Goal: Participate in discussion: Engage in conversation with other users on a specific topic

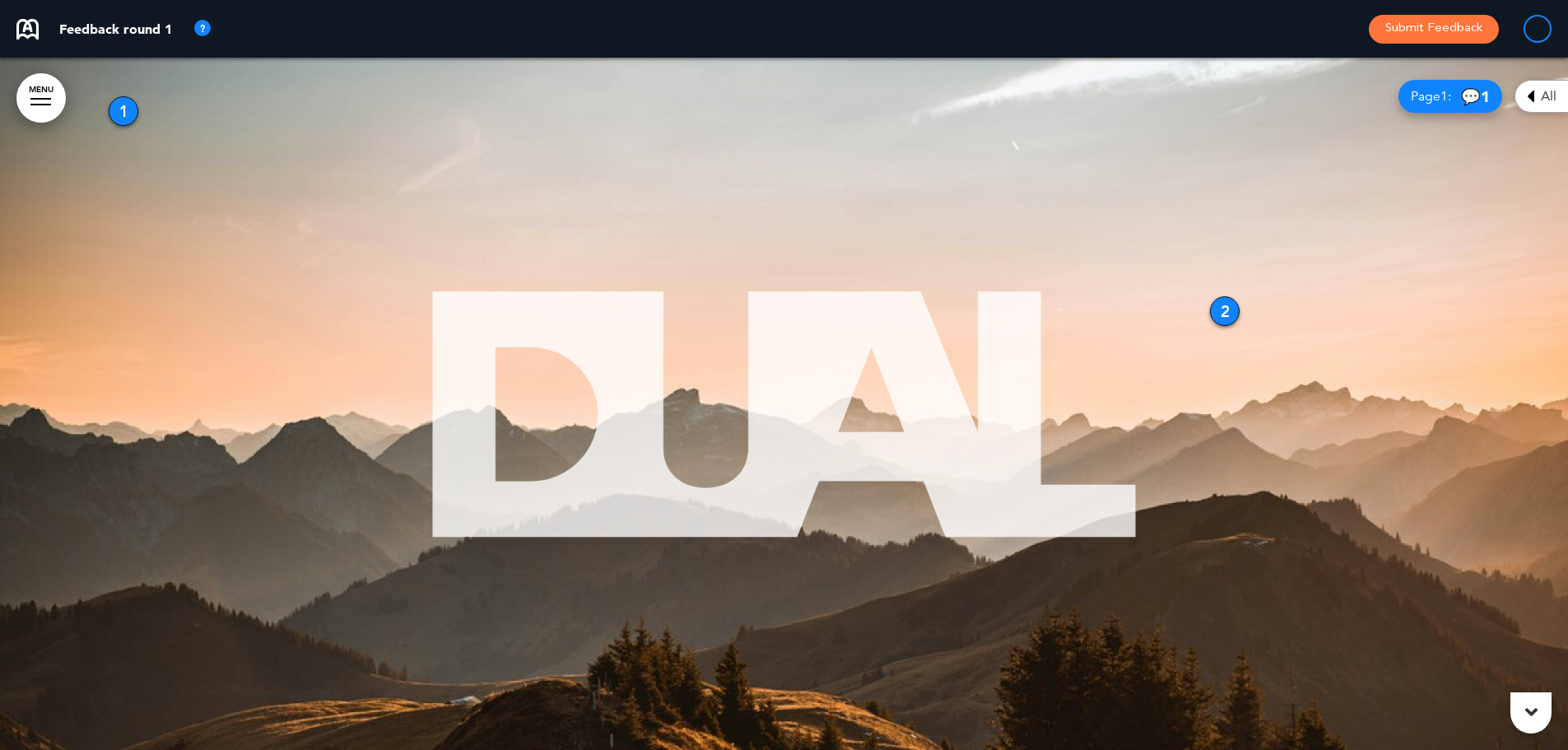
click at [46, 98] on link "MENU" at bounding box center [41, 98] width 50 height 50
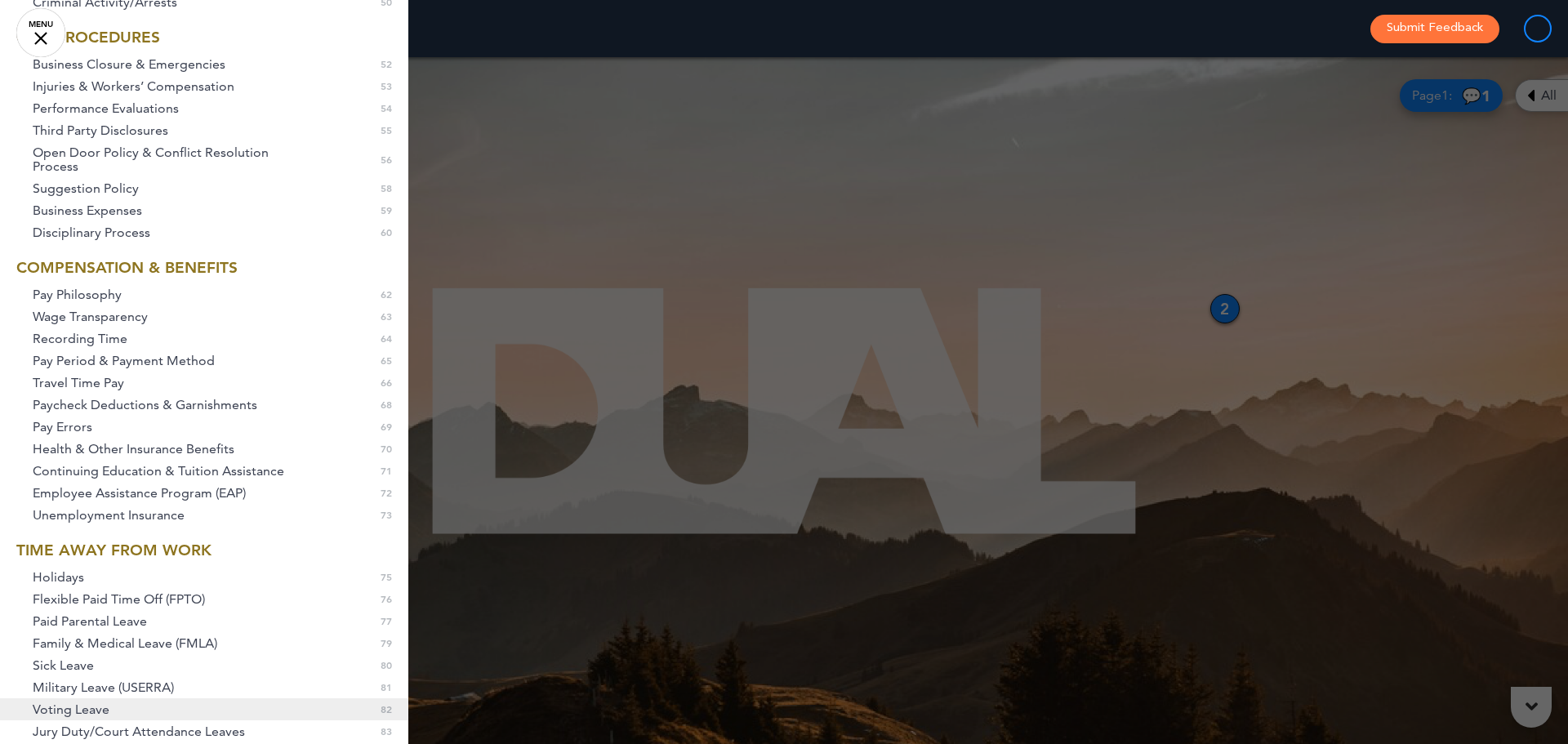
scroll to position [1455, 0]
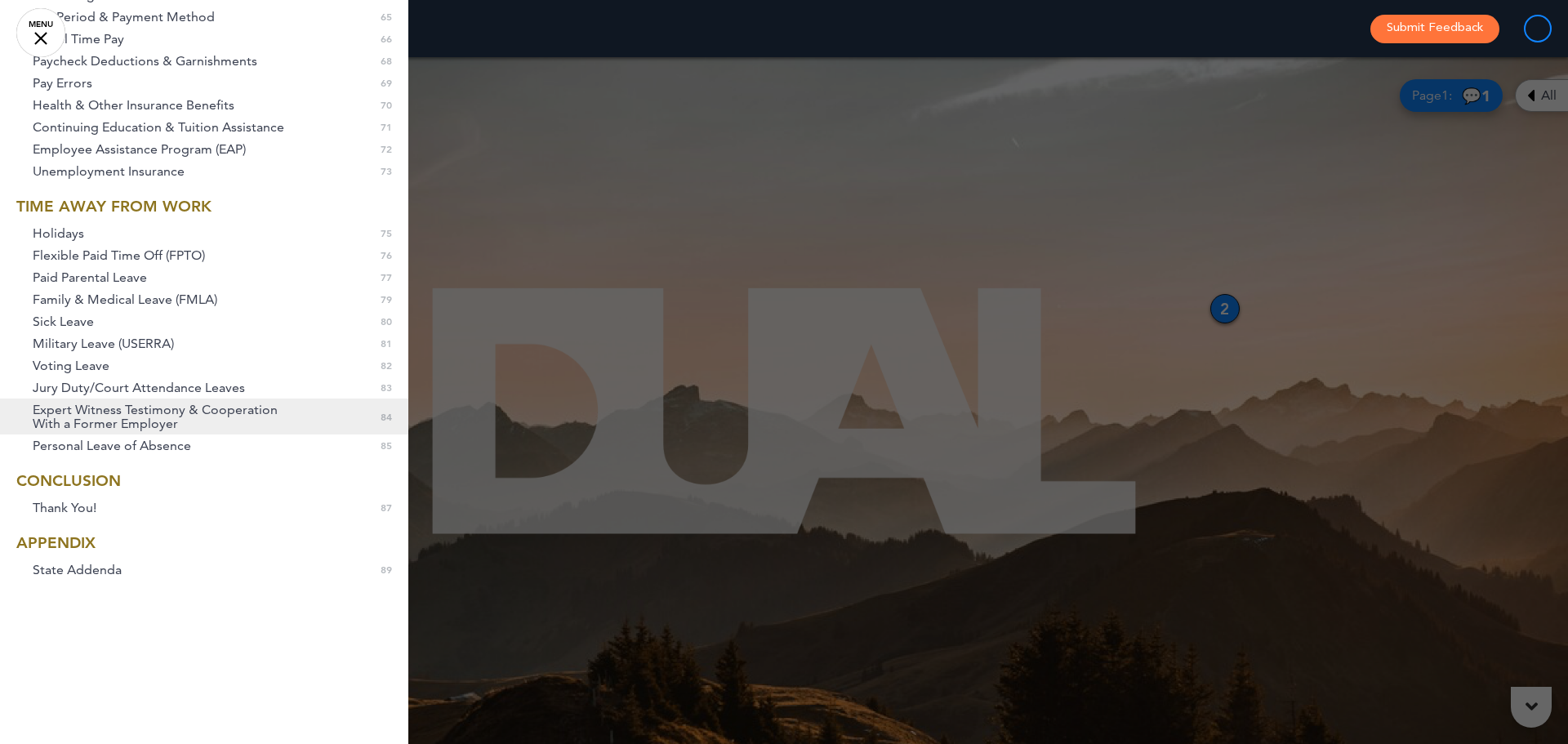
click at [216, 405] on span "Expert Witness Testimony & Cooperation With a Former Employer" at bounding box center [167, 417] width 270 height 28
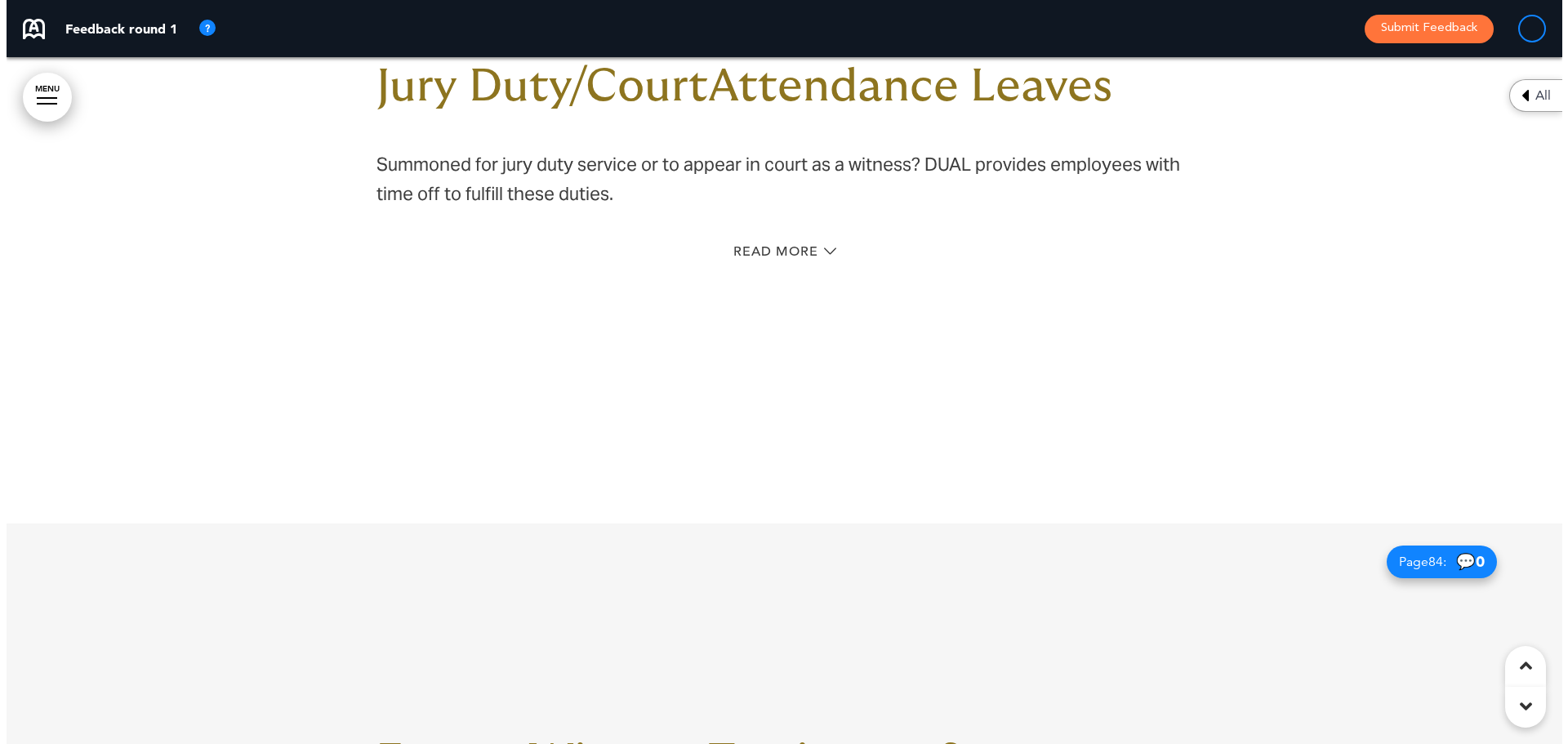
scroll to position [65426, 0]
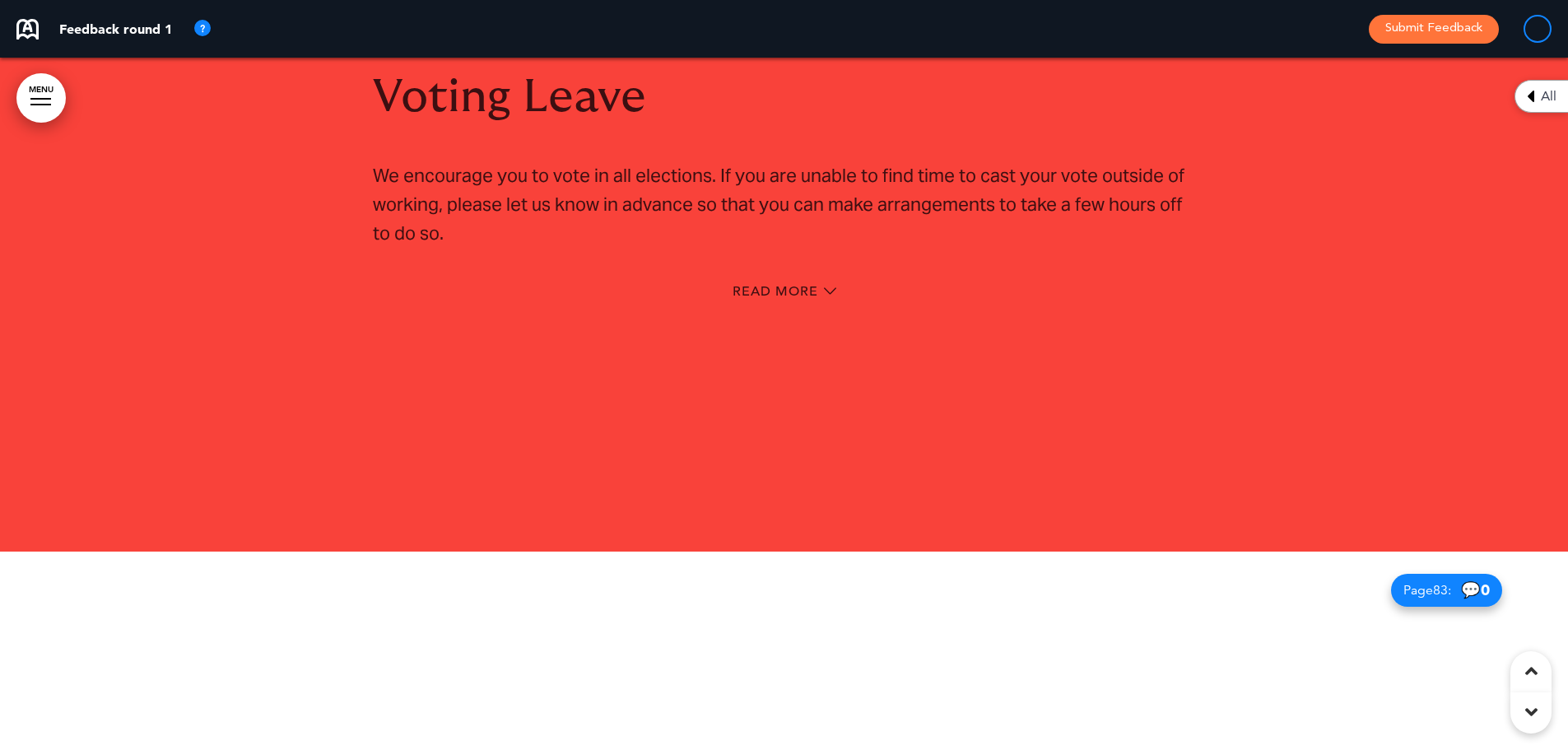
click at [23, 73] on div at bounding box center [784, 192] width 1568 height 717
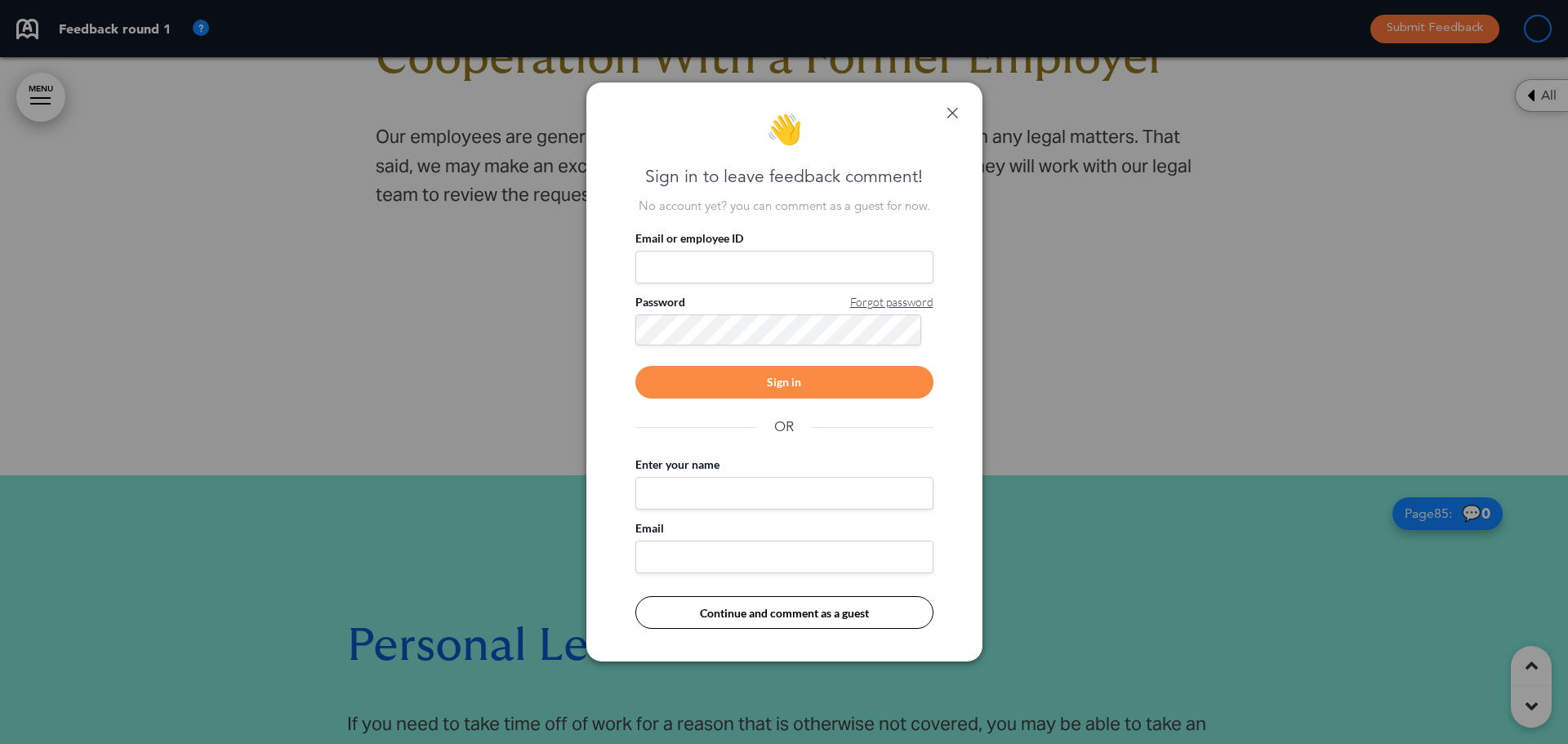
click at [955, 112] on link at bounding box center [952, 113] width 11 height 11
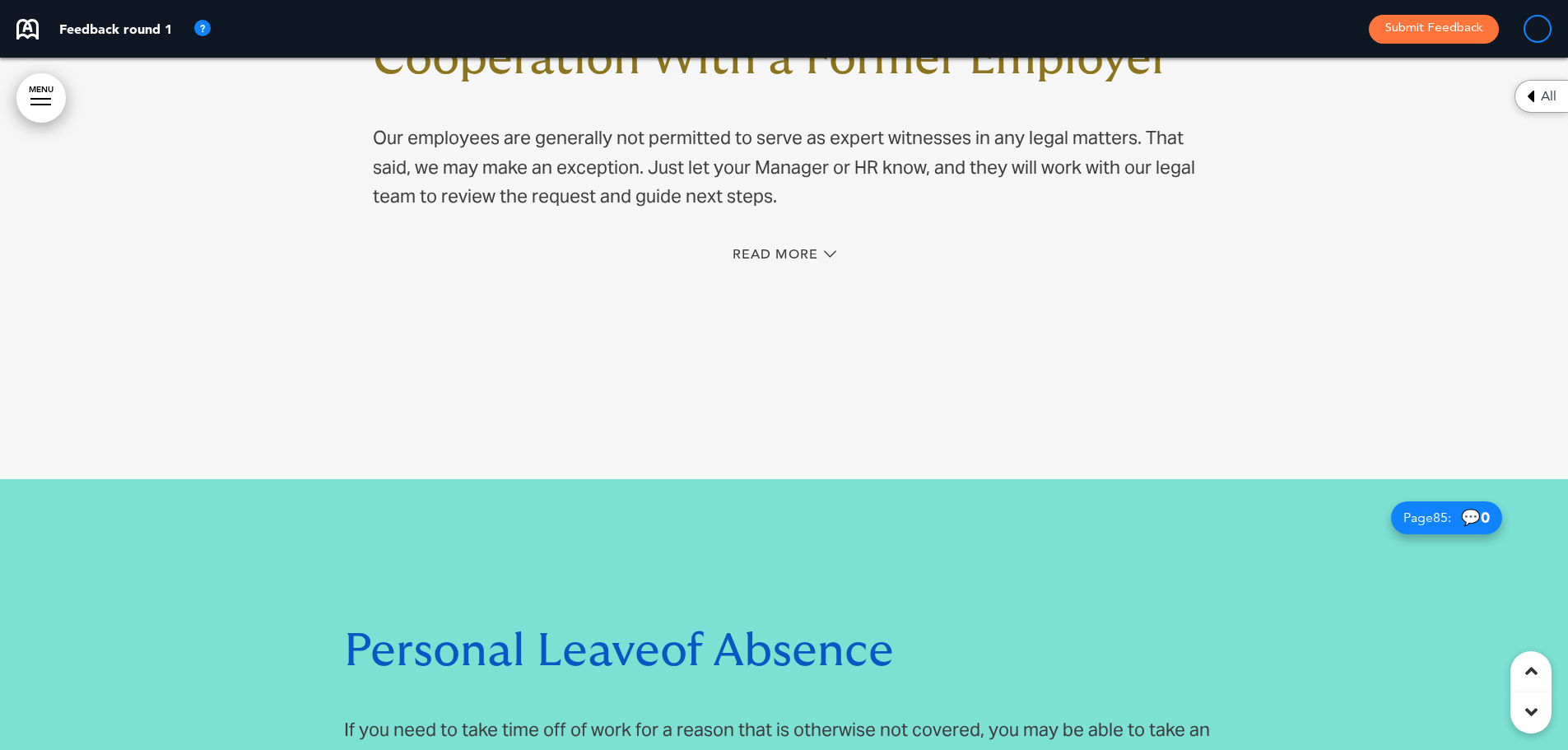
click at [43, 84] on link "MENU" at bounding box center [41, 98] width 50 height 50
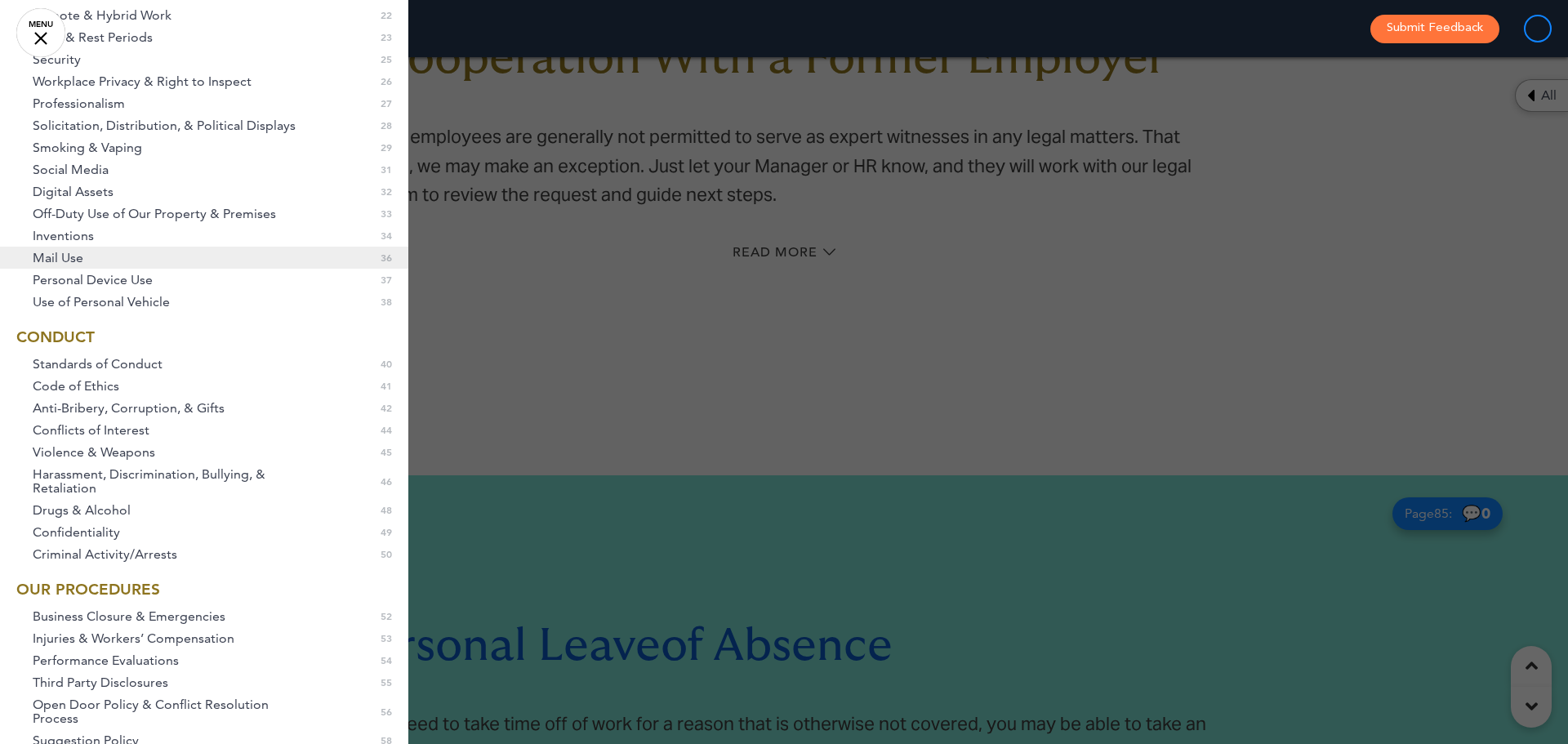
scroll to position [229, 0]
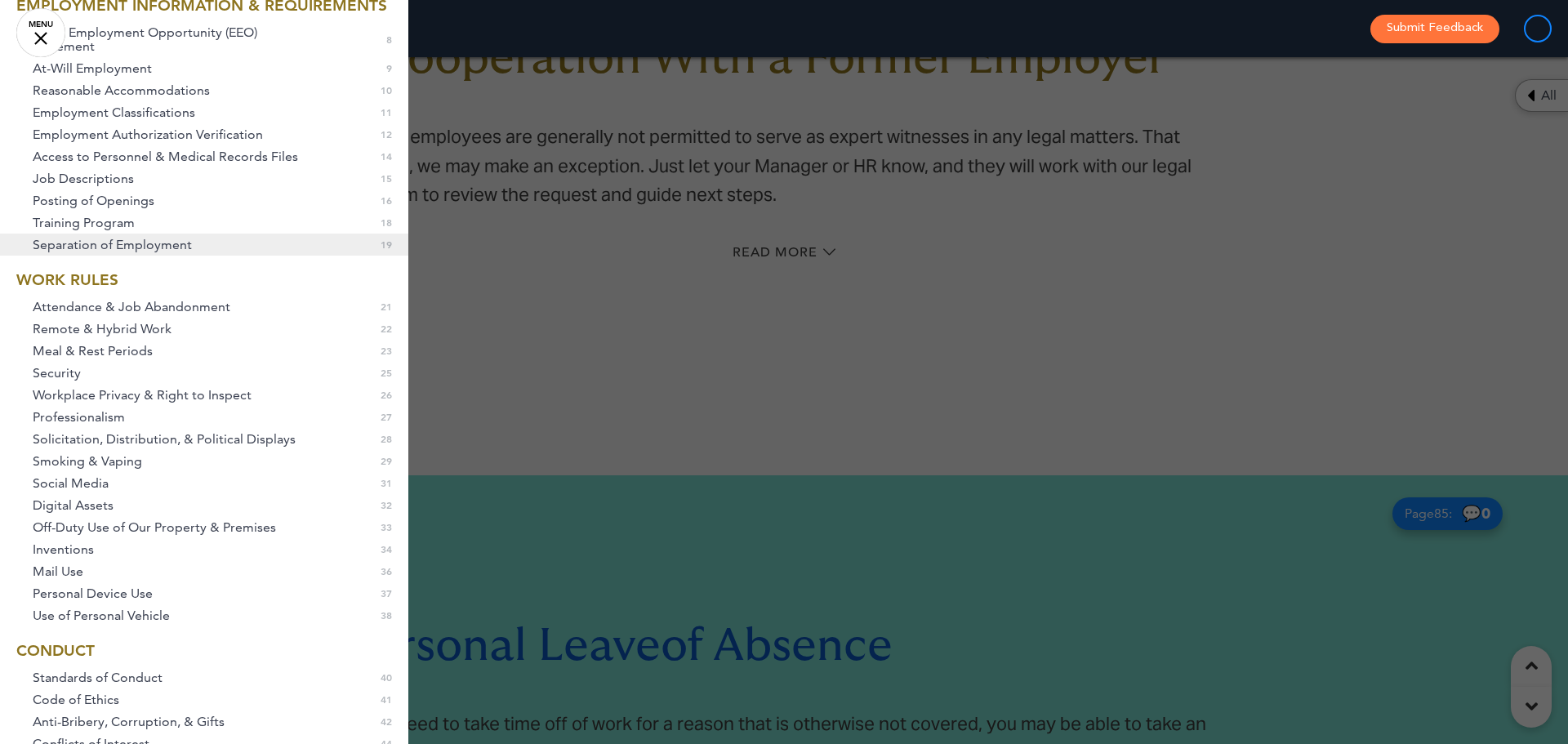
click at [252, 256] on link "Separation of Employment 0 19" at bounding box center [204, 245] width 408 height 22
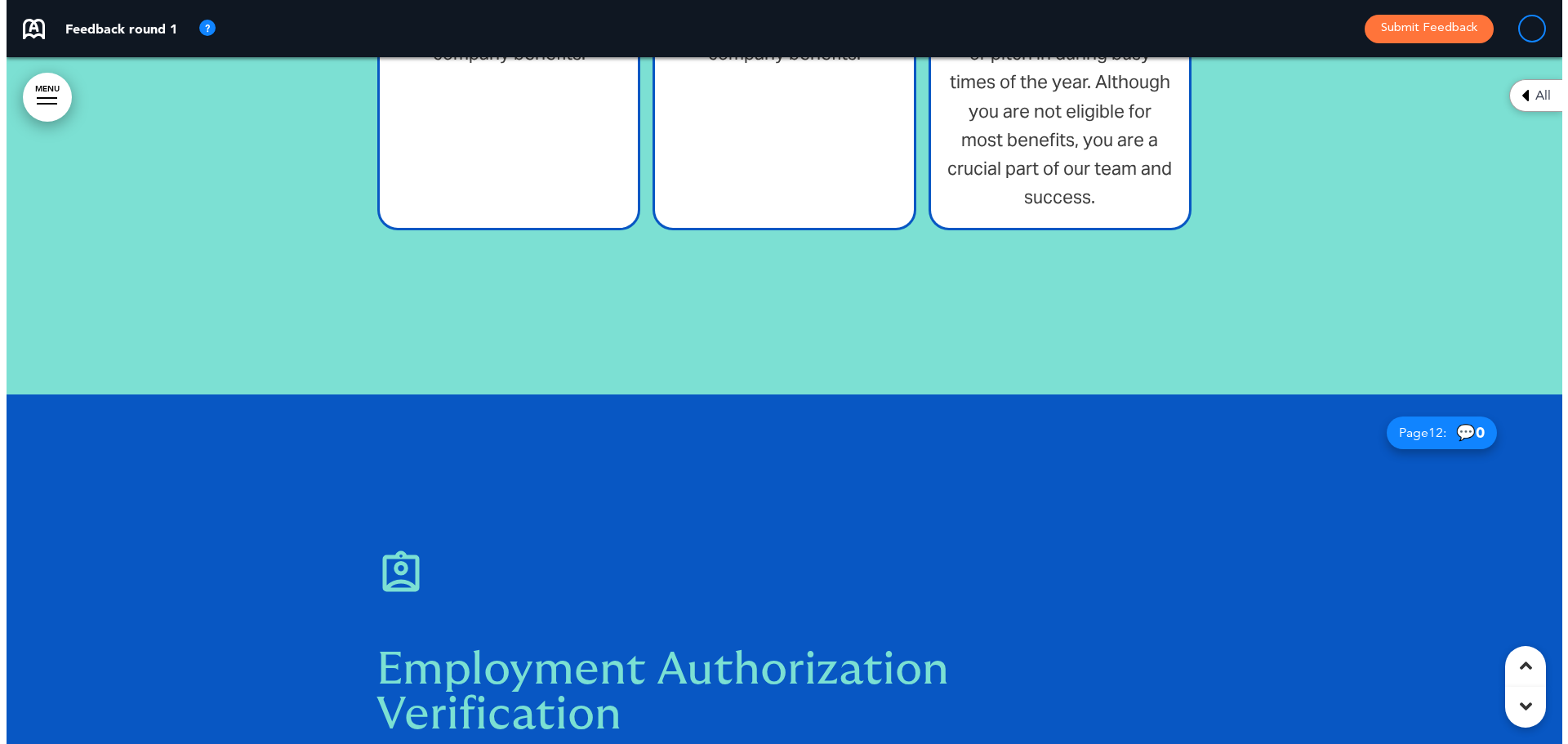
scroll to position [7190, 0]
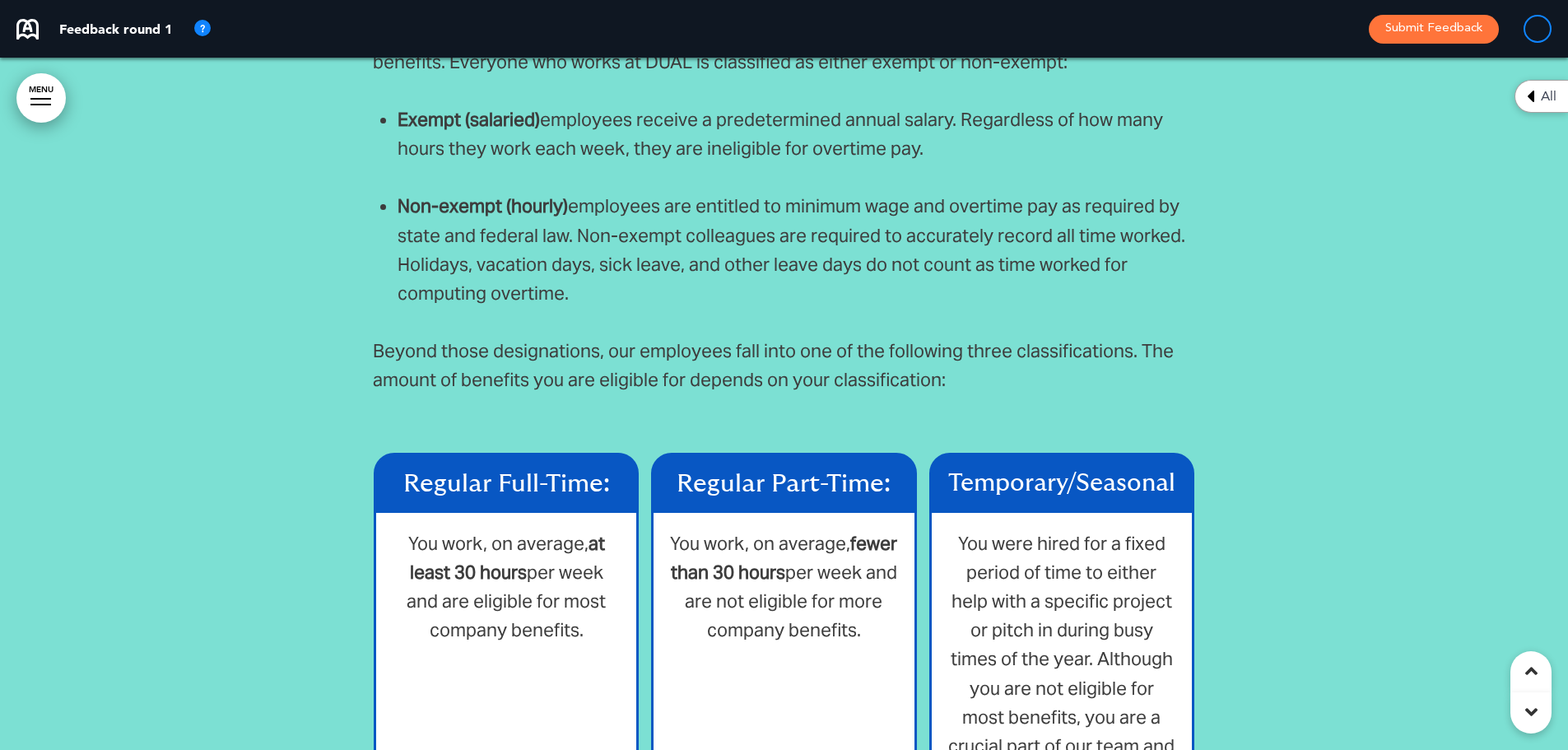
click at [45, 92] on link "MENU" at bounding box center [41, 98] width 50 height 50
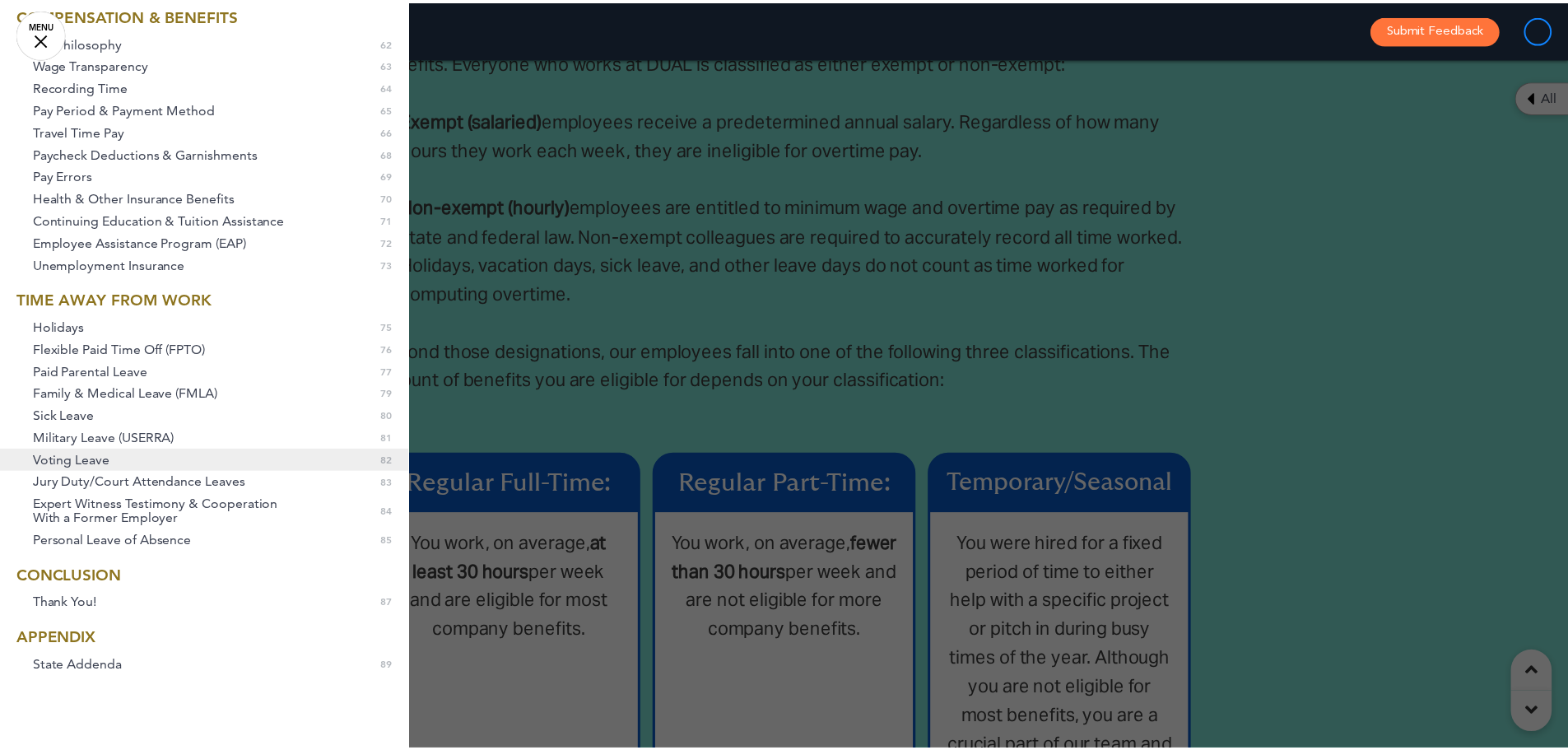
scroll to position [1466, 0]
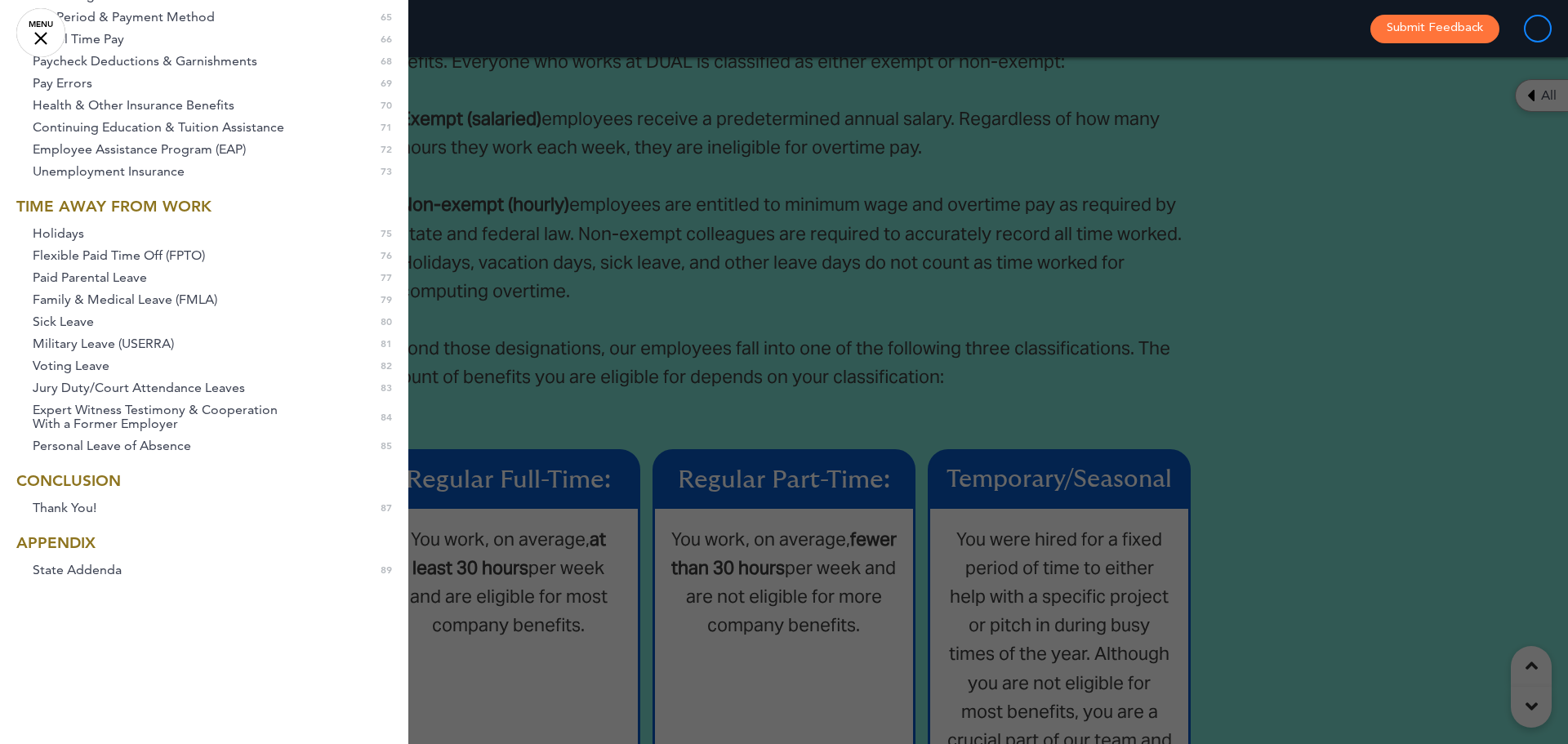
drag, startPoint x: 494, startPoint y: 246, endPoint x: 497, endPoint y: 230, distance: 16.3
click at [495, 247] on div at bounding box center [784, 372] width 1568 height 744
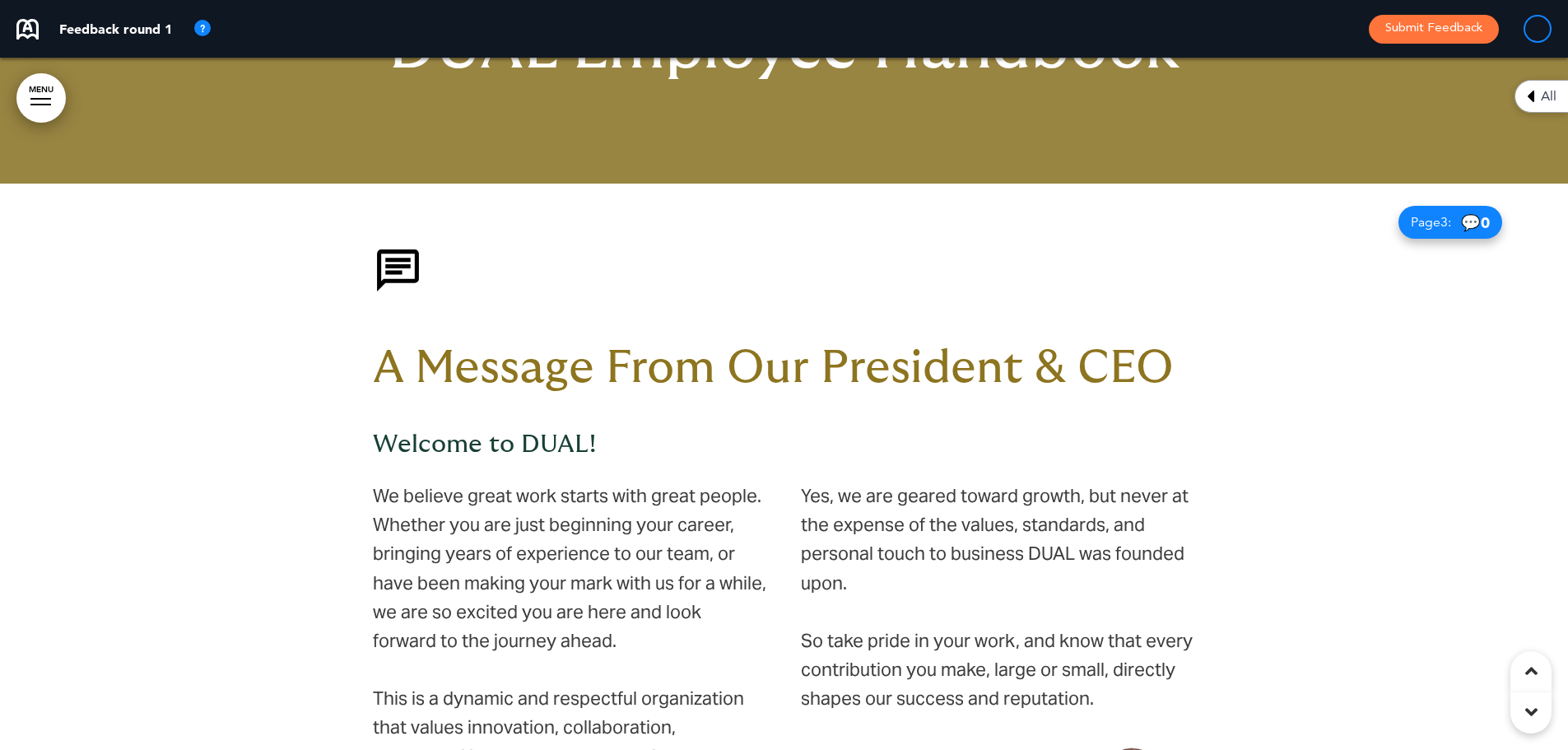
scroll to position [824, 0]
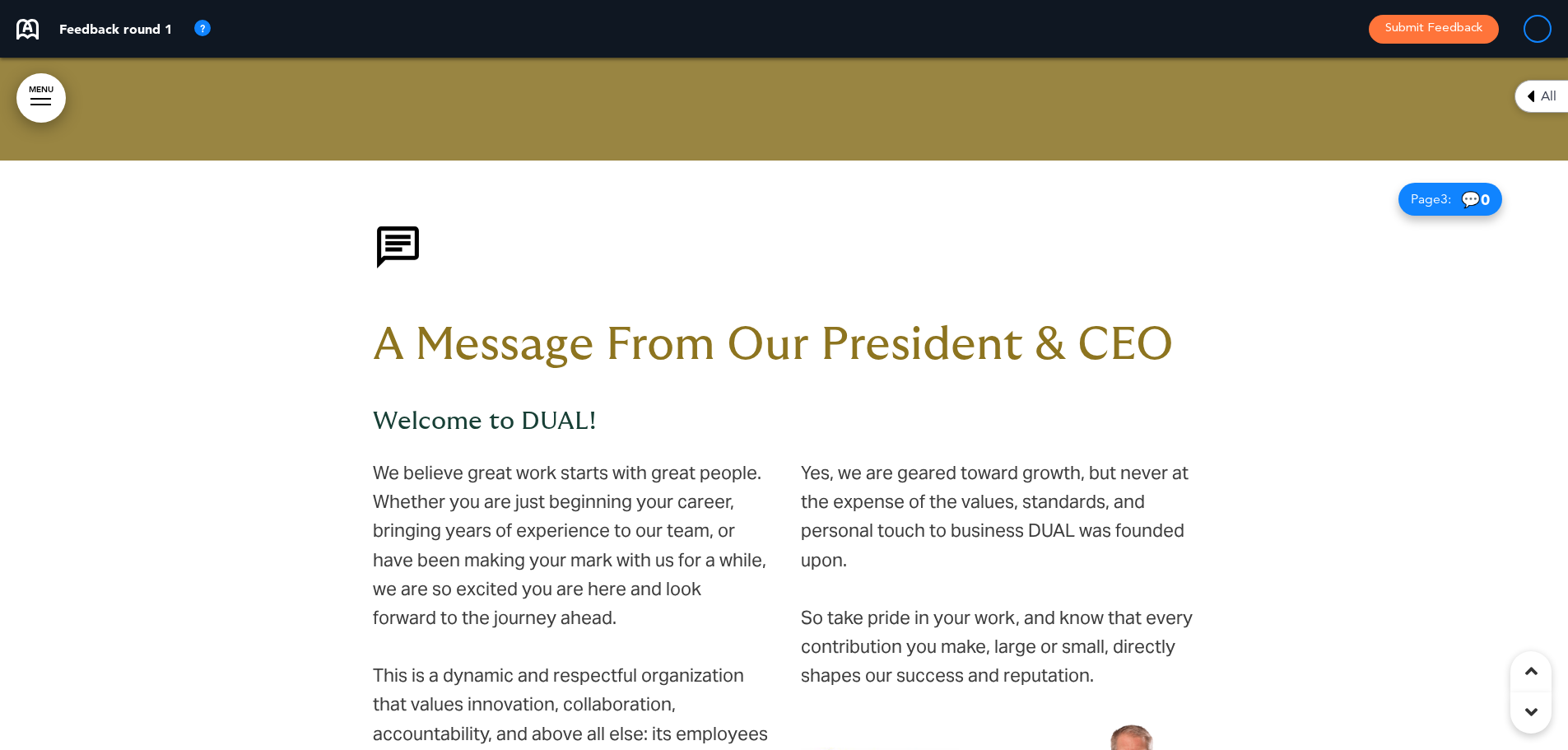
click at [390, 225] on img at bounding box center [398, 248] width 51 height 51
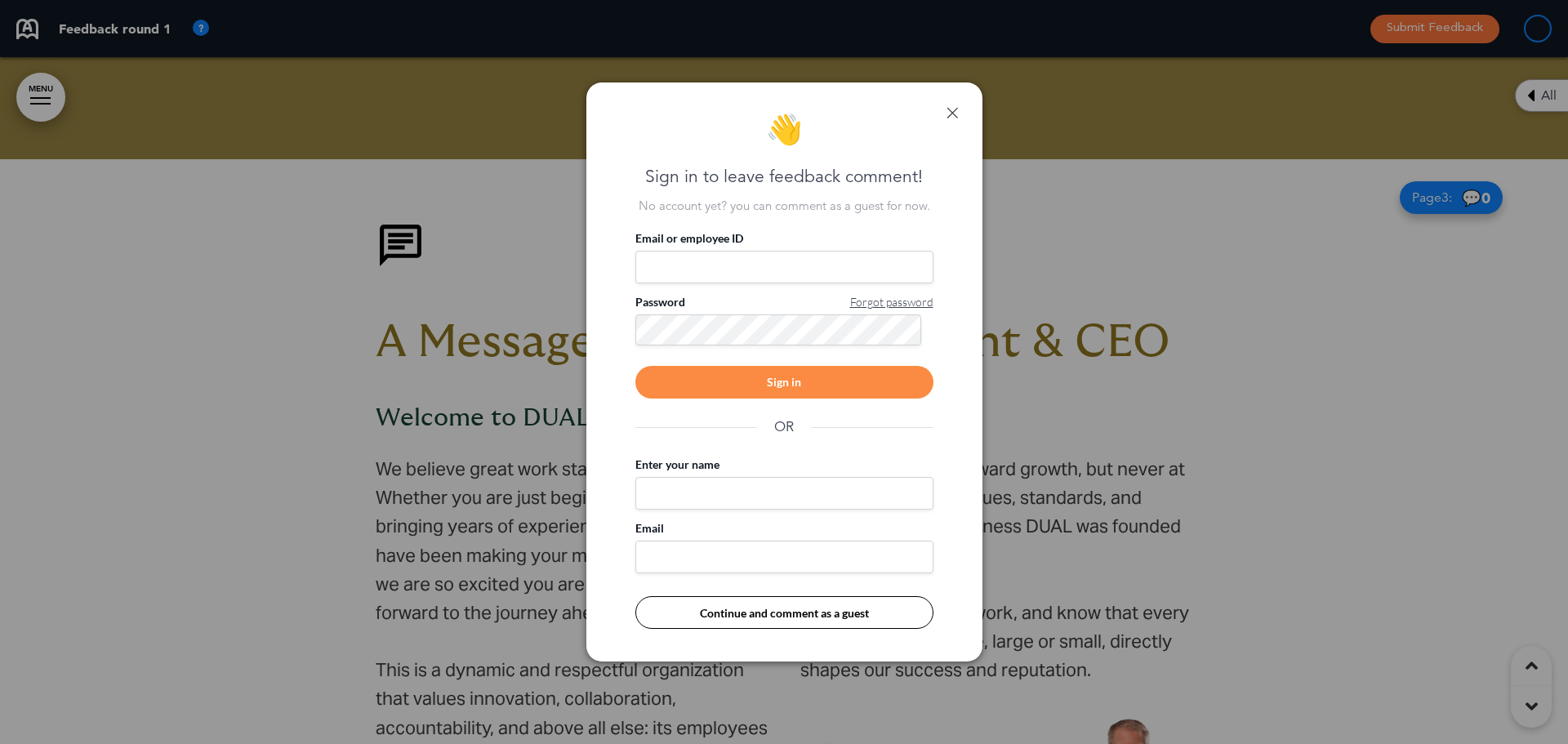
click at [946, 107] on link at bounding box center [952, 113] width 11 height 11
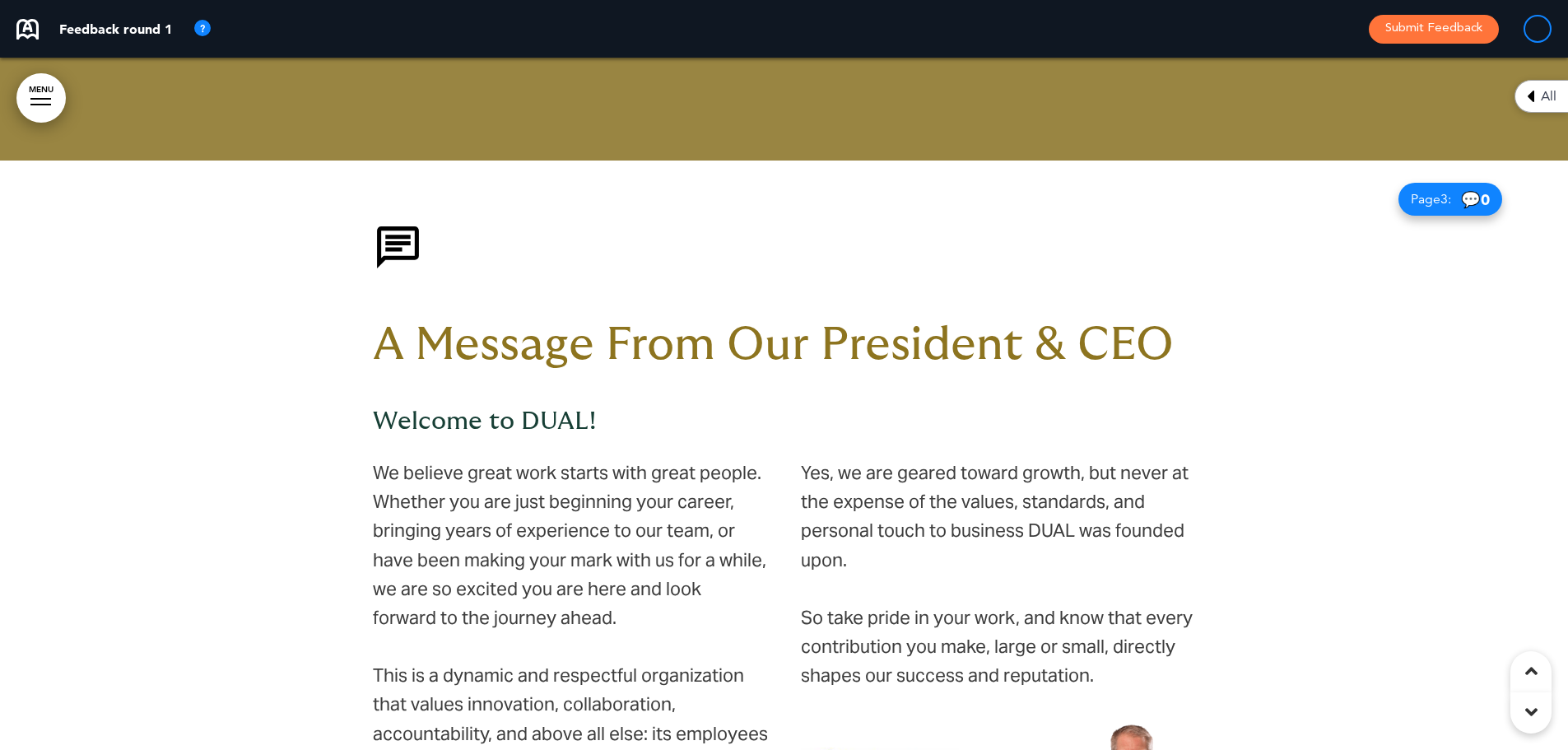
click at [982, 332] on h1 "A Message From Our President & CEO" at bounding box center [784, 345] width 823 height 45
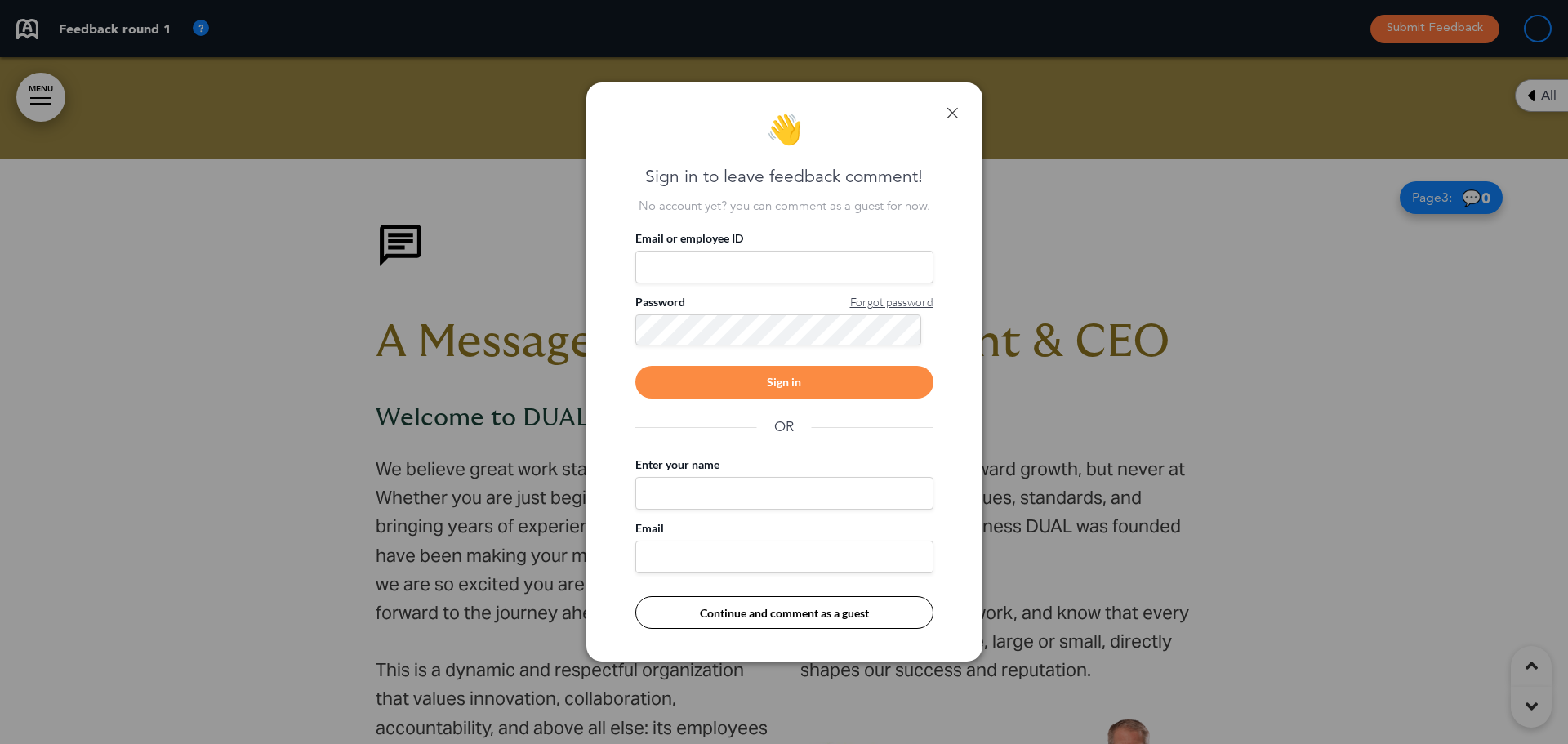
click at [803, 492] on input "Enter your name" at bounding box center [784, 493] width 298 height 33
click at [955, 111] on link at bounding box center [952, 113] width 11 height 11
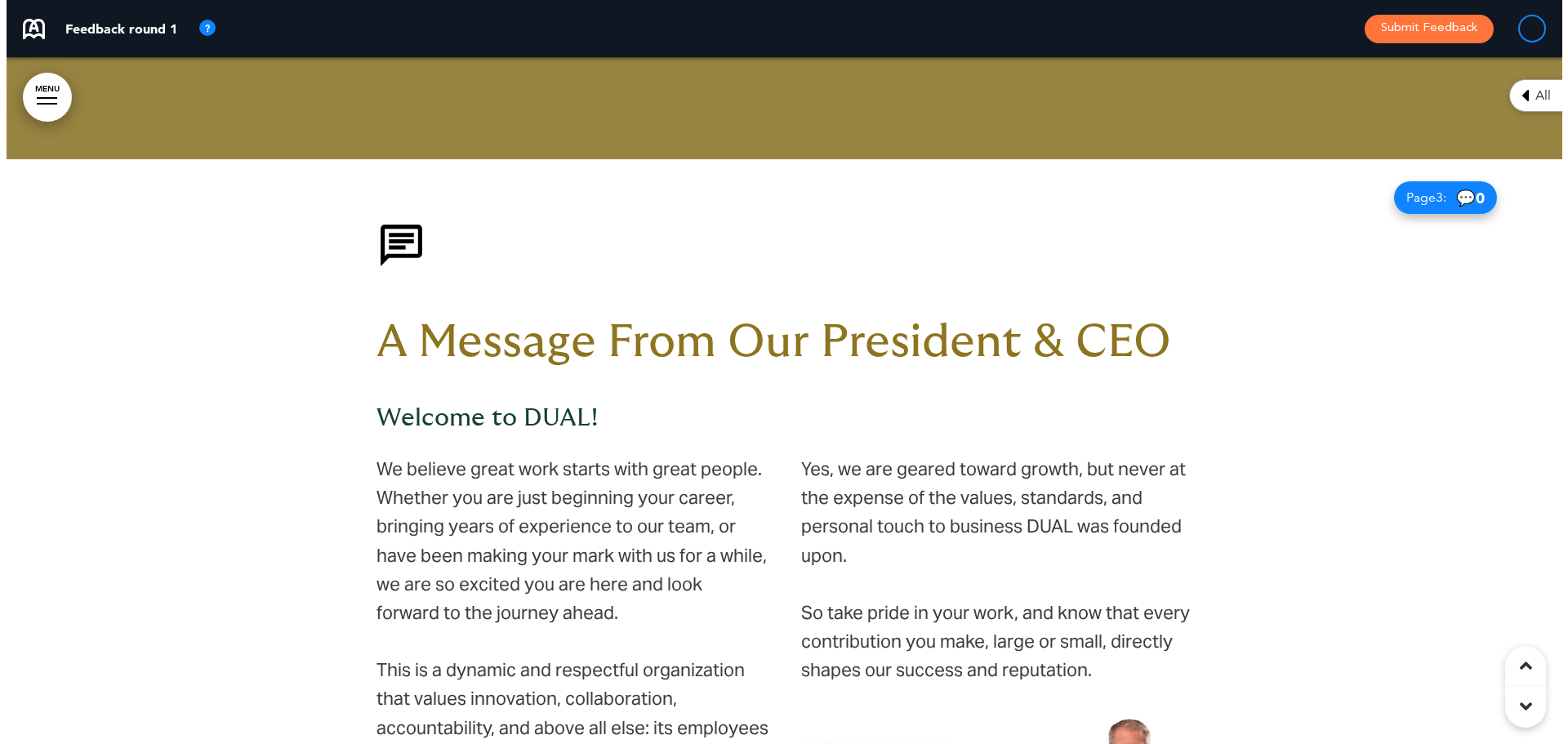
scroll to position [1308, 0]
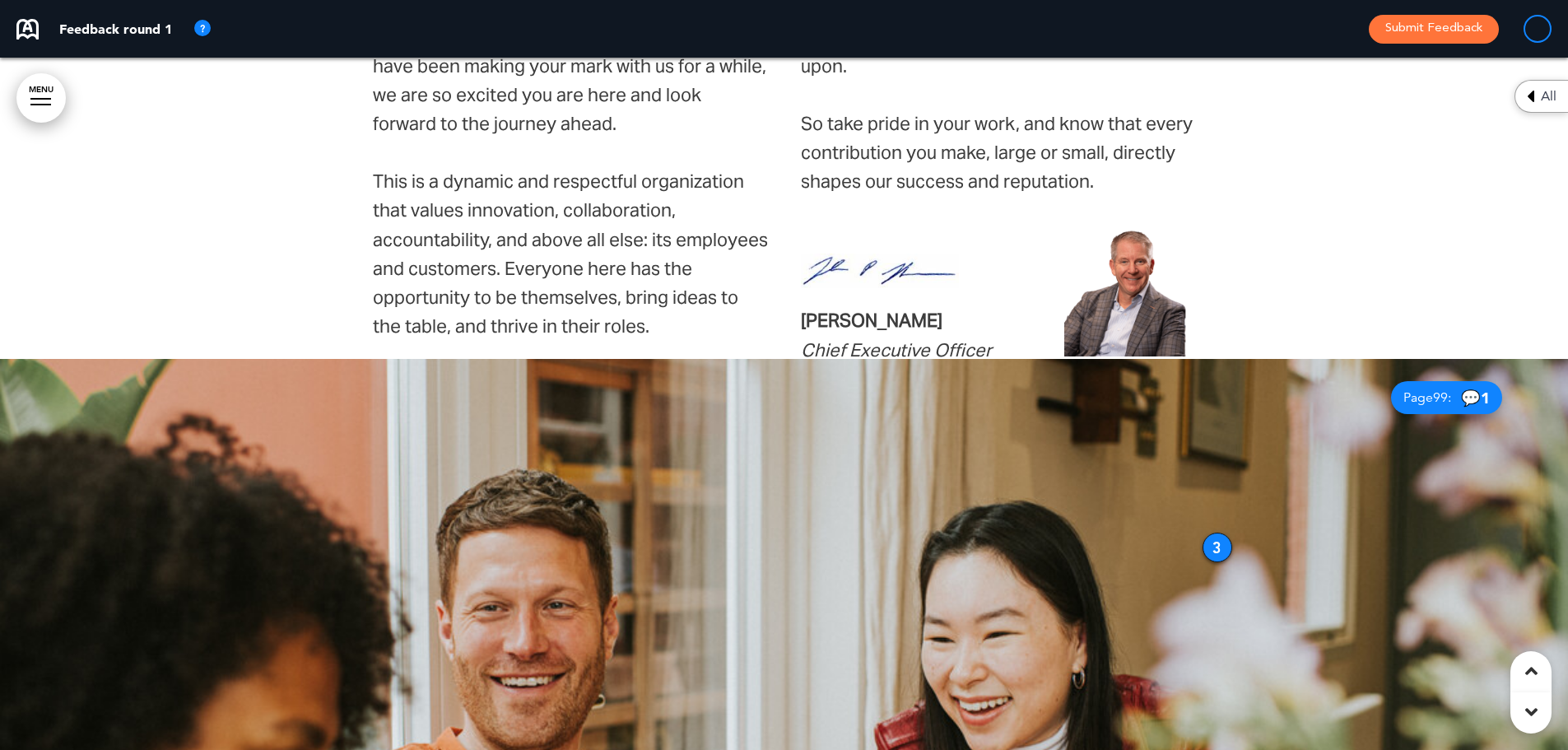
click at [905, 319] on strong "[PERSON_NAME]" at bounding box center [872, 320] width 142 height 23
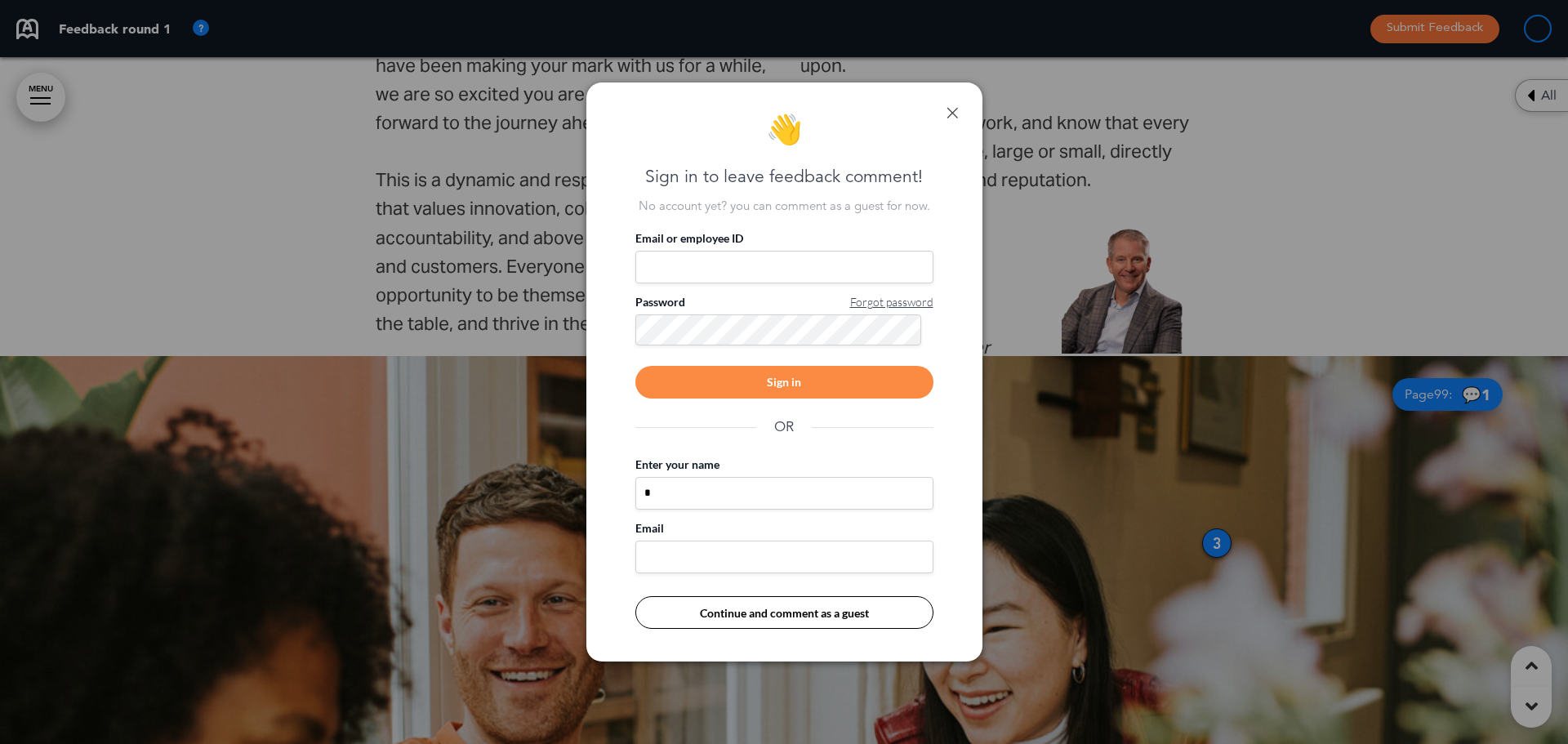
click at [689, 489] on input "*" at bounding box center [784, 493] width 298 height 33
type input "*****"
type input "**********"
click at [838, 617] on button "Continue and comment as a guest" at bounding box center [784, 612] width 298 height 33
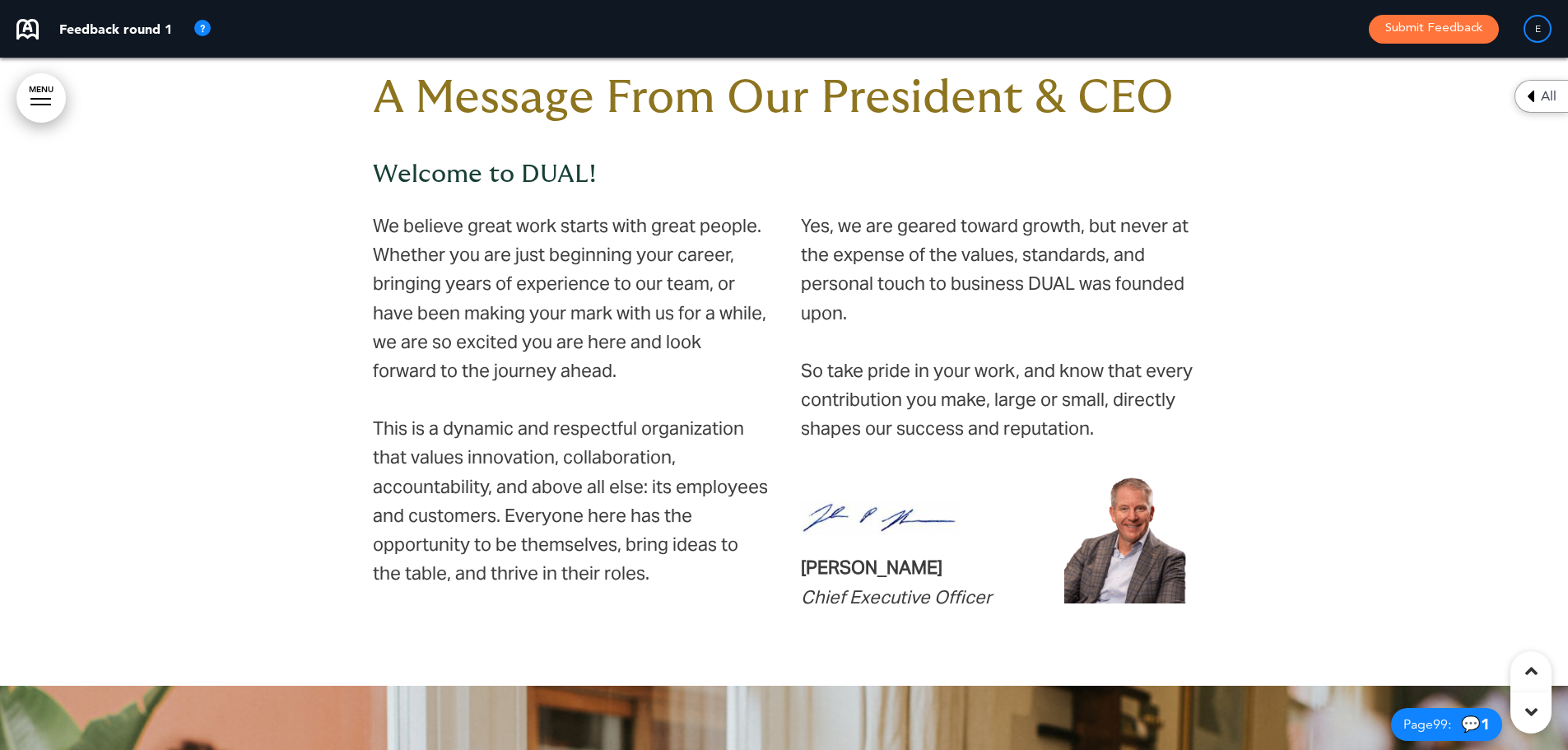
scroll to position [989, 0]
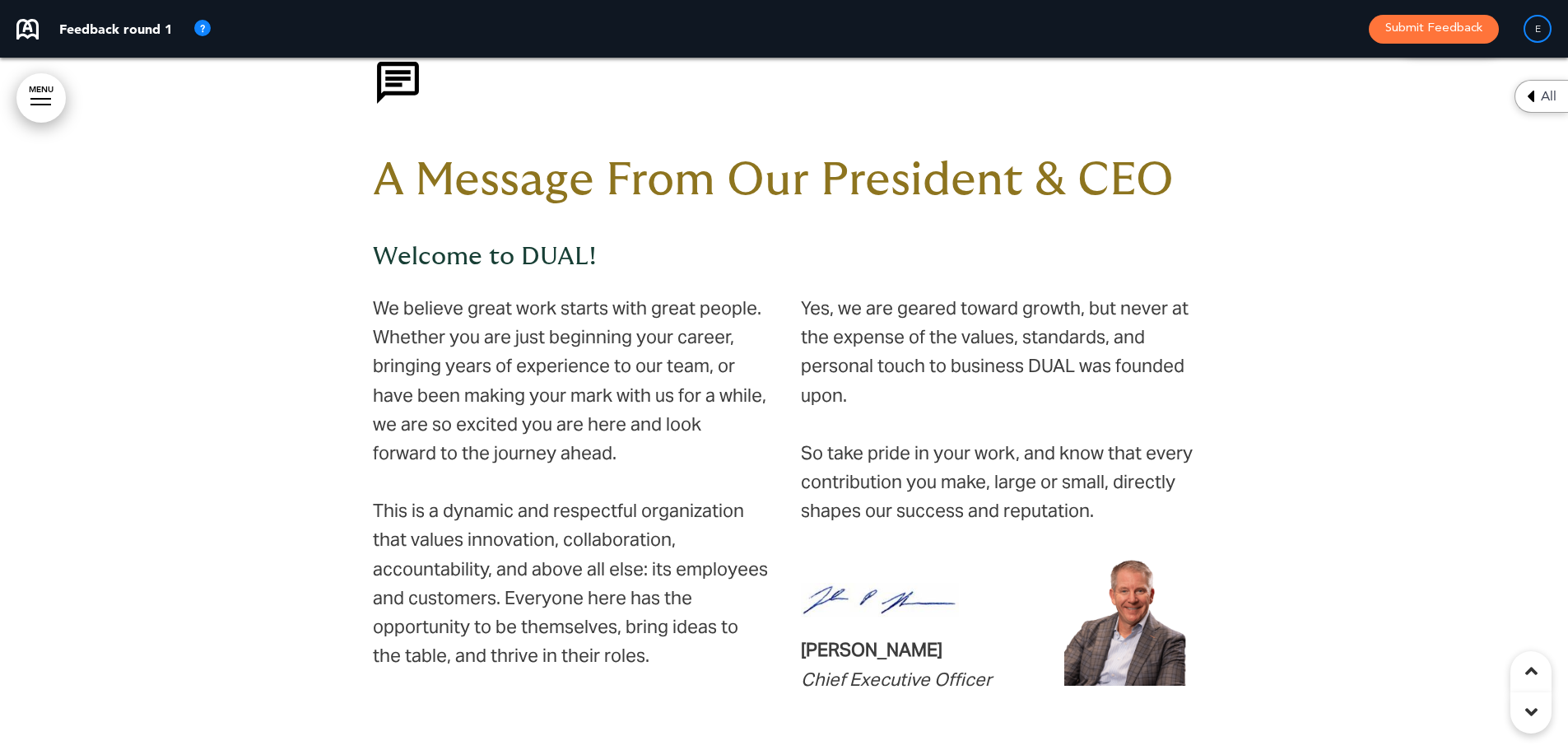
click at [899, 160] on h1 "A Message From Our President & CEO" at bounding box center [784, 181] width 823 height 45
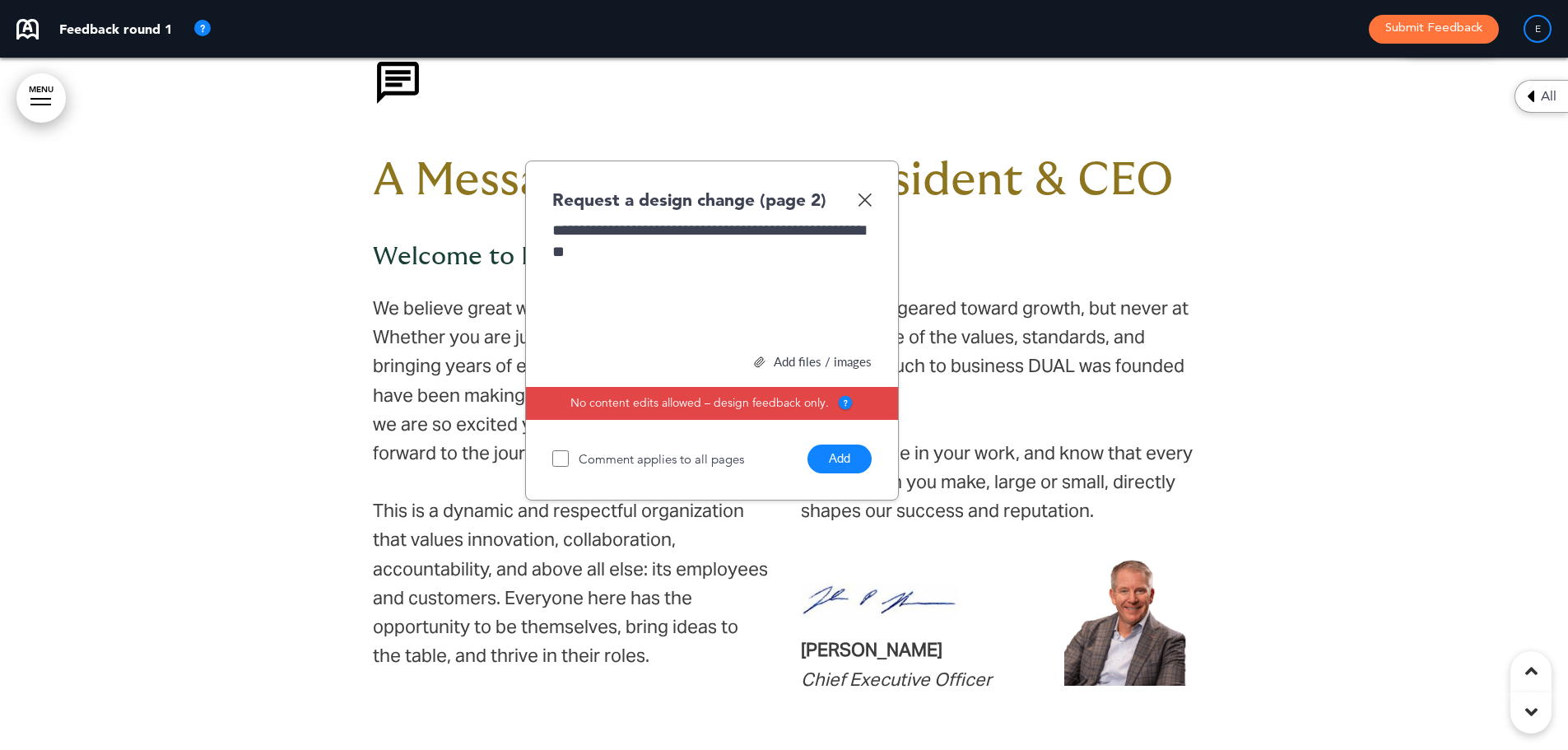
click at [833, 450] on button "Add" at bounding box center [840, 458] width 65 height 29
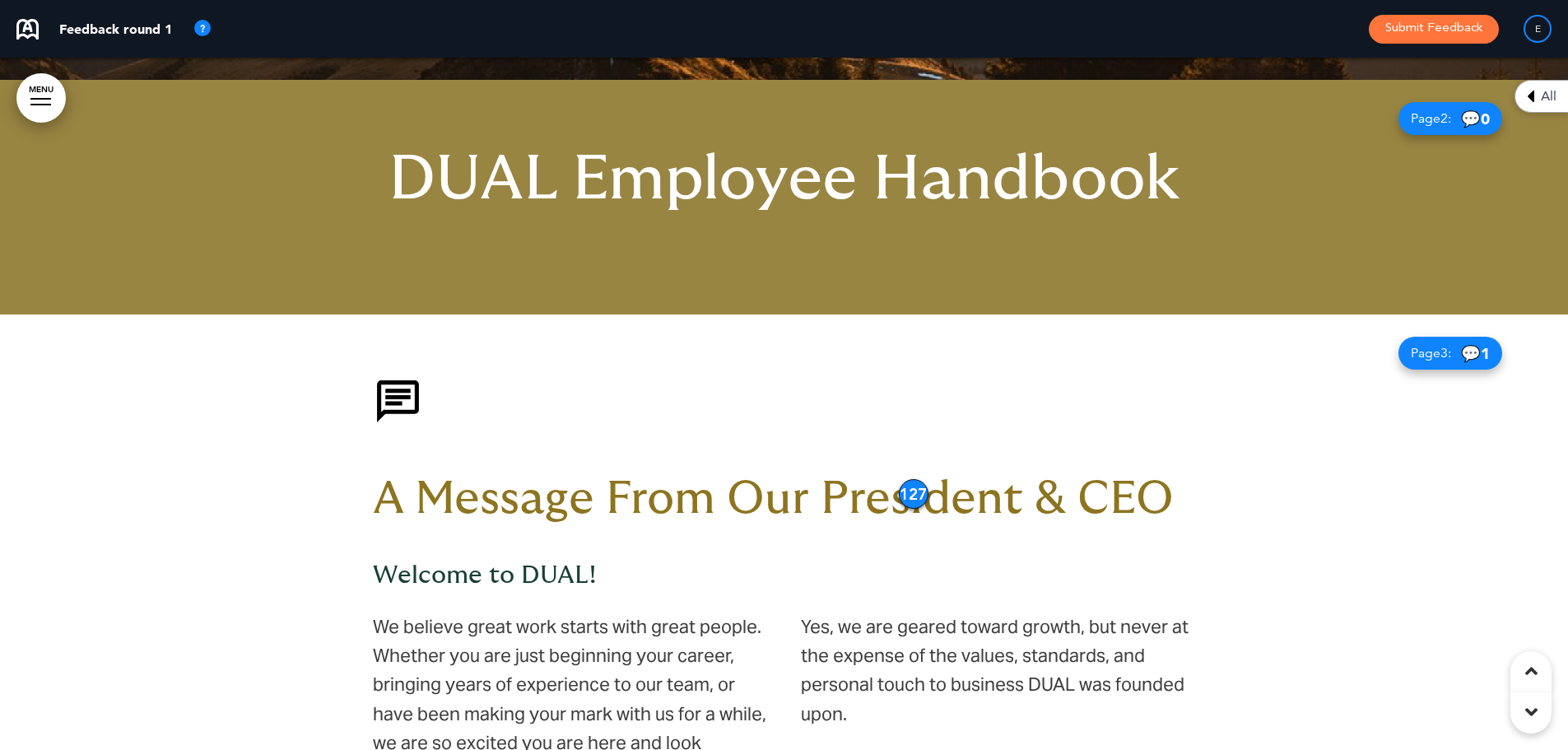
scroll to position [742, 0]
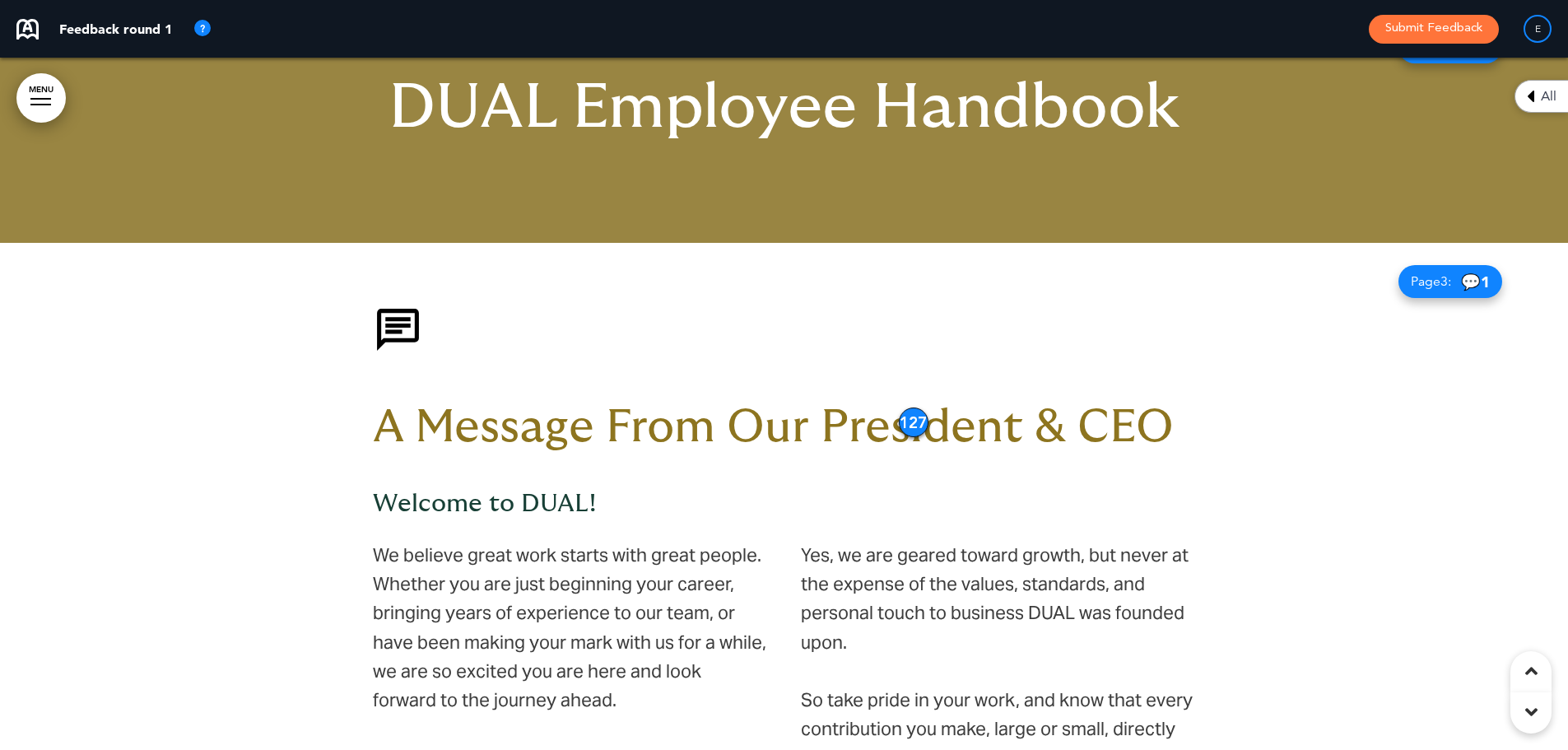
click at [1469, 284] on span "💬 1" at bounding box center [1475, 282] width 29 height 16
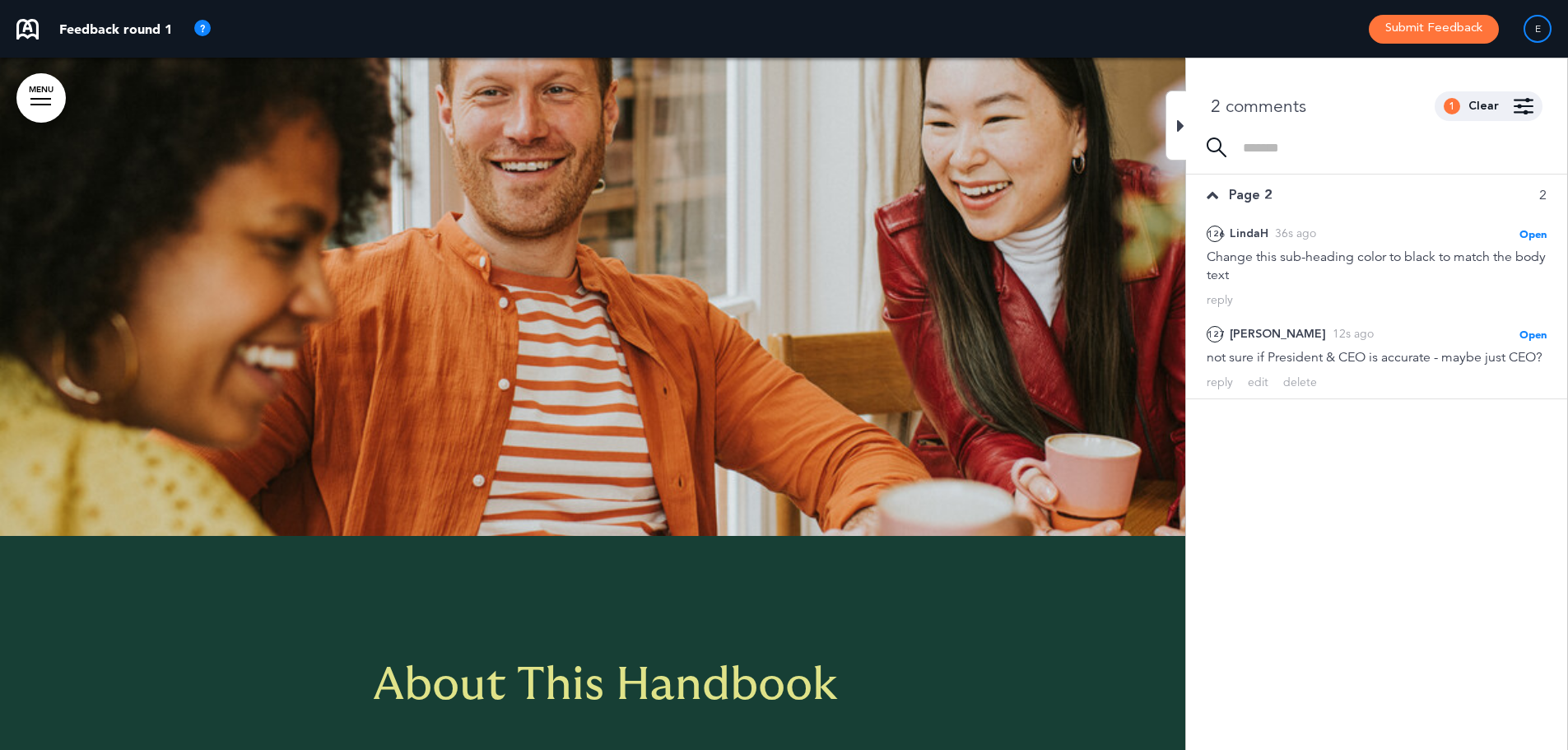
scroll to position [1977, 0]
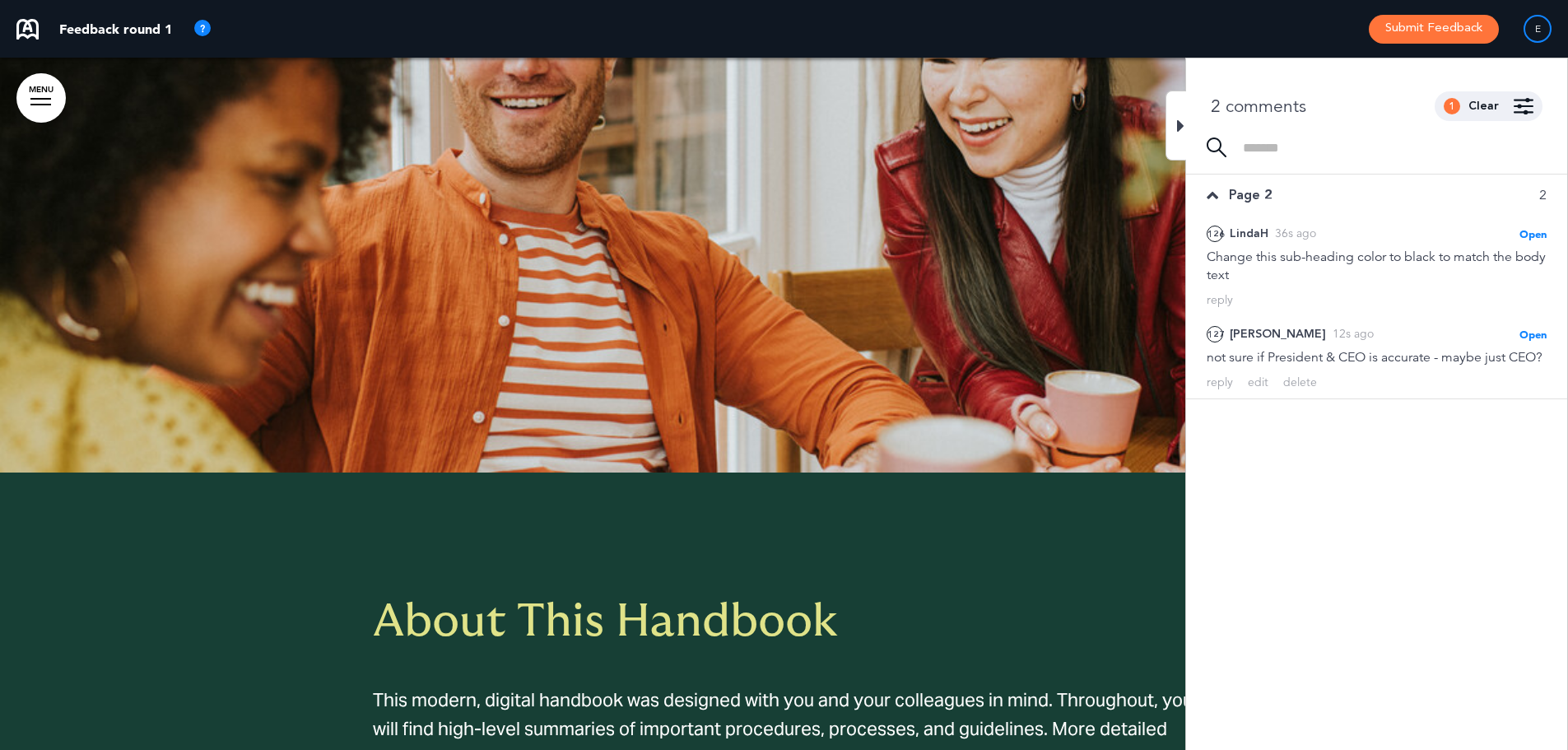
click at [1172, 115] on div at bounding box center [1176, 126] width 21 height 70
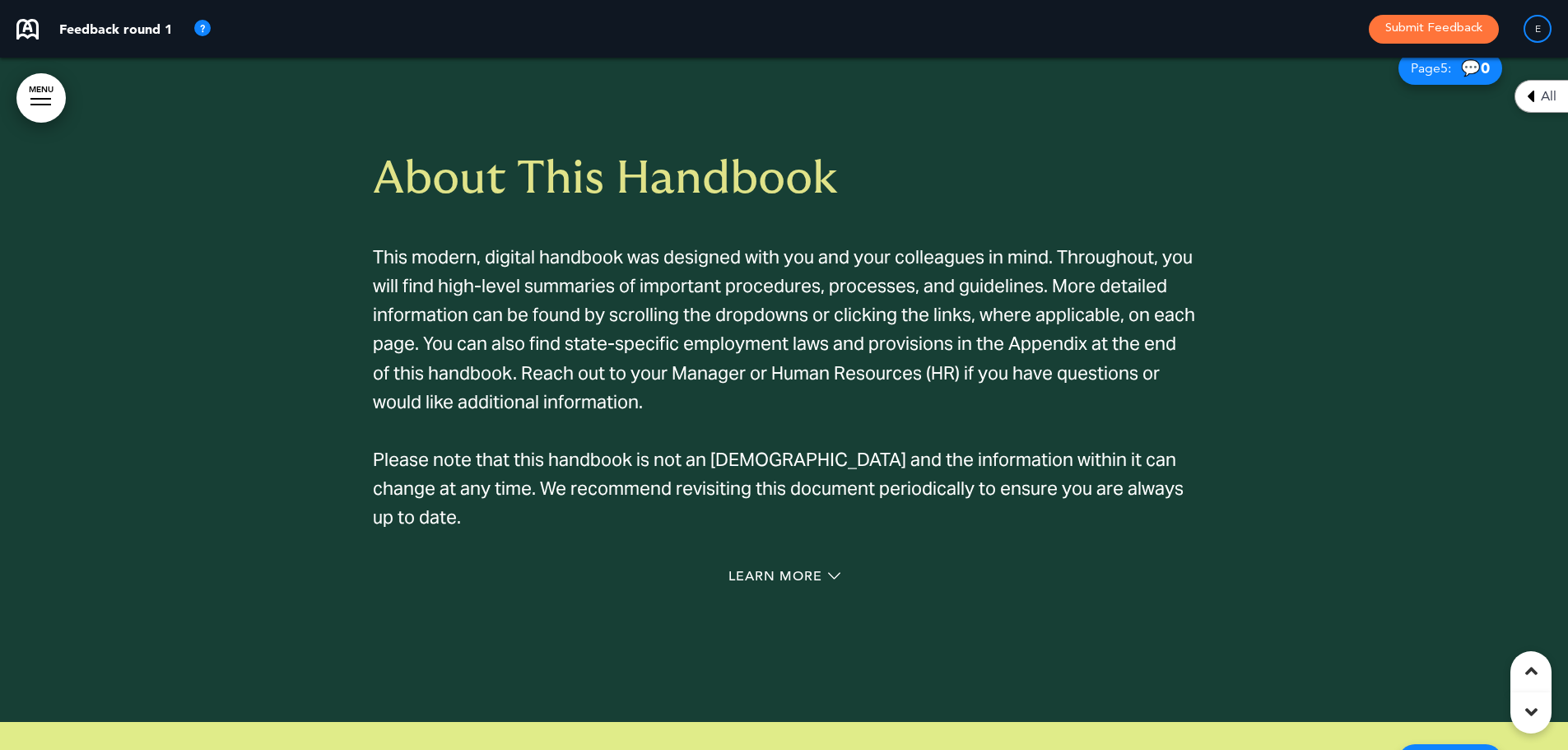
scroll to position [2554, 0]
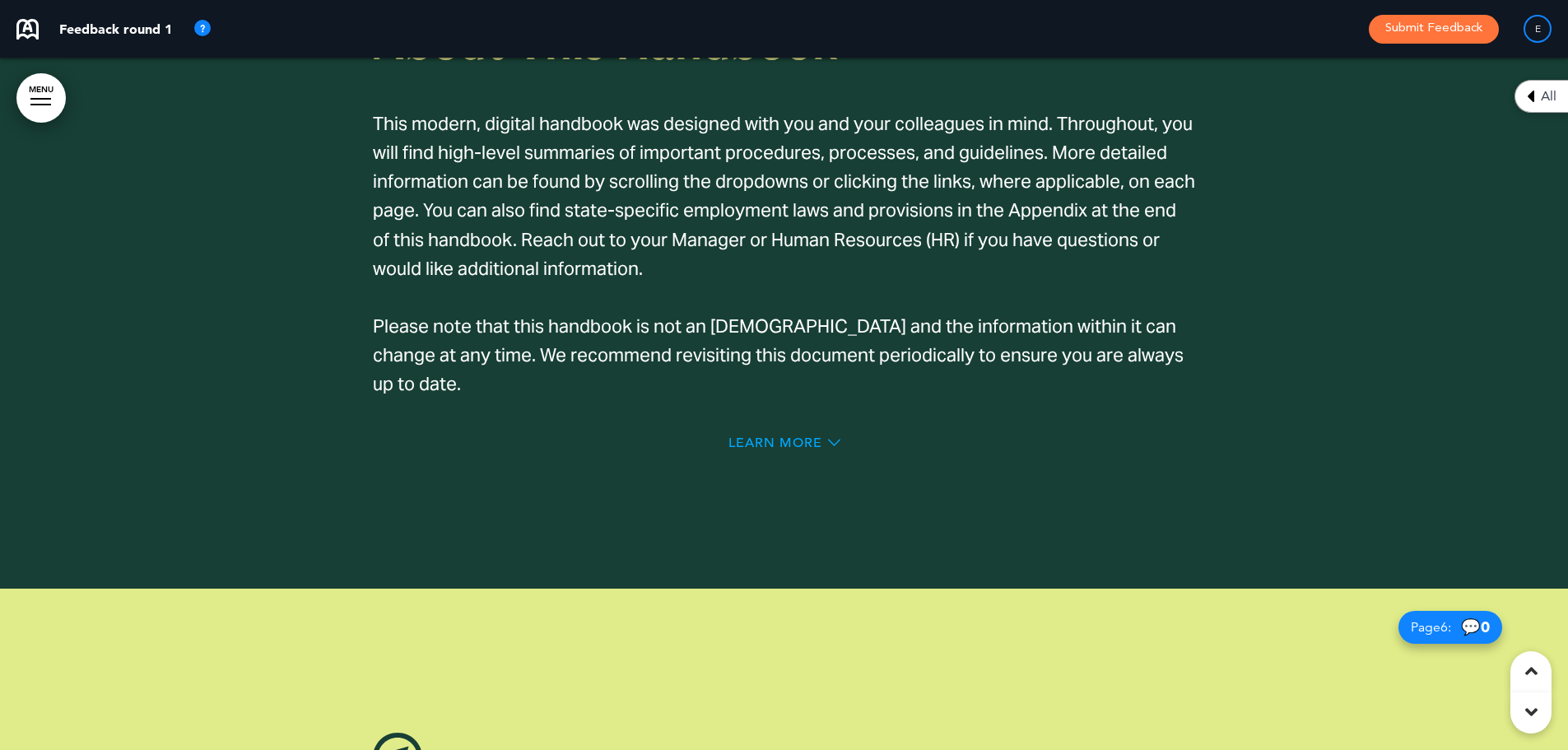
click at [783, 439] on span "Learn More" at bounding box center [775, 443] width 94 height 13
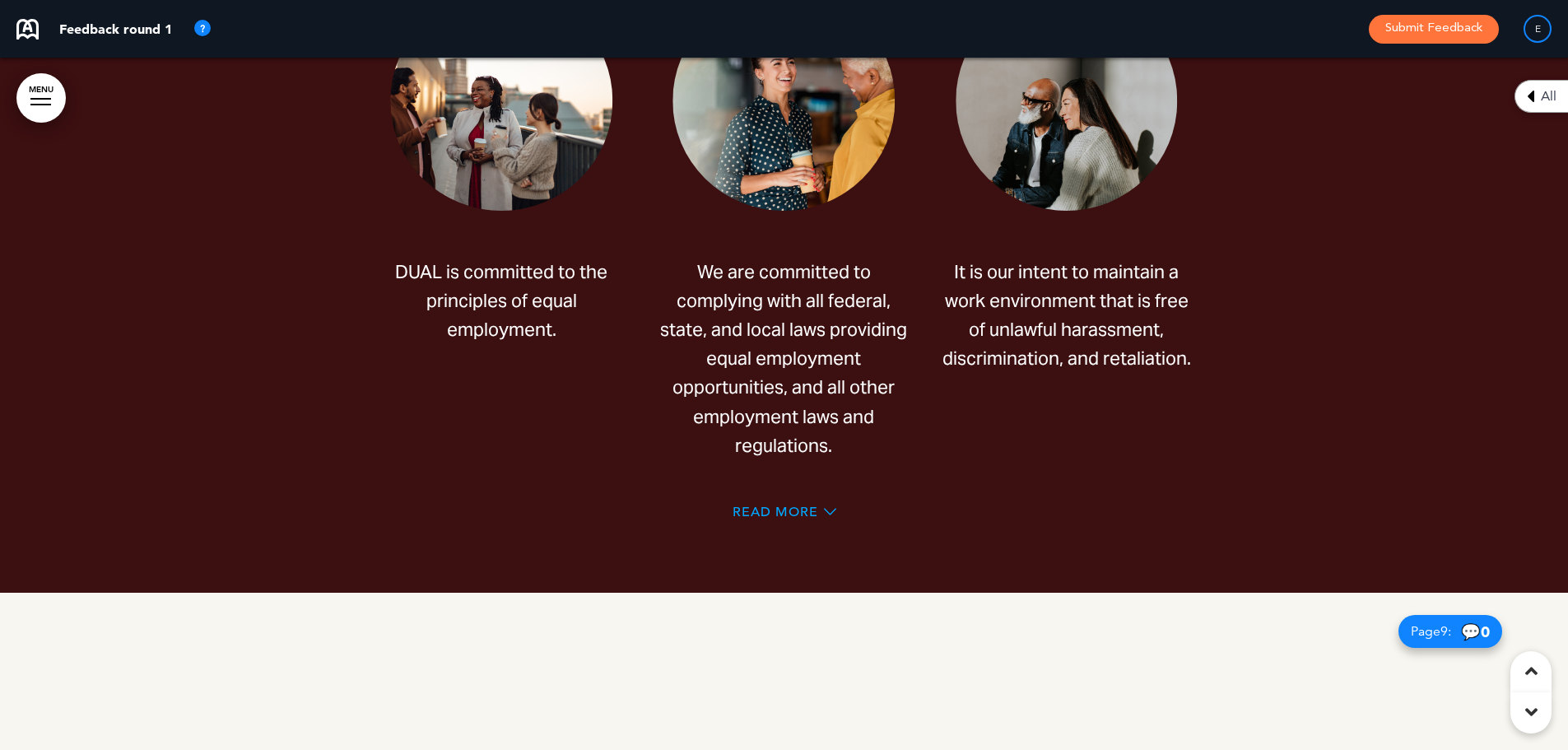
scroll to position [6442, 0]
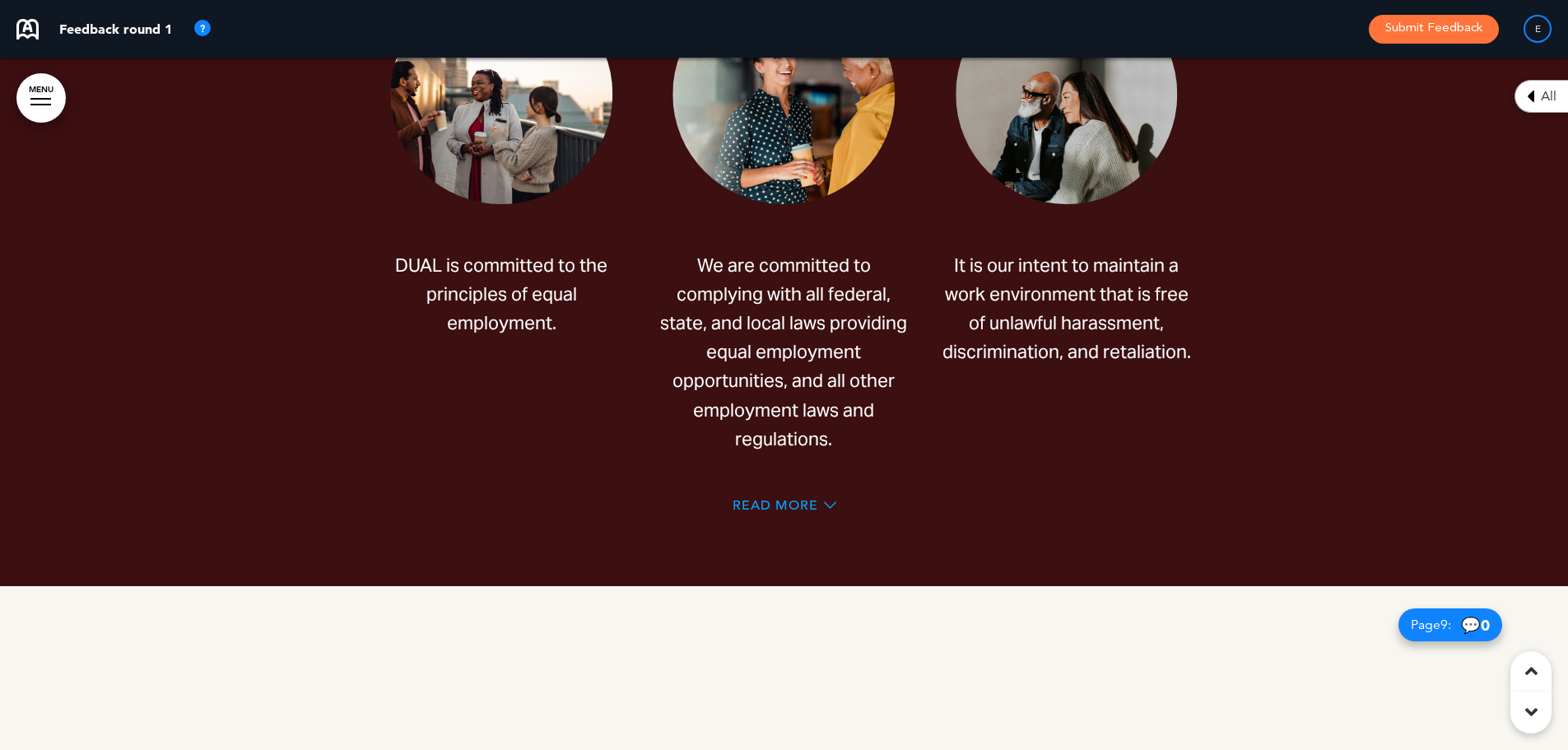
click at [770, 508] on span "Read More" at bounding box center [775, 505] width 85 height 13
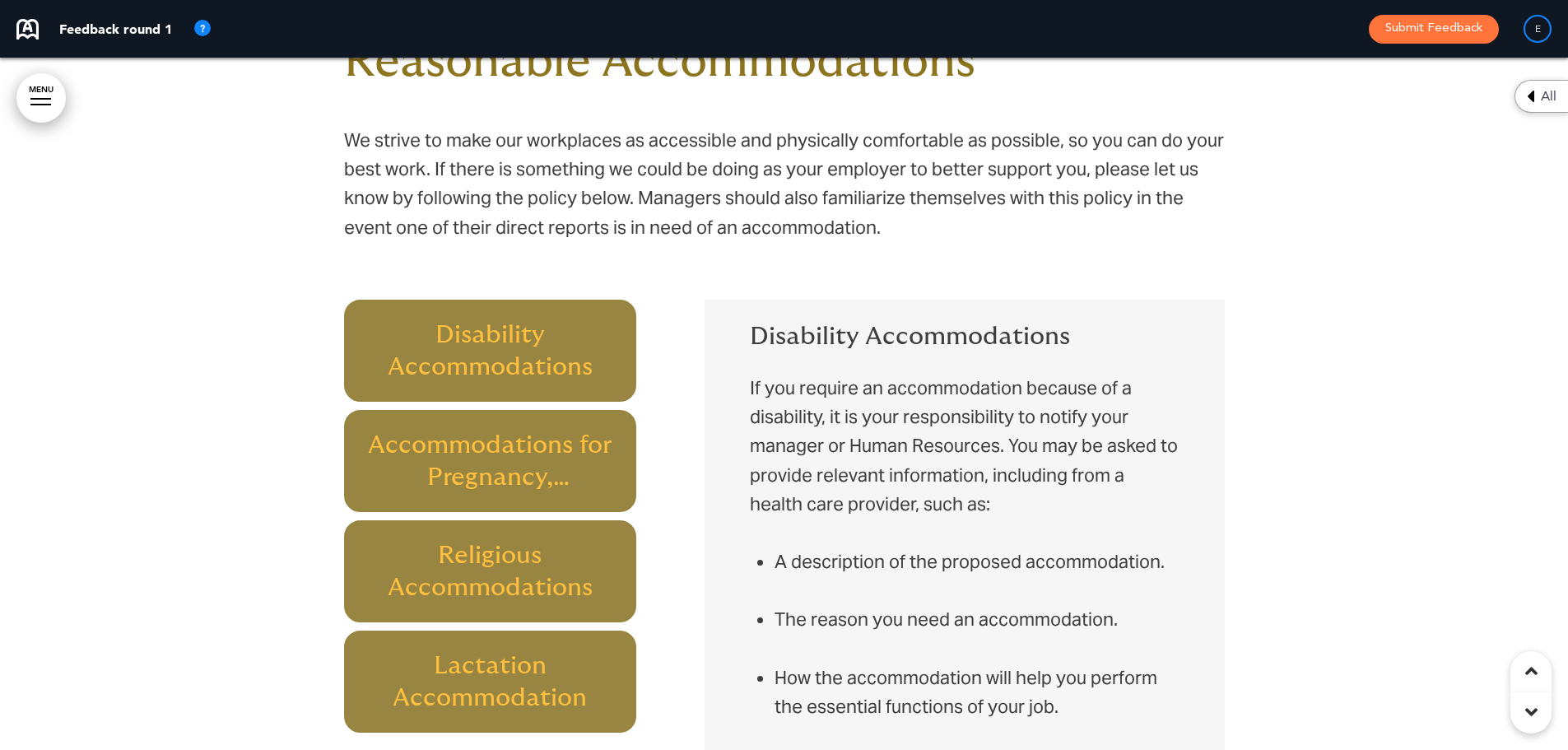
scroll to position [8665, 0]
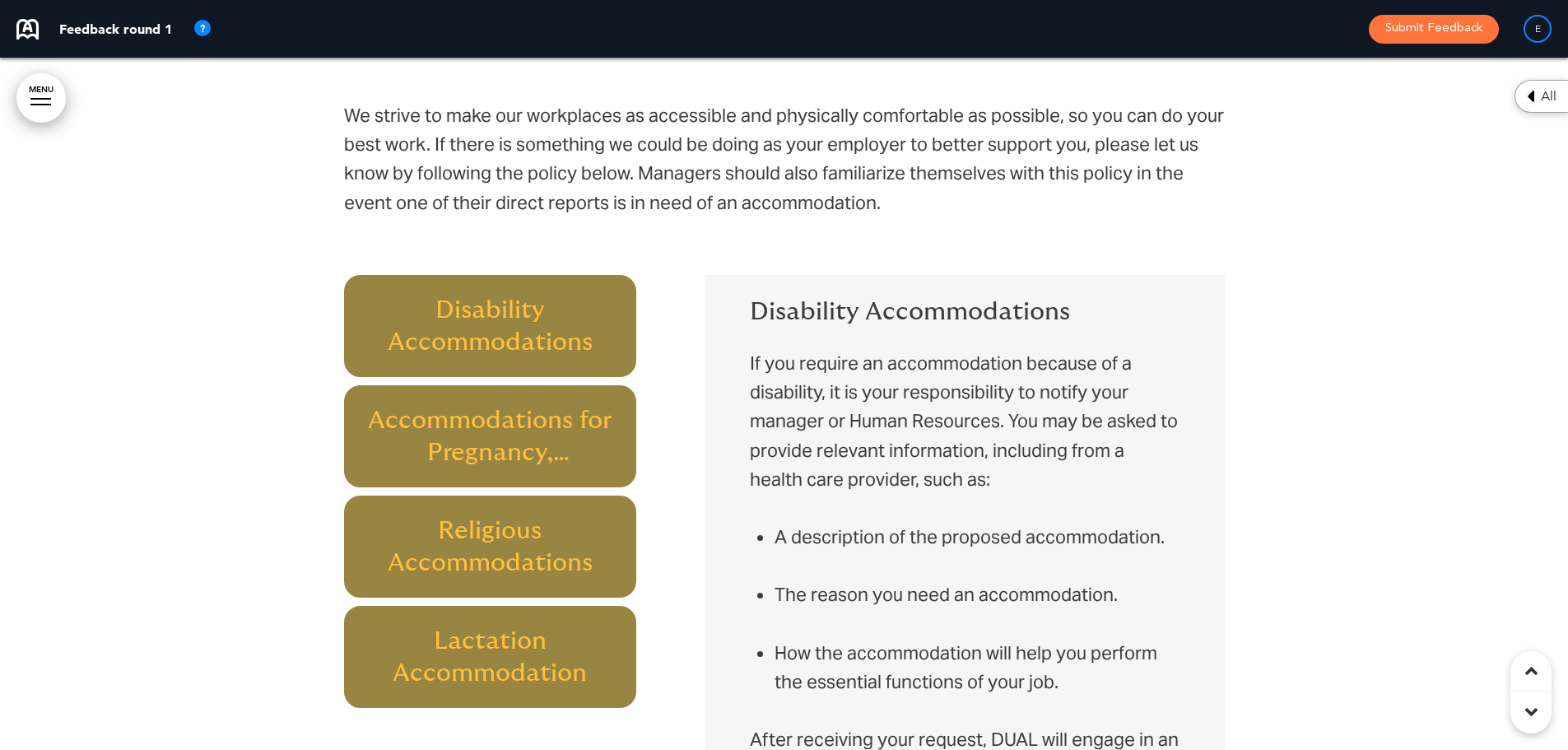
click at [543, 453] on h6 "Accommodations for Pregnancy, Childbirth, or Related Medical Conditions" at bounding box center [490, 436] width 255 height 65
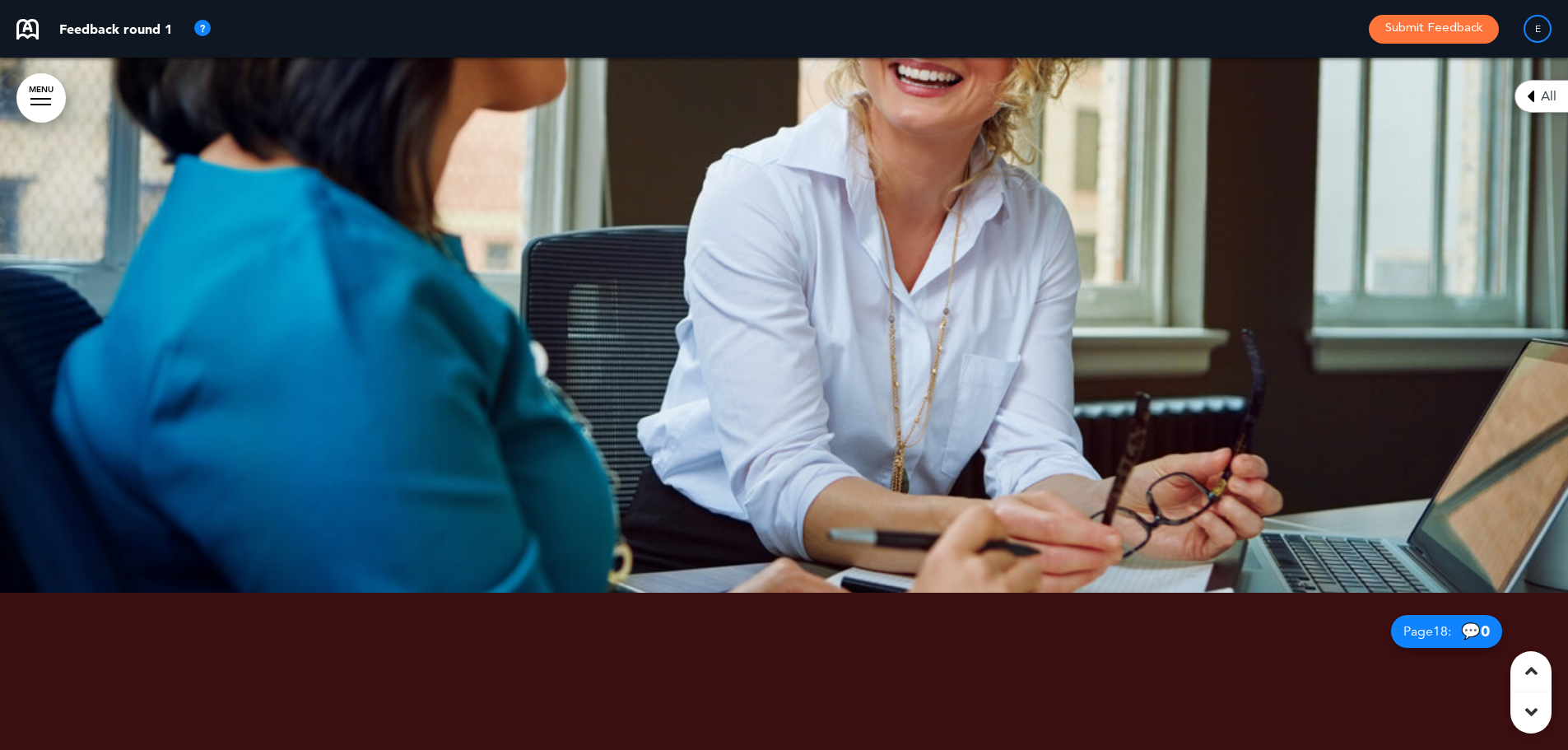
scroll to position [14101, 0]
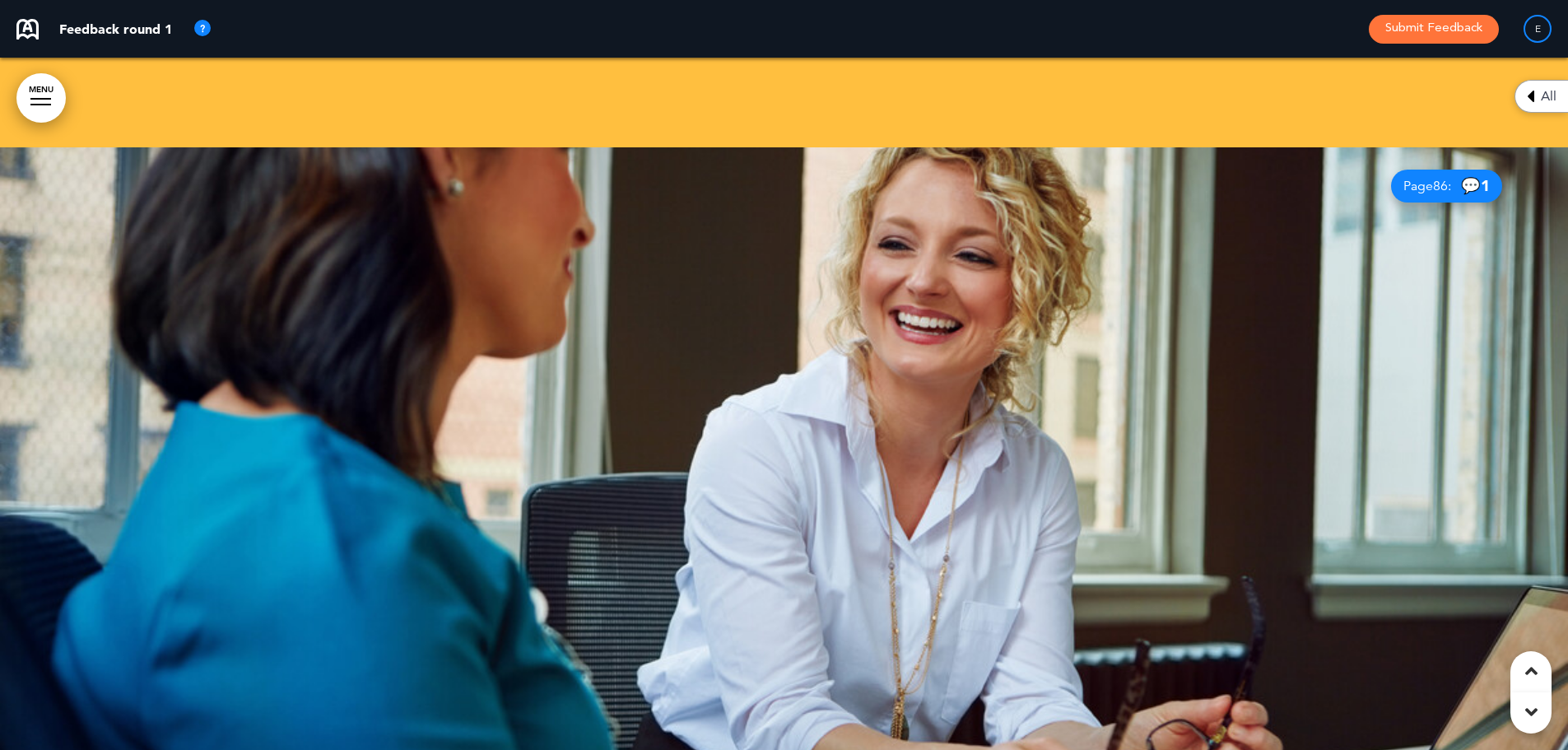
click at [1467, 182] on span "💬 1" at bounding box center [1475, 186] width 29 height 16
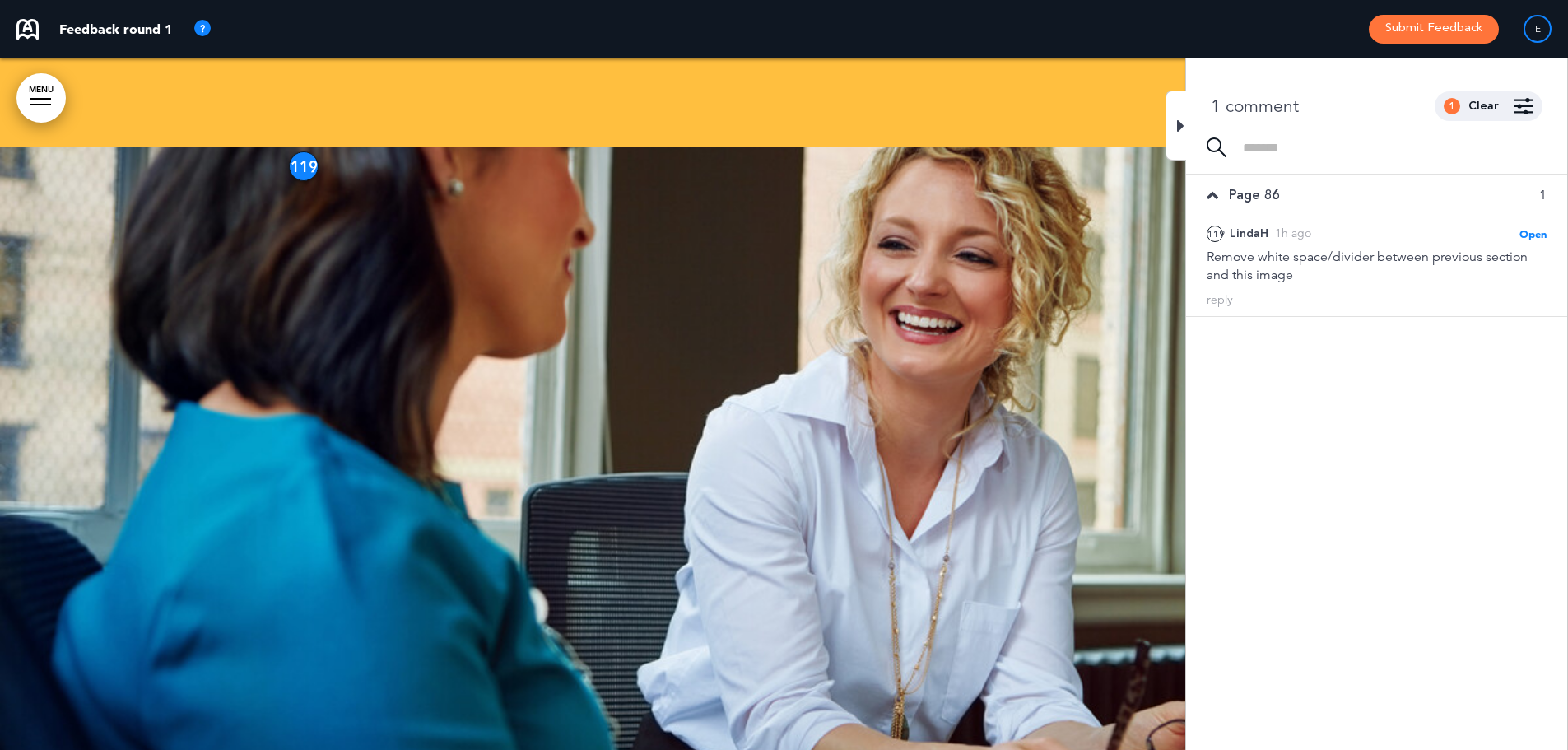
click at [1179, 119] on icon at bounding box center [1181, 126] width 7 height 20
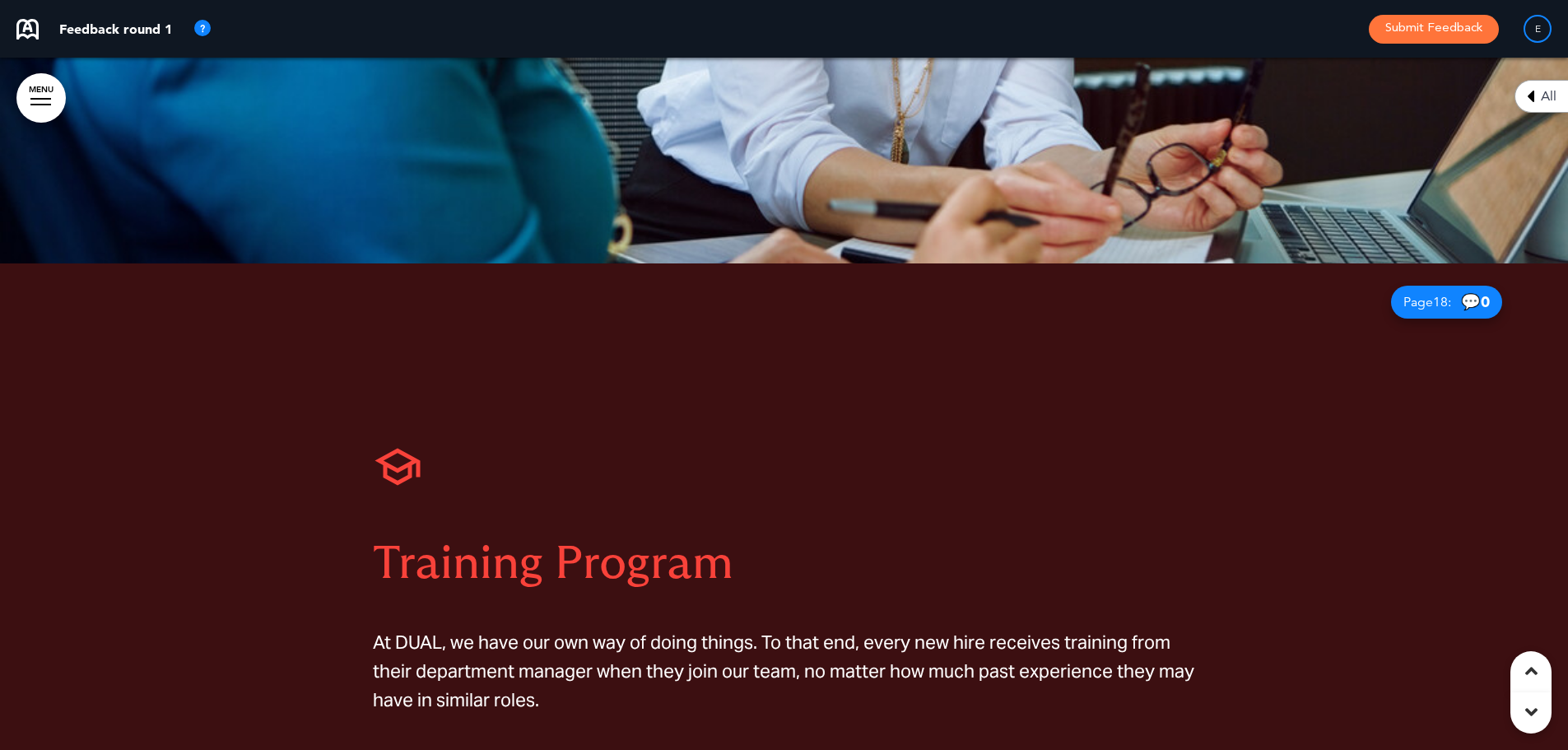
scroll to position [14842, 0]
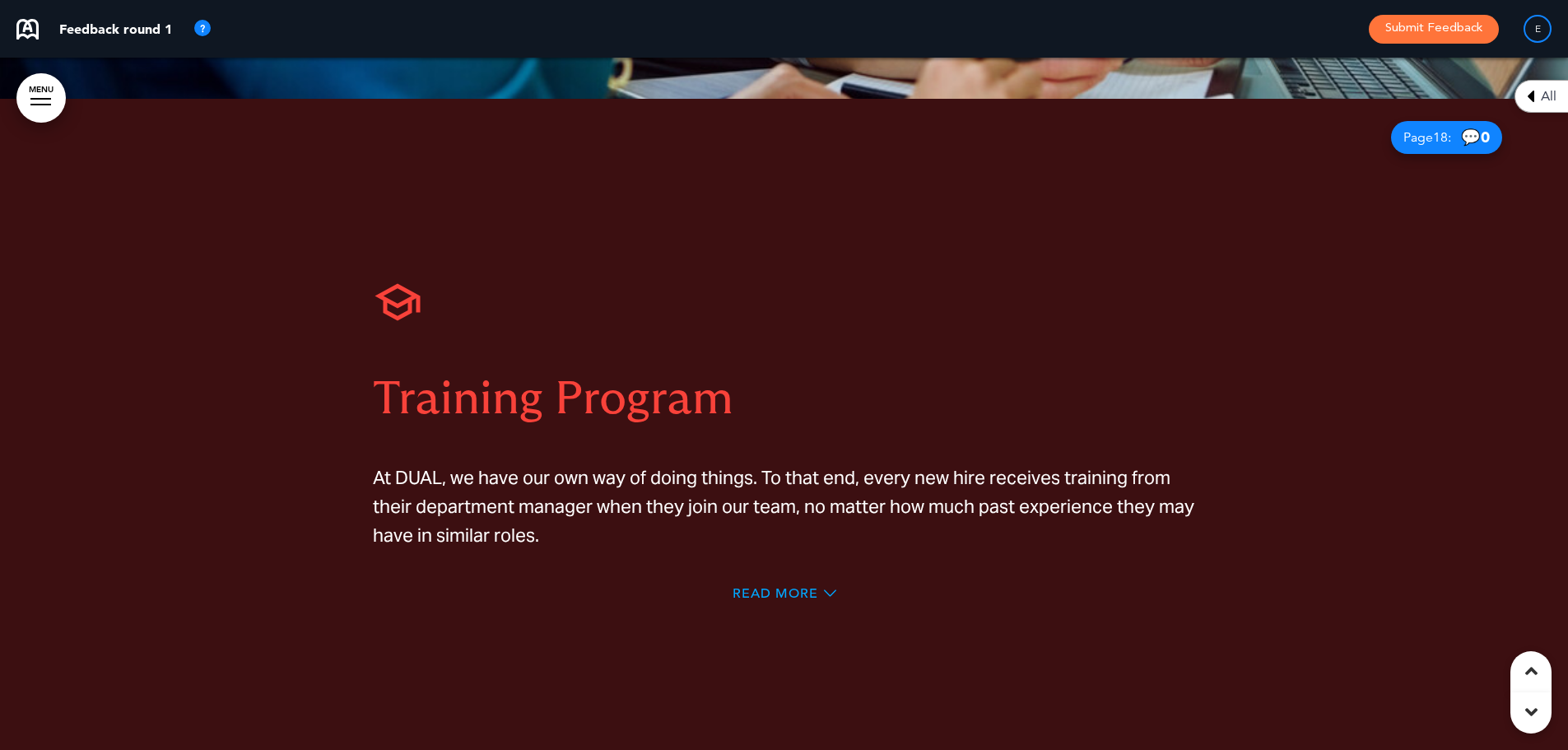
click at [771, 592] on span "Read More" at bounding box center [775, 593] width 85 height 13
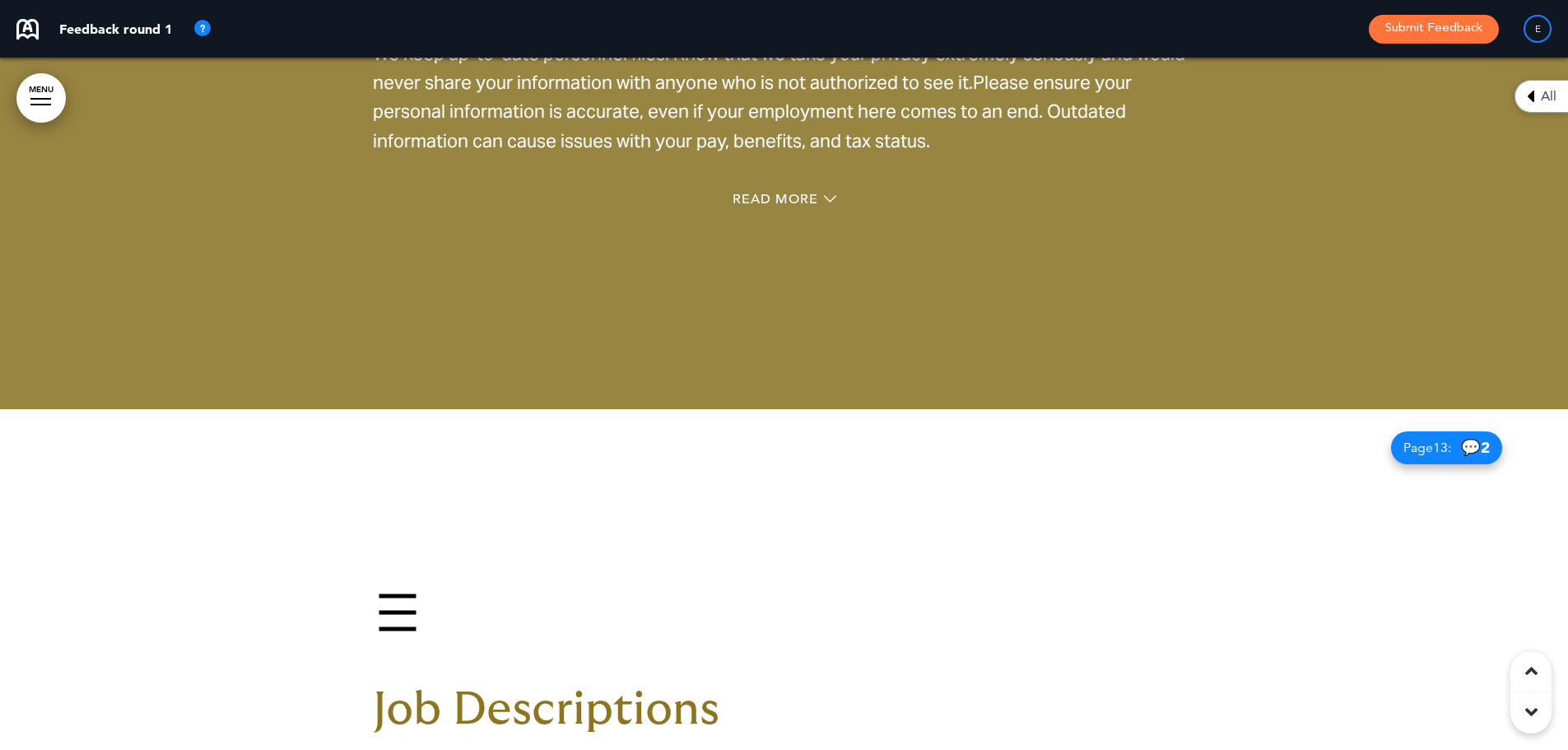
scroll to position [12866, 0]
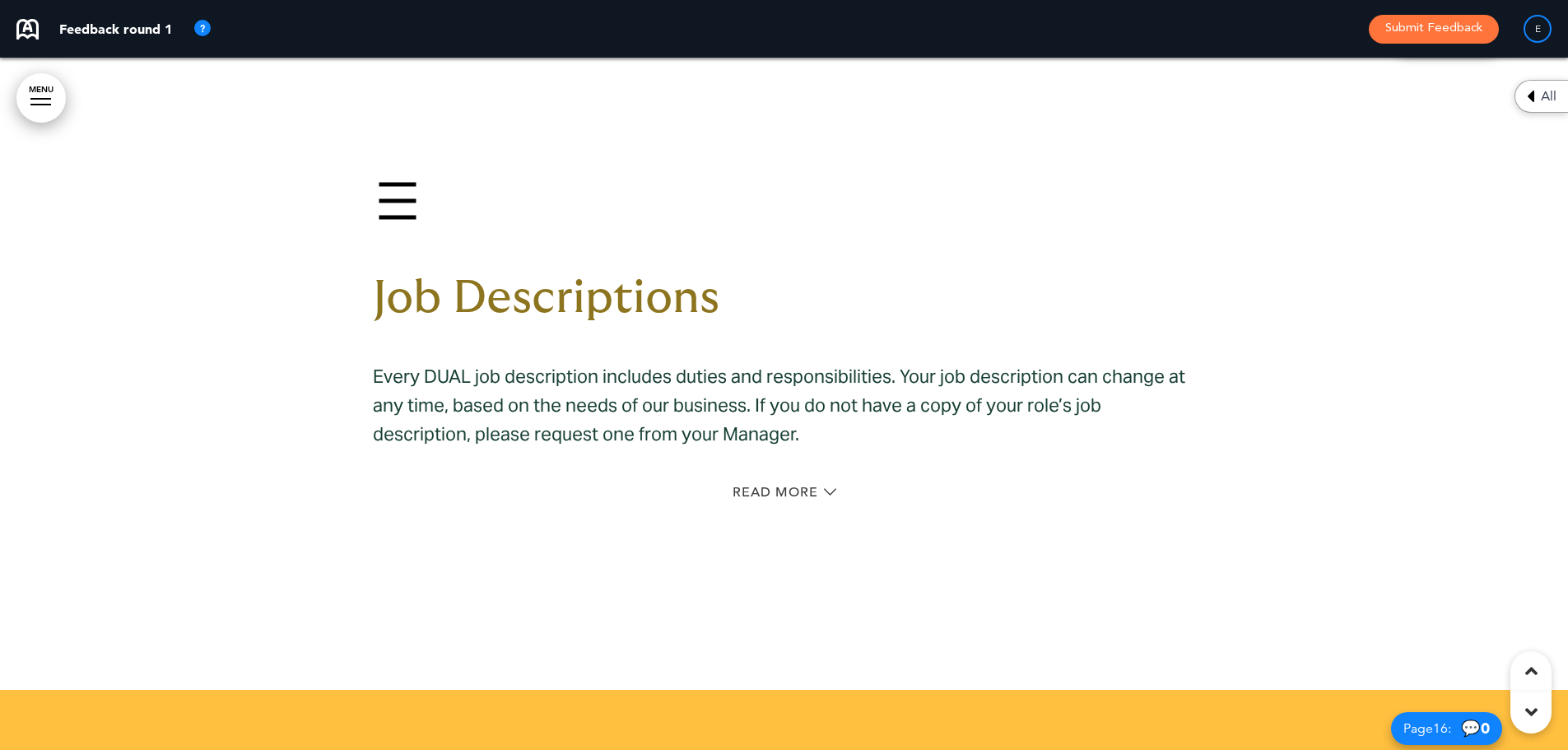
click at [378, 187] on img at bounding box center [397, 201] width 50 height 50
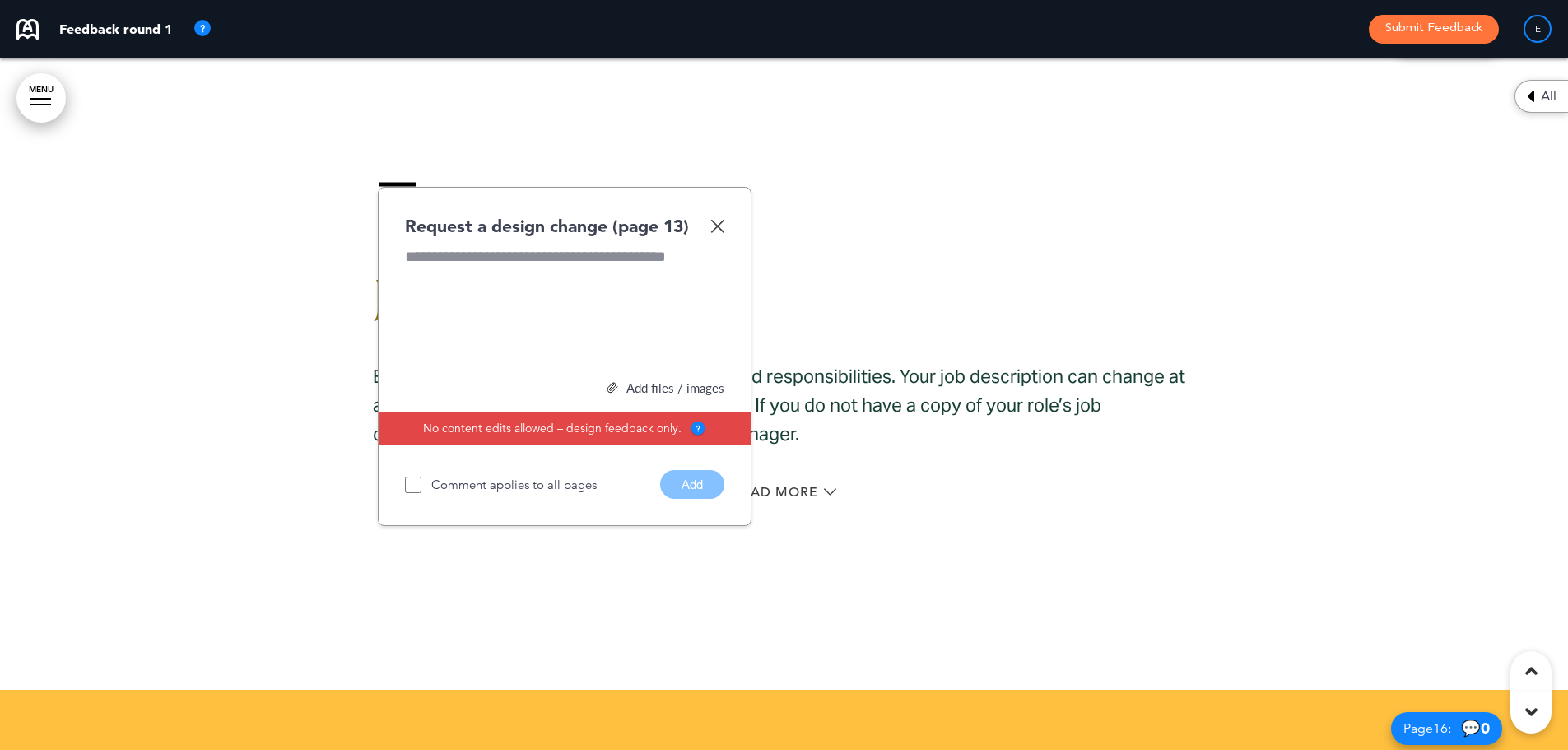
click at [515, 148] on div "Job Descriptions Every DUAL job description includes duties and responsibilitie…" at bounding box center [784, 344] width 823 height 459
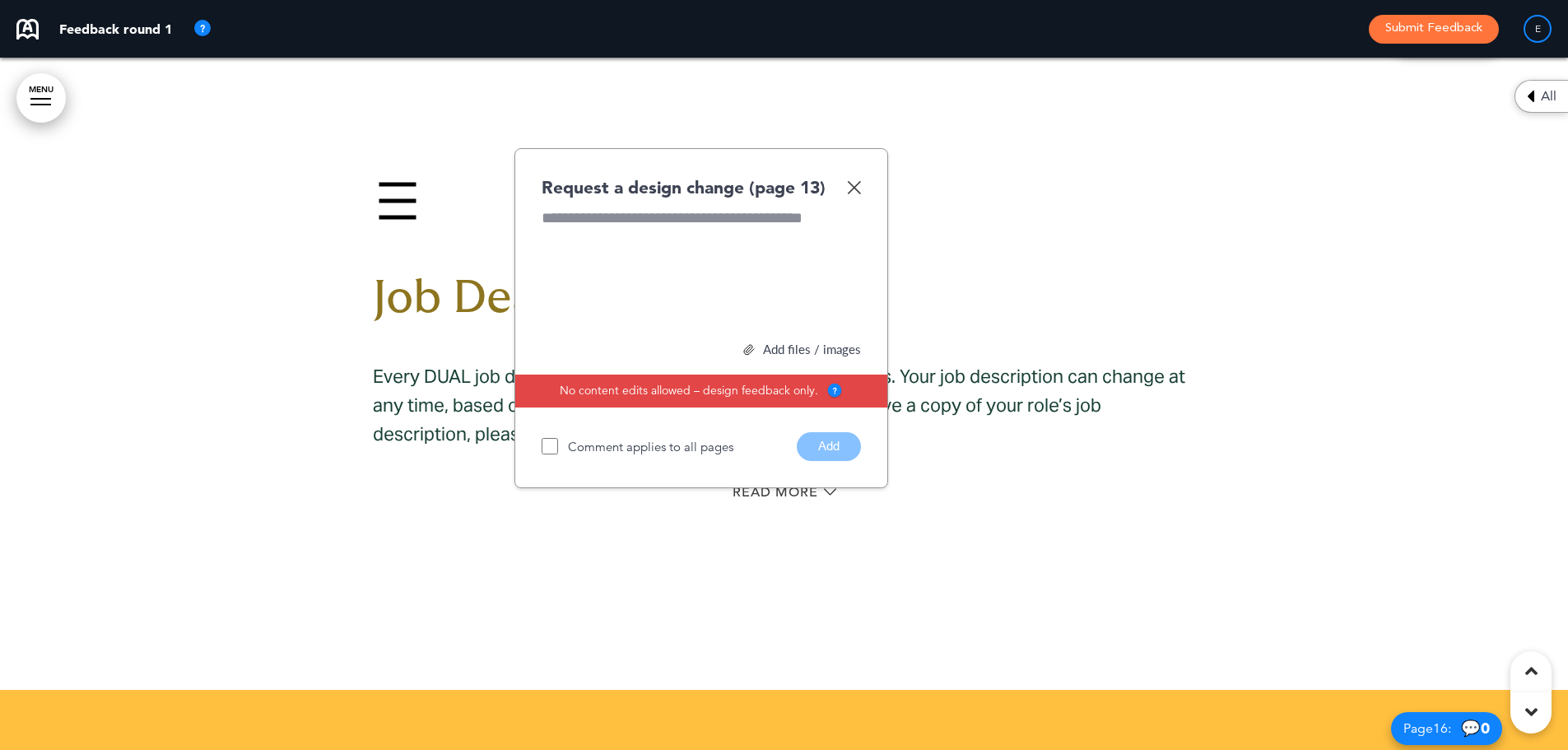
click at [857, 185] on img at bounding box center [854, 187] width 14 height 14
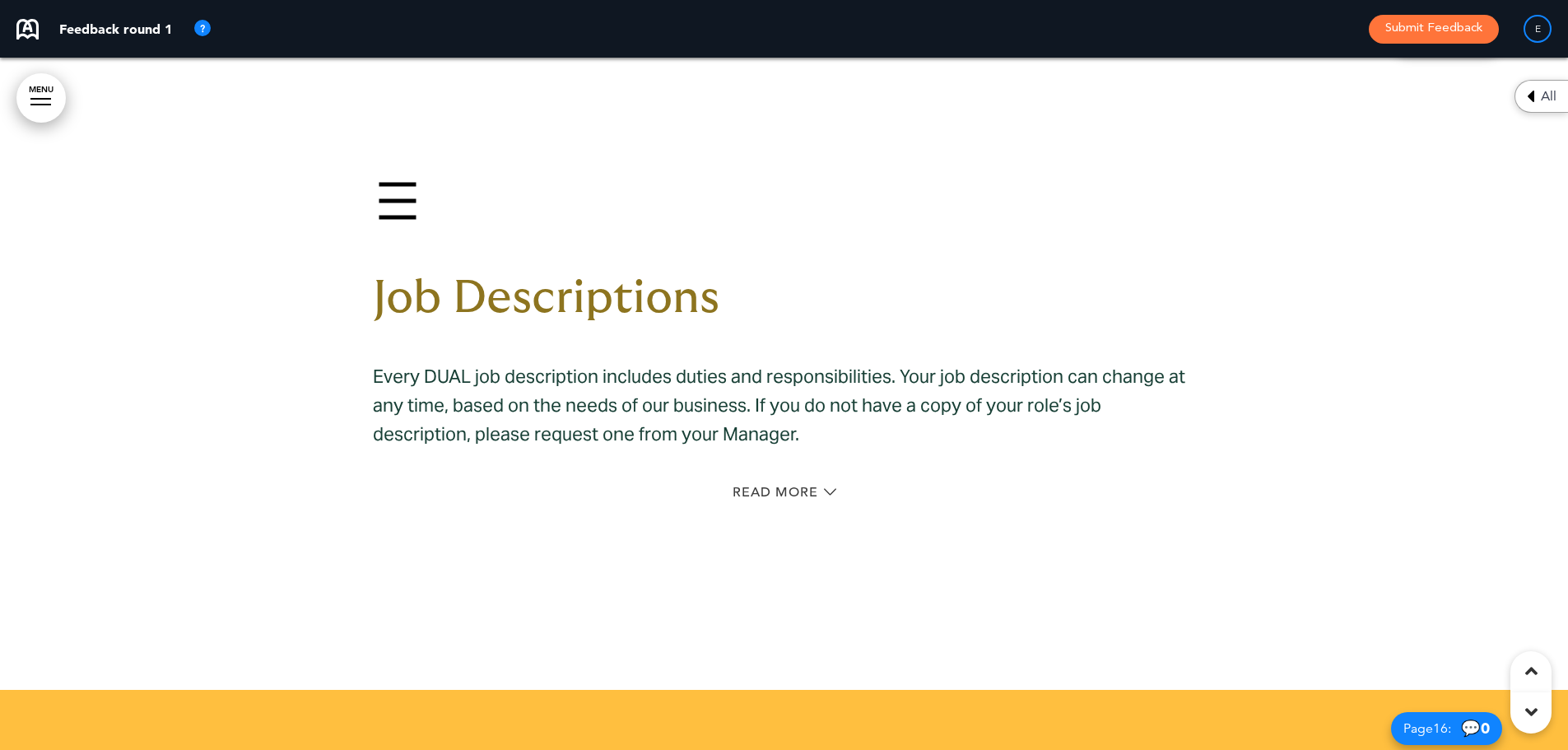
click at [381, 187] on img at bounding box center [397, 201] width 50 height 50
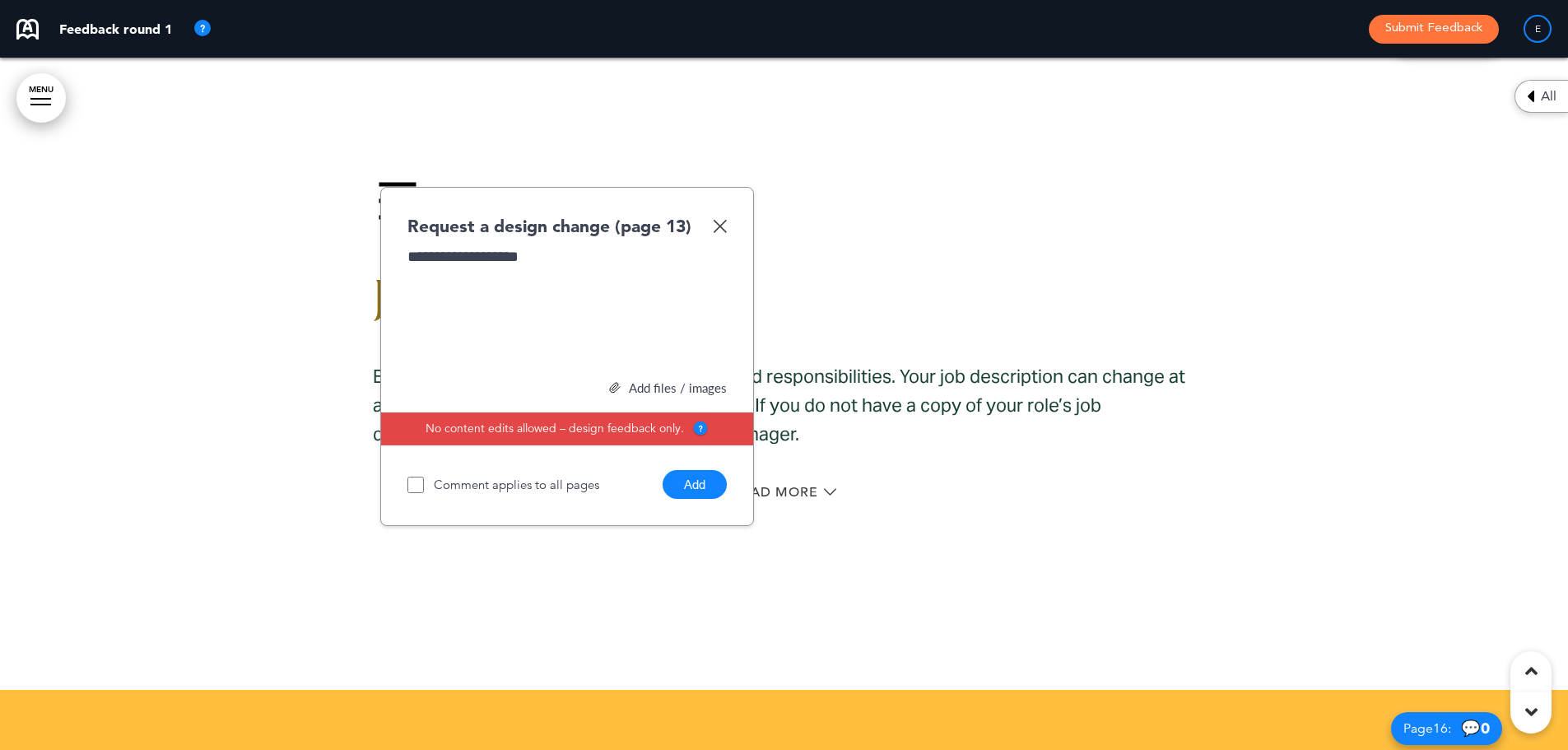
click at [689, 487] on button "Add" at bounding box center [694, 485] width 65 height 29
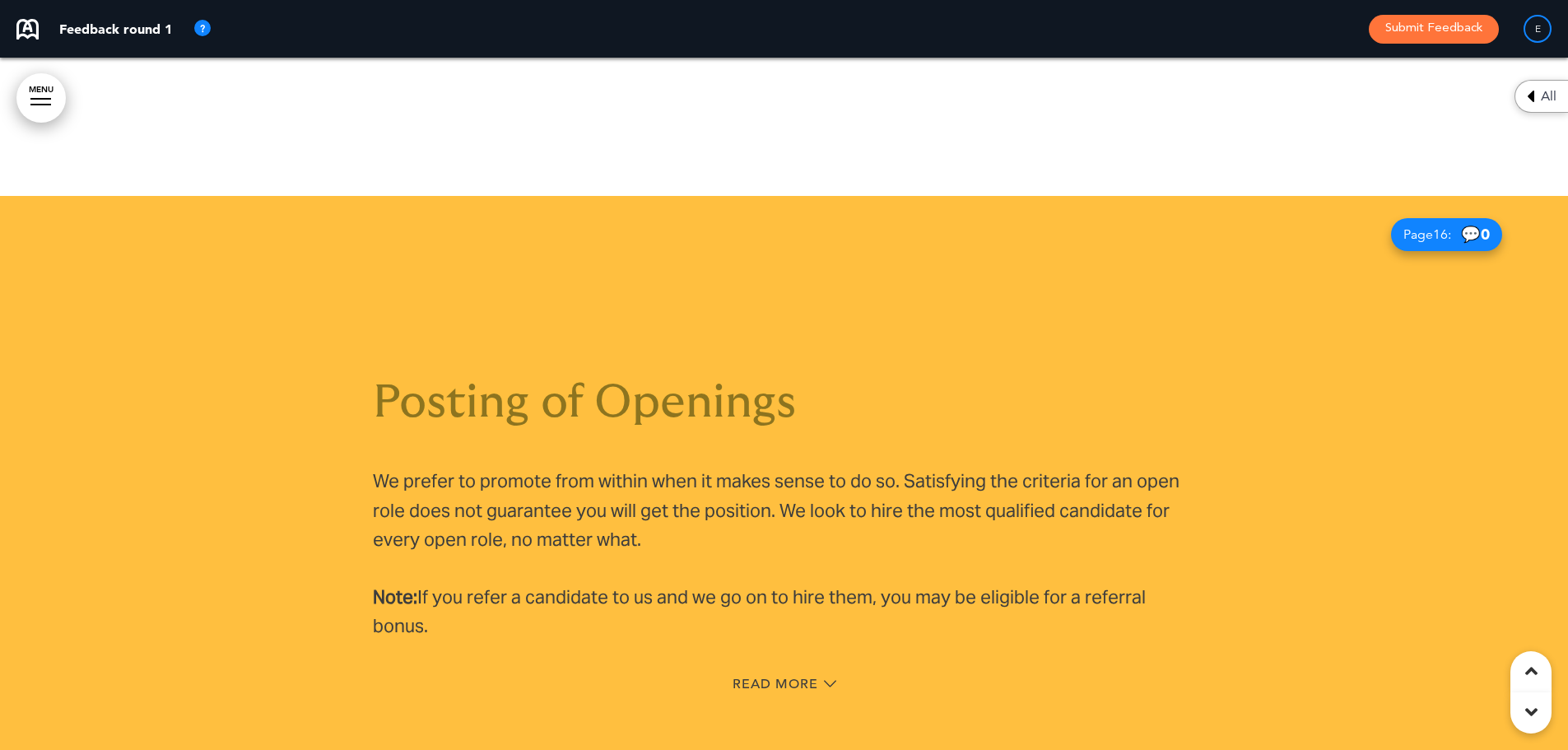
scroll to position [12619, 0]
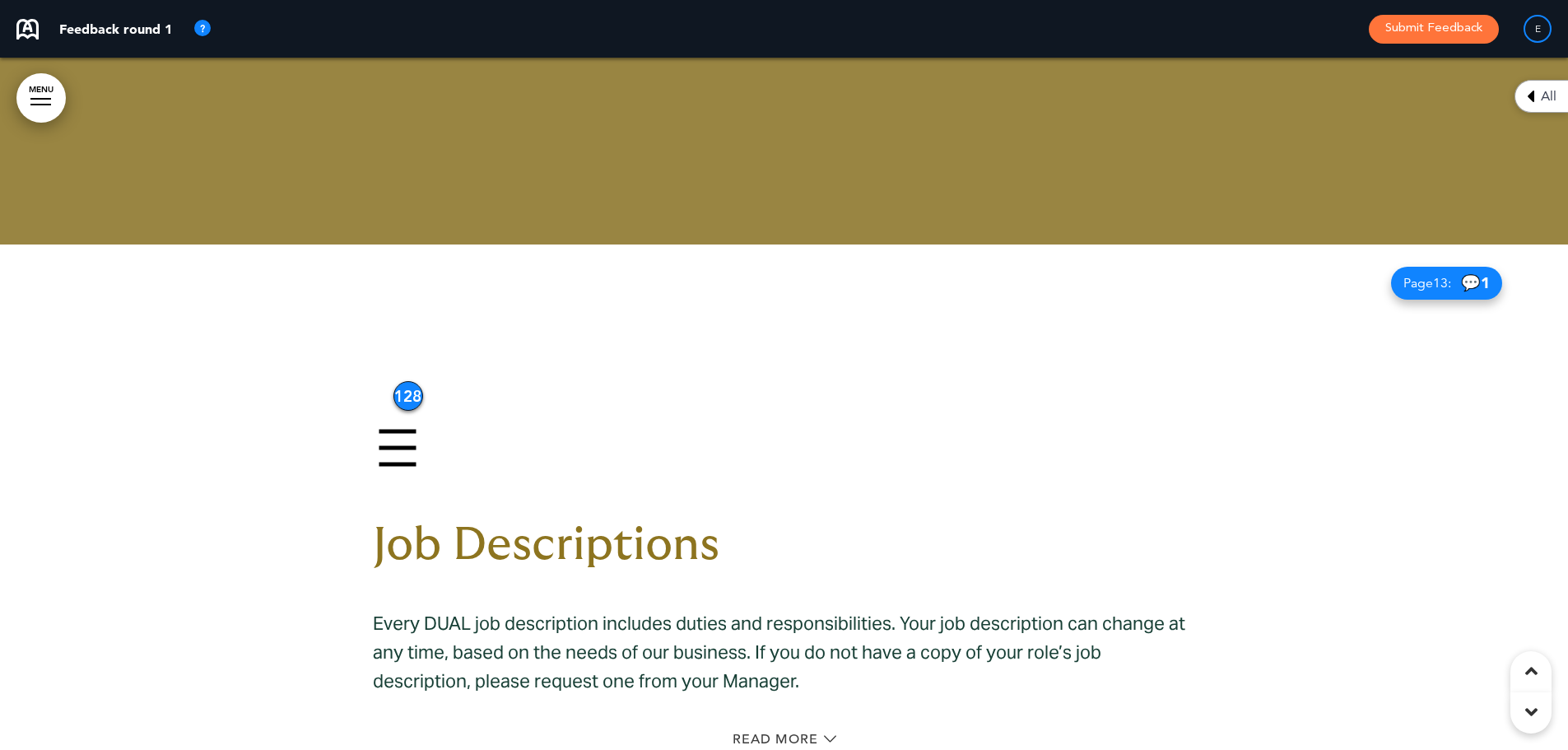
drag, startPoint x: 396, startPoint y: 448, endPoint x: 410, endPoint y: 396, distance: 53.9
click at [410, 396] on div "128" at bounding box center [409, 397] width 30 height 30
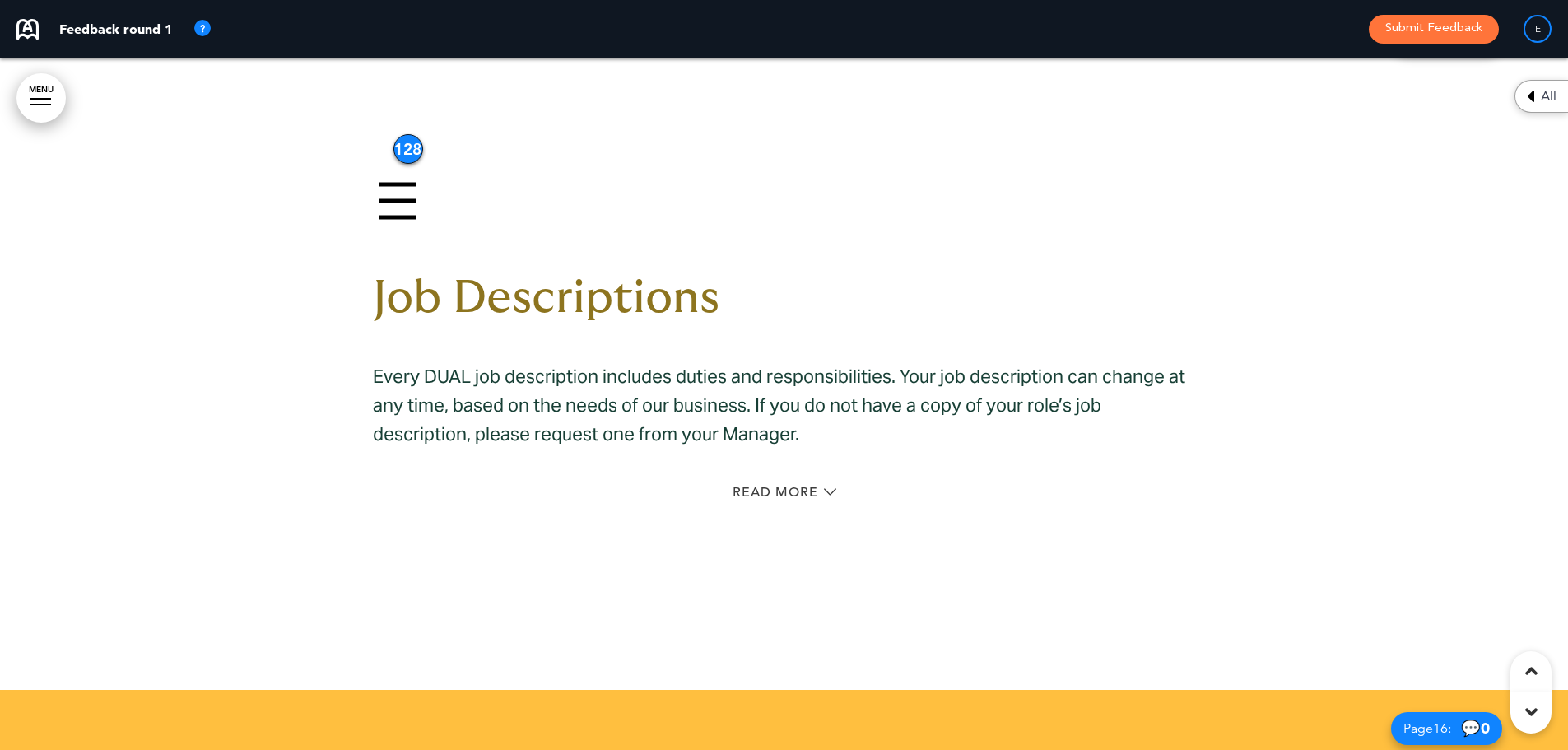
scroll to position [12784, 0]
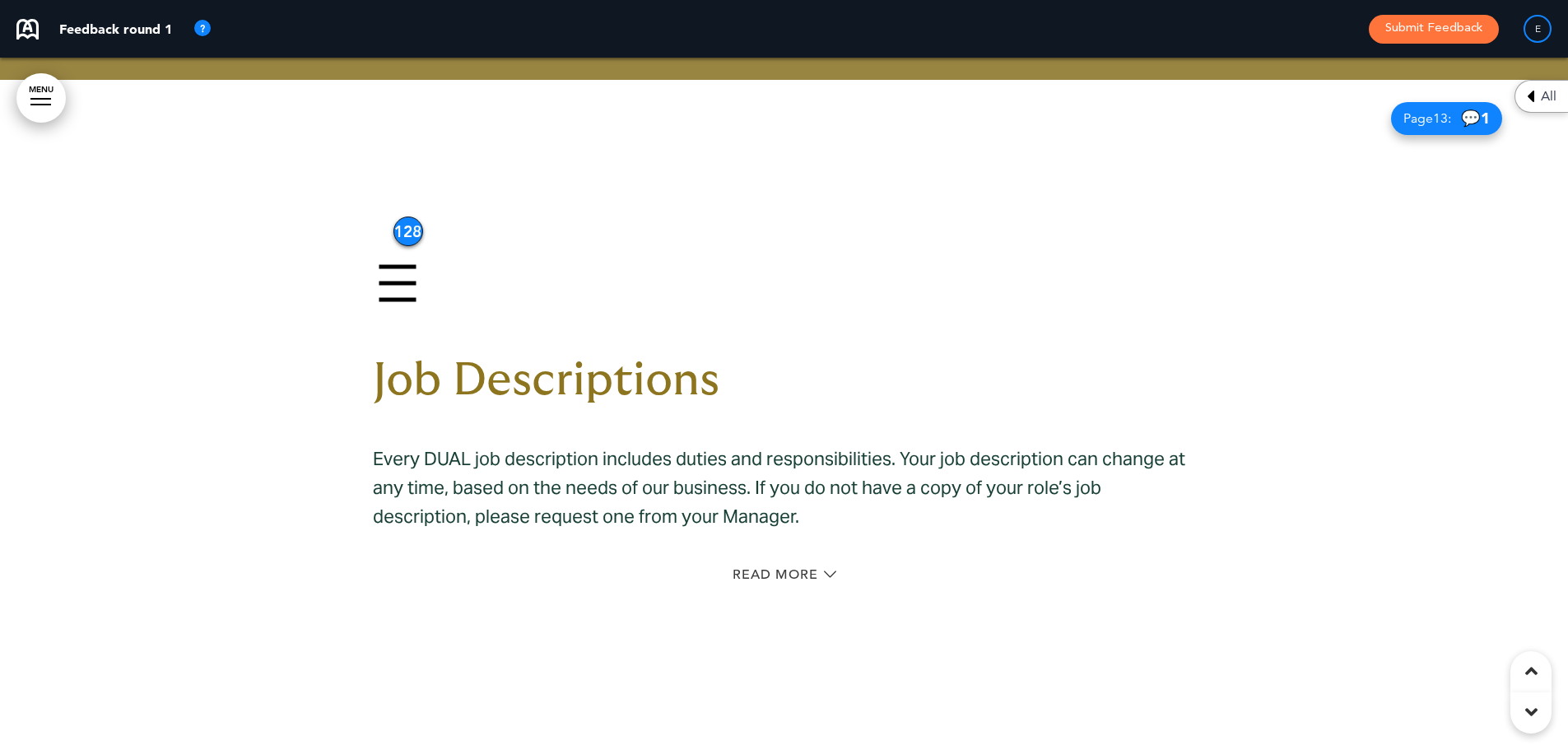
click at [399, 223] on div "128" at bounding box center [409, 232] width 30 height 30
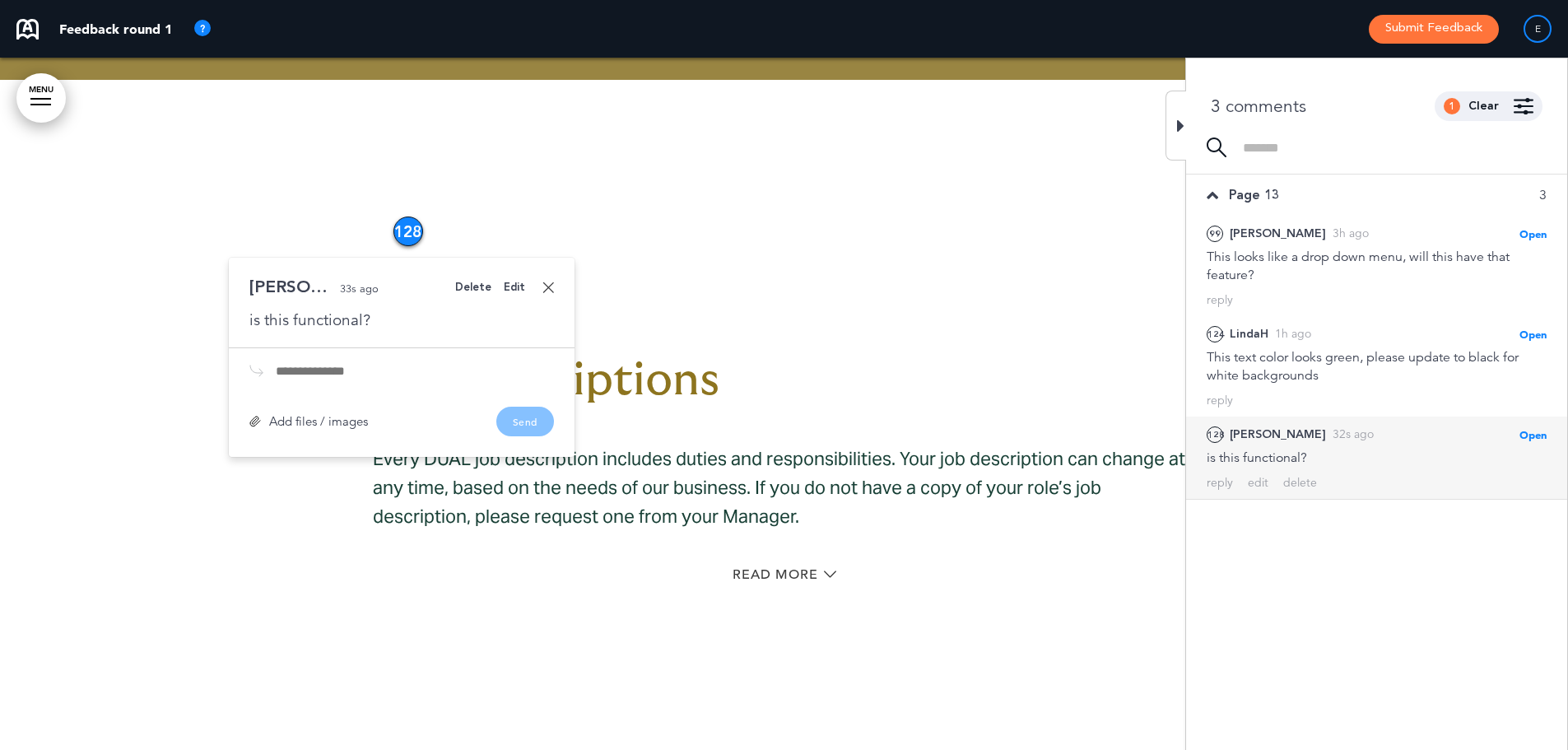
click at [483, 292] on div "Delete" at bounding box center [473, 287] width 37 height 10
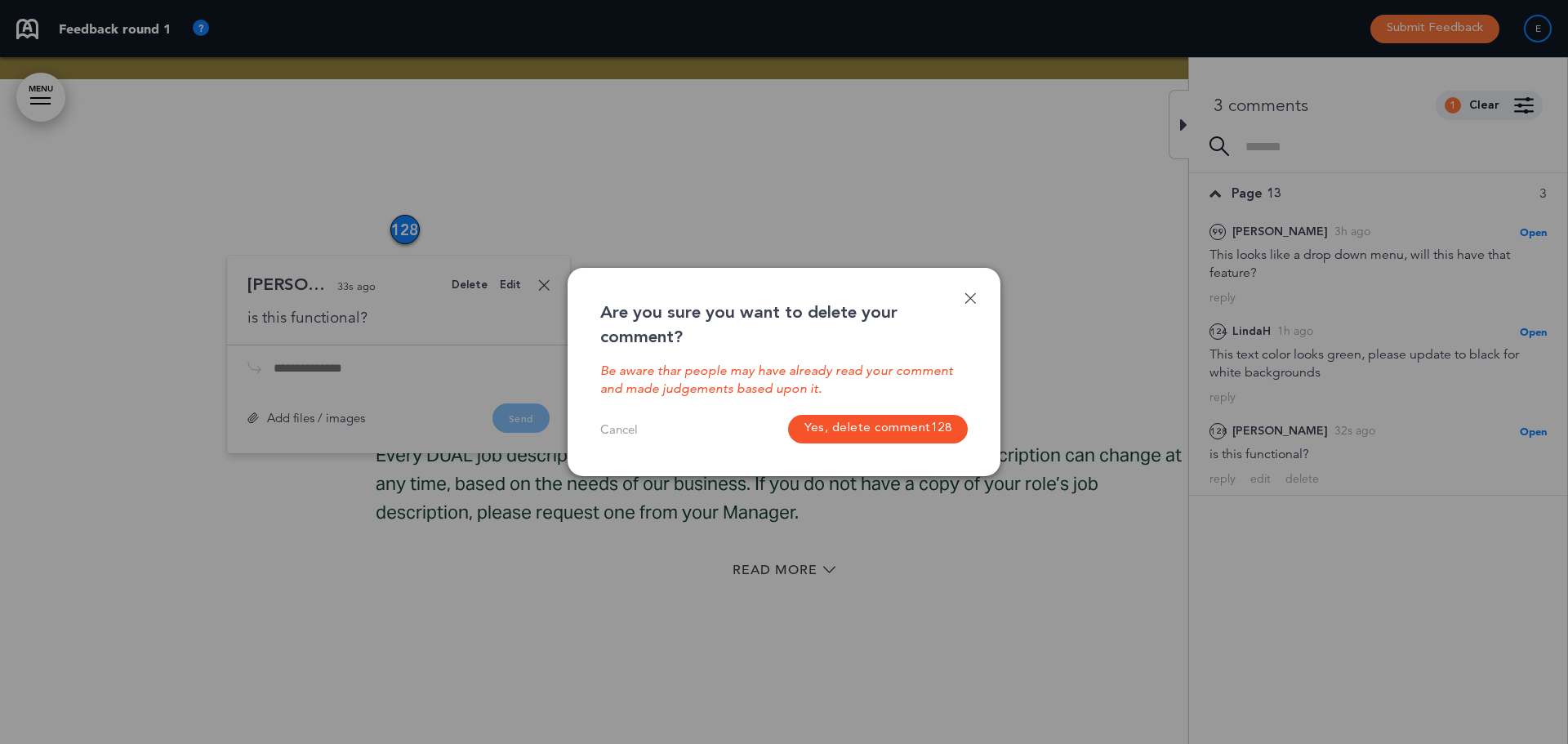
click at [914, 422] on button "Yes, delete comment 128" at bounding box center [877, 429] width 179 height 29
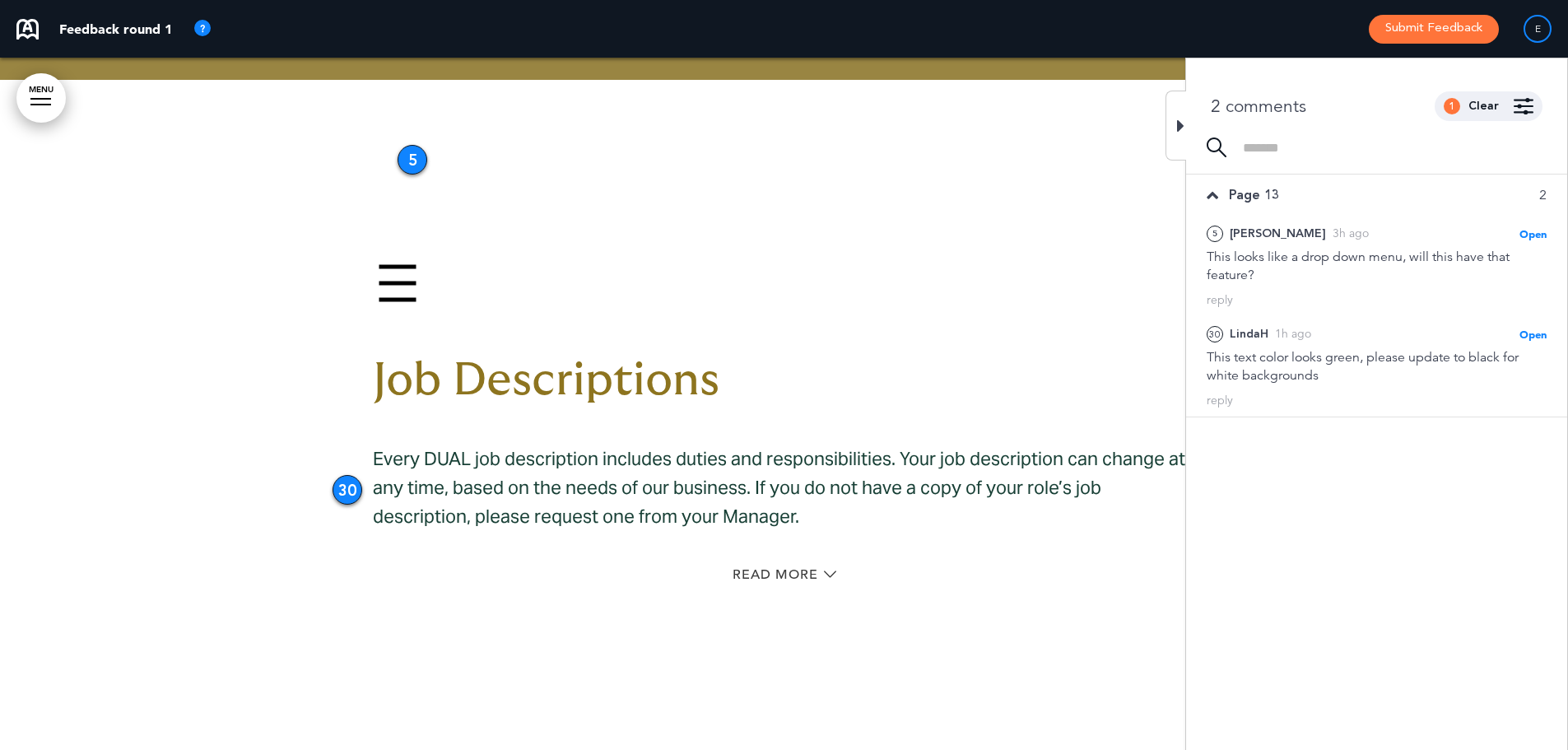
click at [409, 150] on div "5" at bounding box center [412, 160] width 30 height 30
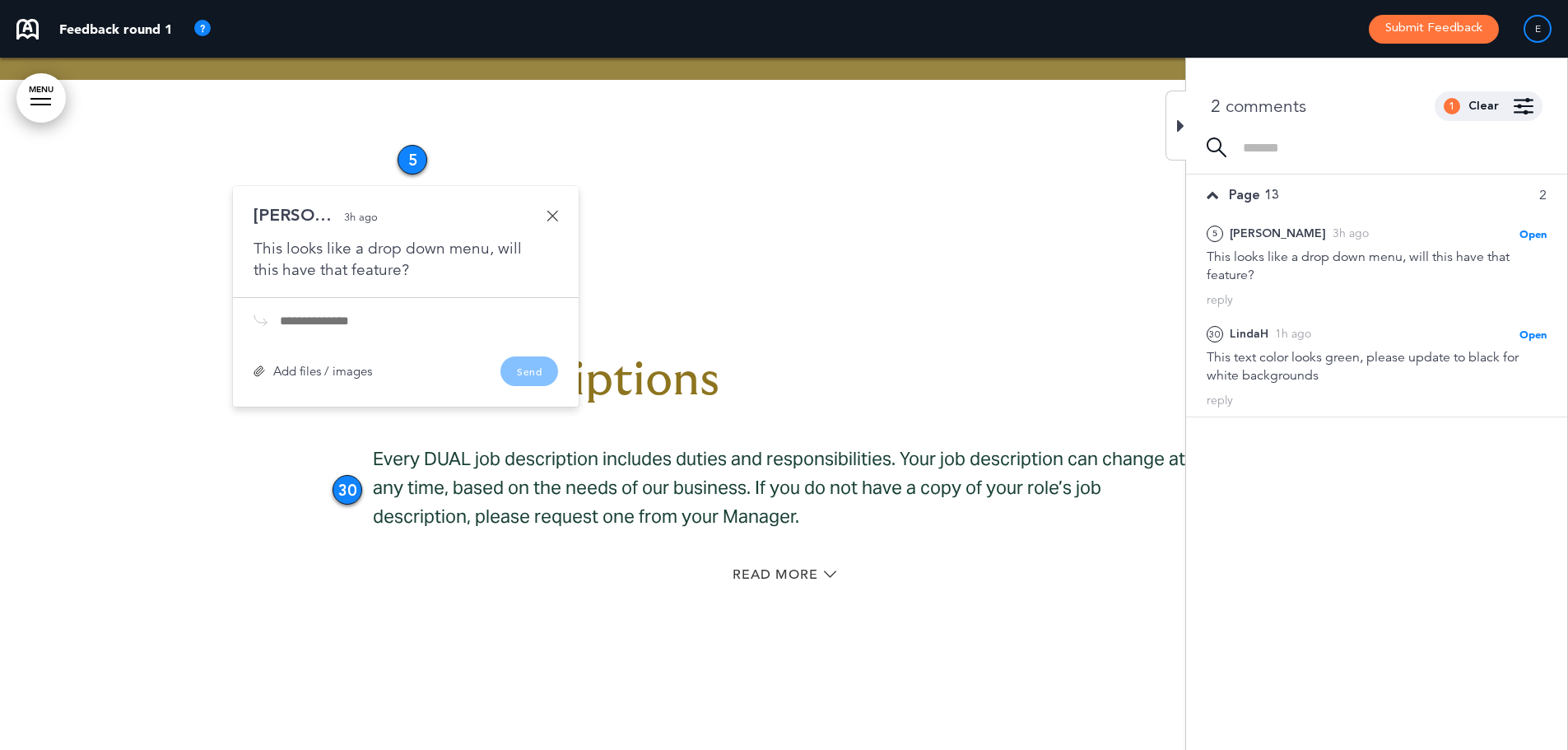
click at [642, 187] on div at bounding box center [784, 426] width 1568 height 693
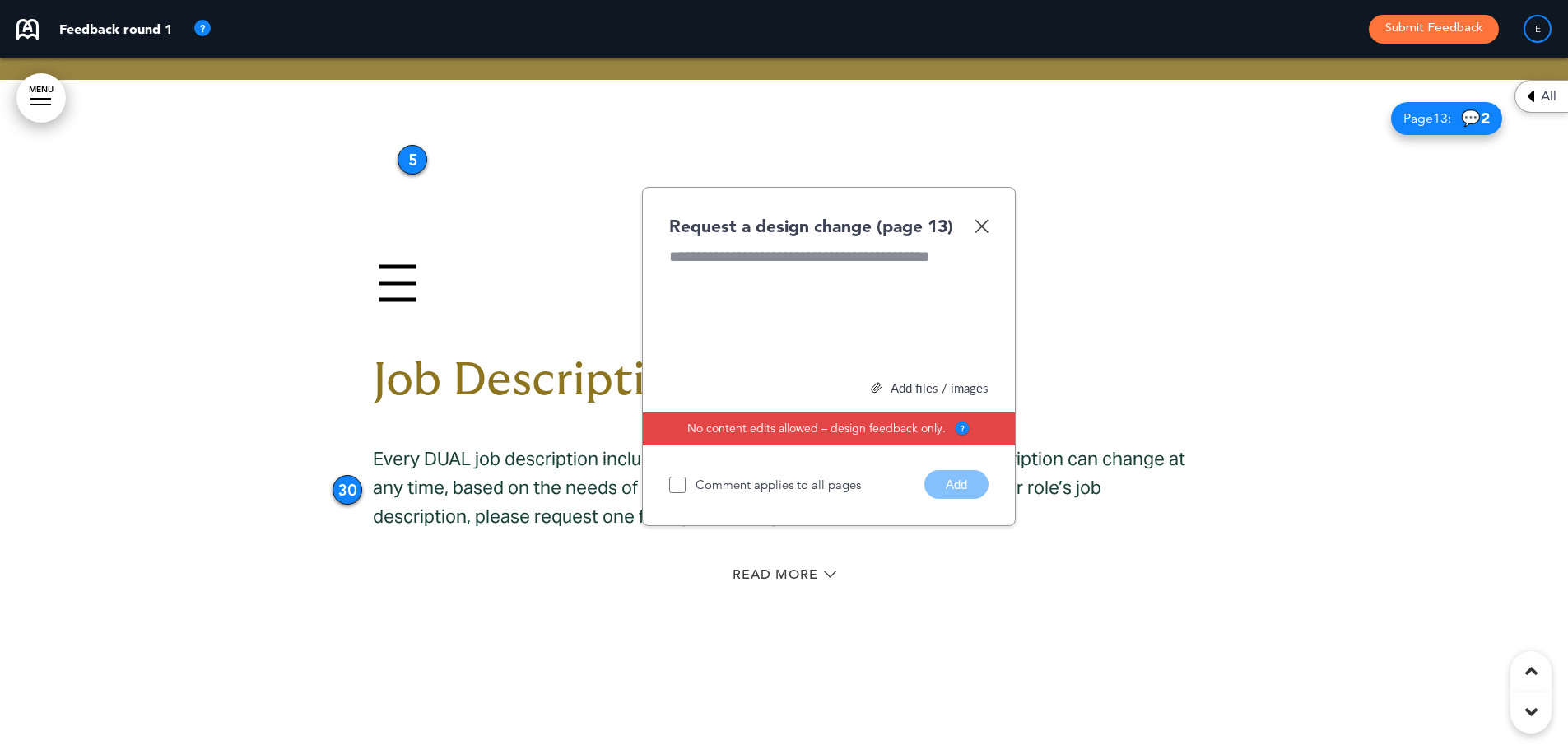
click at [987, 234] on div "Request a design change (page 13)" at bounding box center [829, 225] width 320 height 23
click at [982, 221] on img at bounding box center [981, 226] width 14 height 14
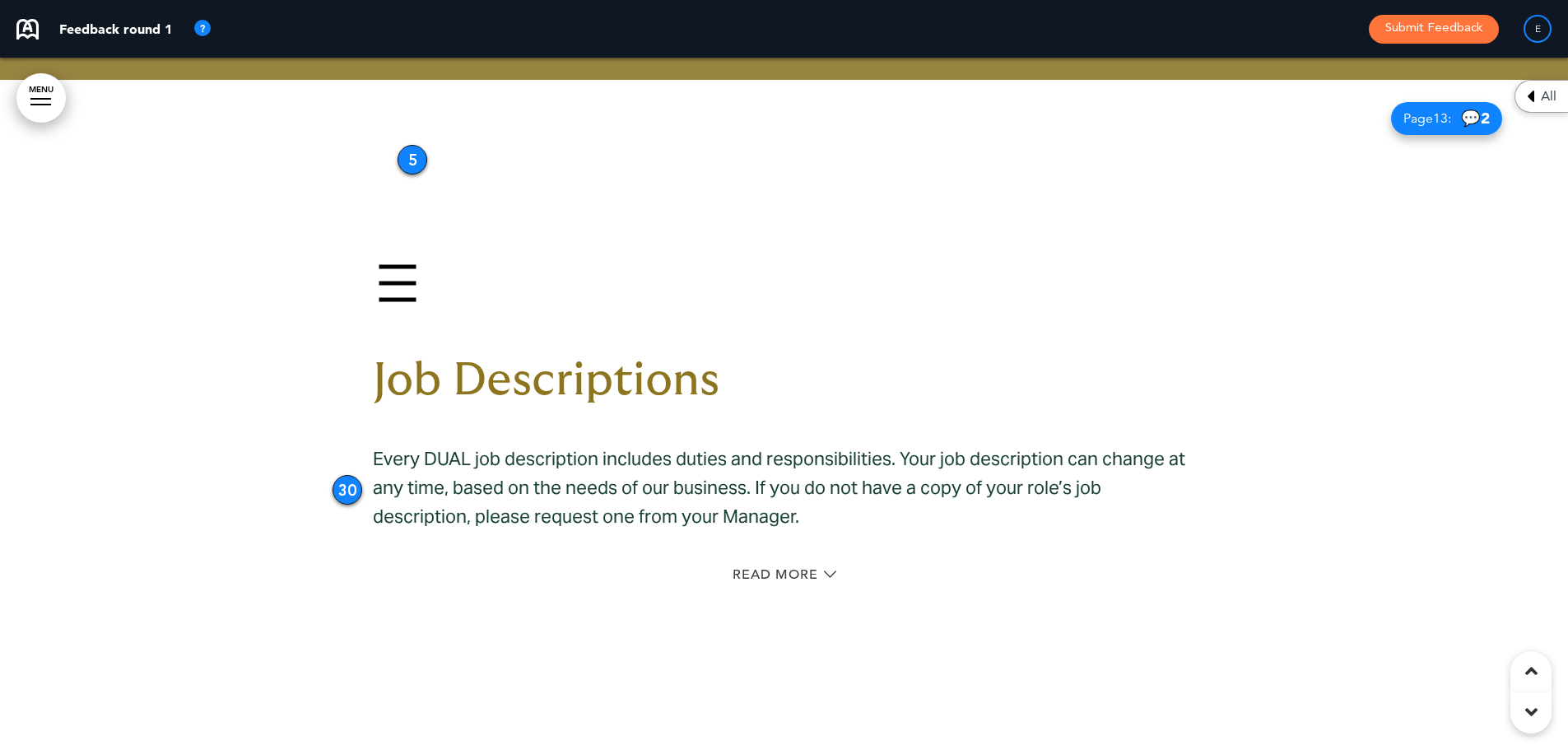
click at [411, 161] on div "5" at bounding box center [412, 160] width 30 height 30
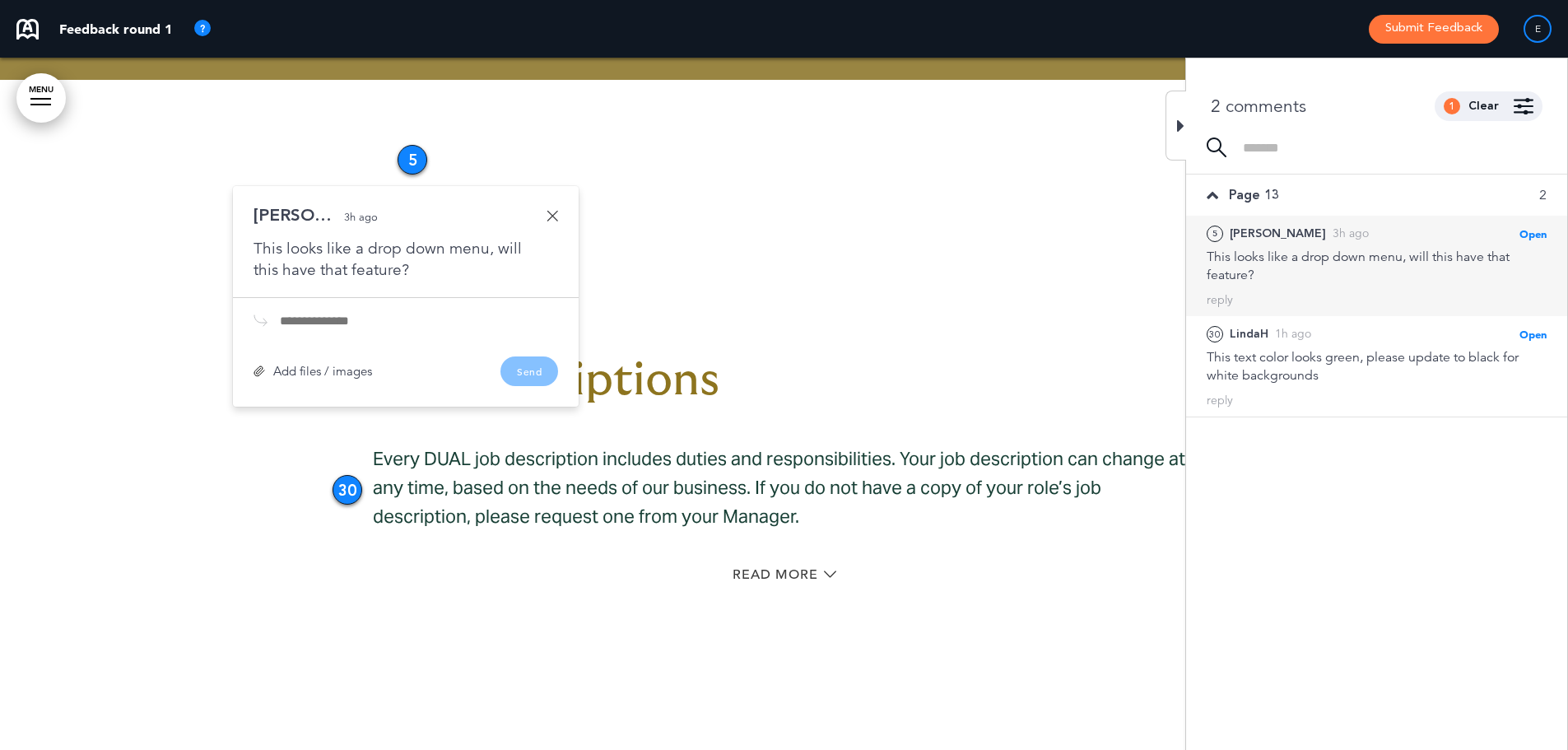
click at [413, 320] on input "text" at bounding box center [419, 322] width 278 height 13
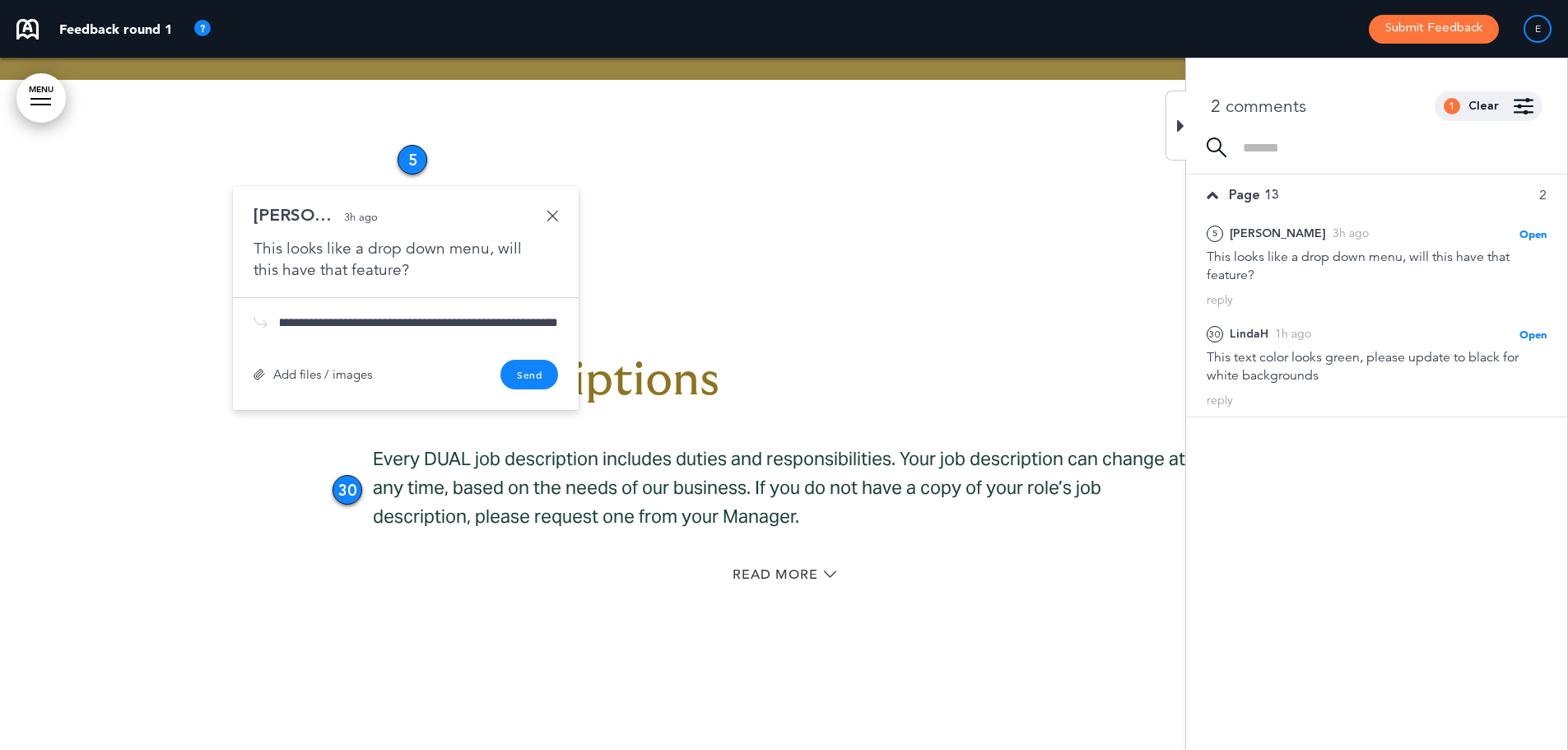
scroll to position [0, 470]
click at [418, 316] on input "**********" at bounding box center [419, 323] width 278 height 17
type input "**********"
click at [545, 368] on button "Send" at bounding box center [529, 375] width 57 height 30
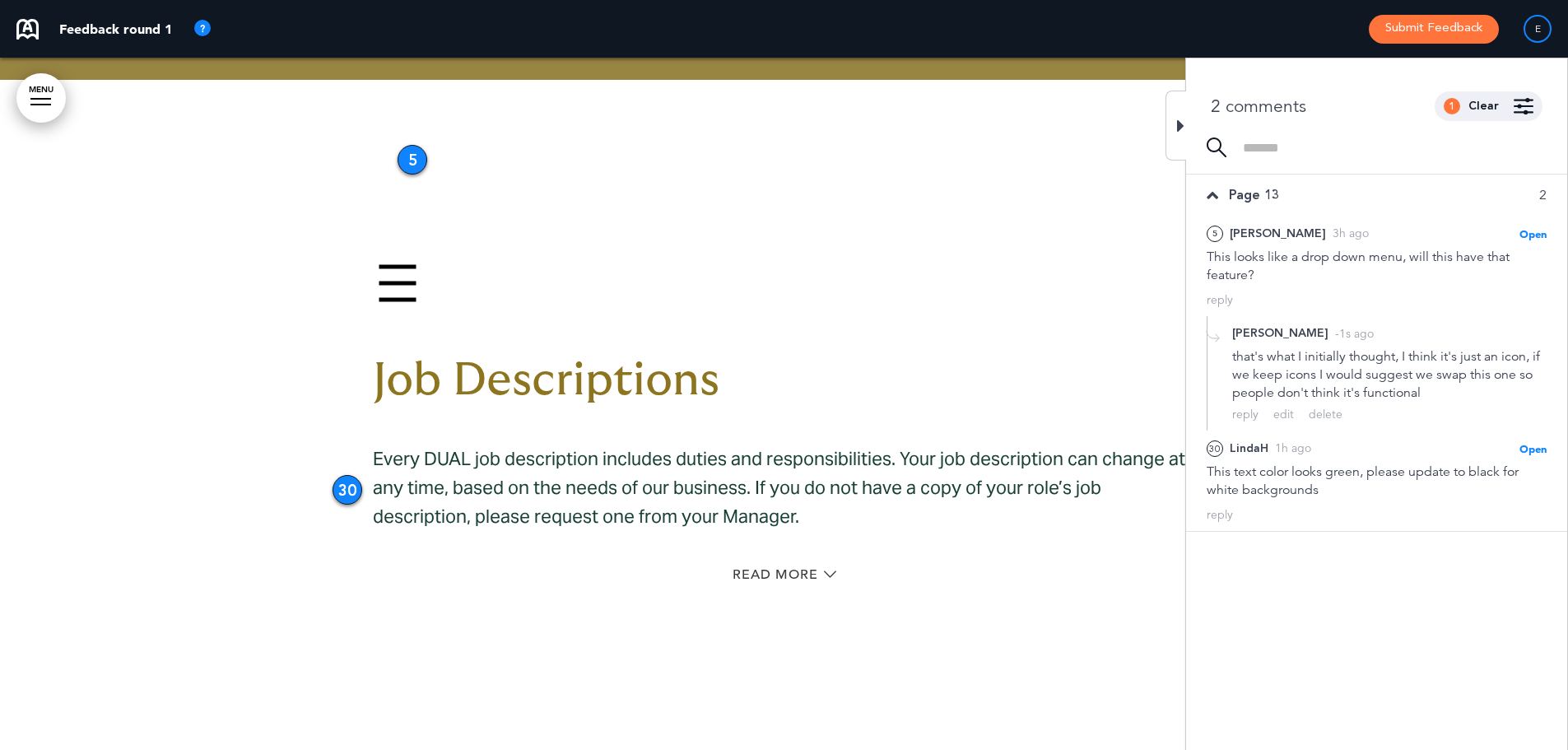
click at [1179, 118] on icon at bounding box center [1181, 126] width 7 height 20
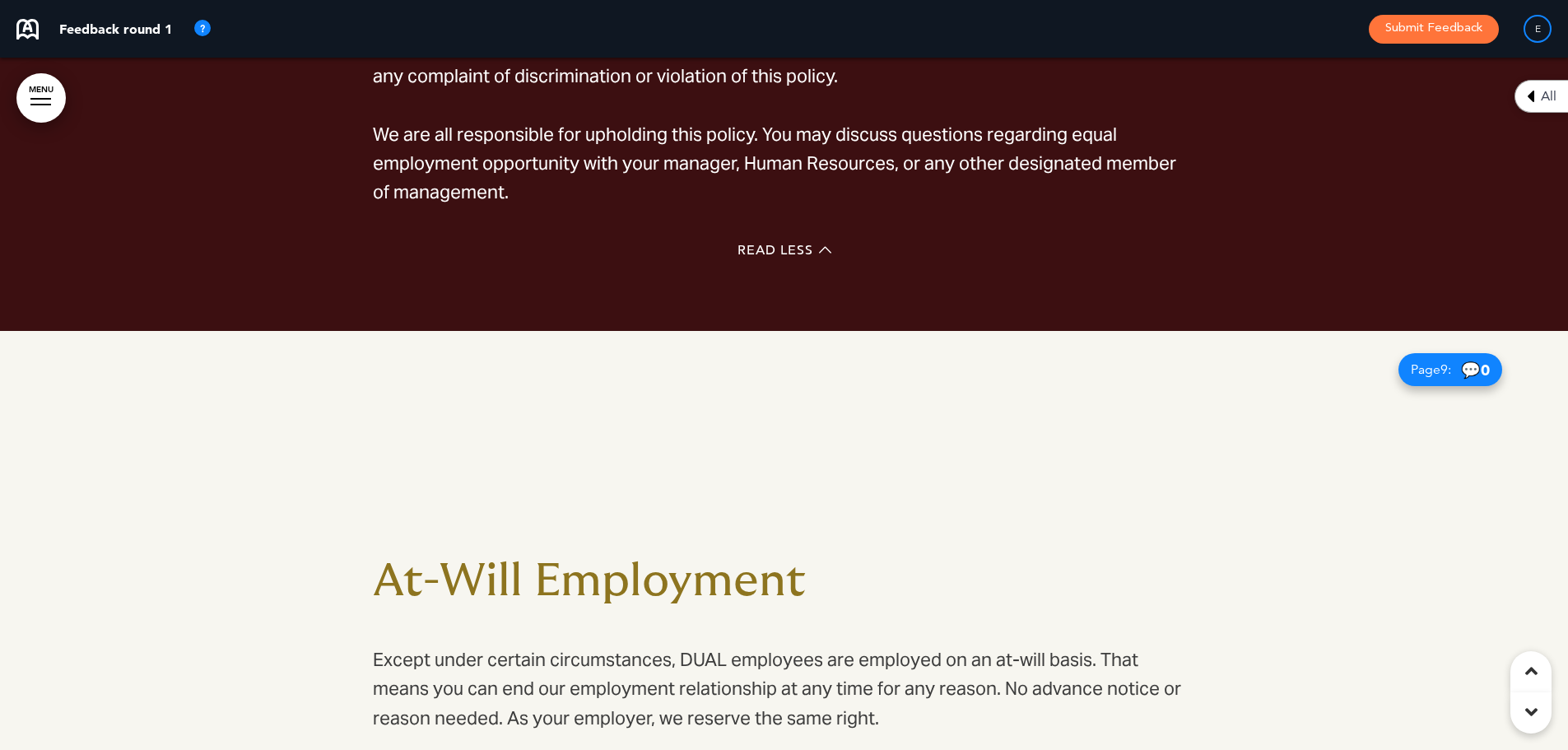
scroll to position [8007, 0]
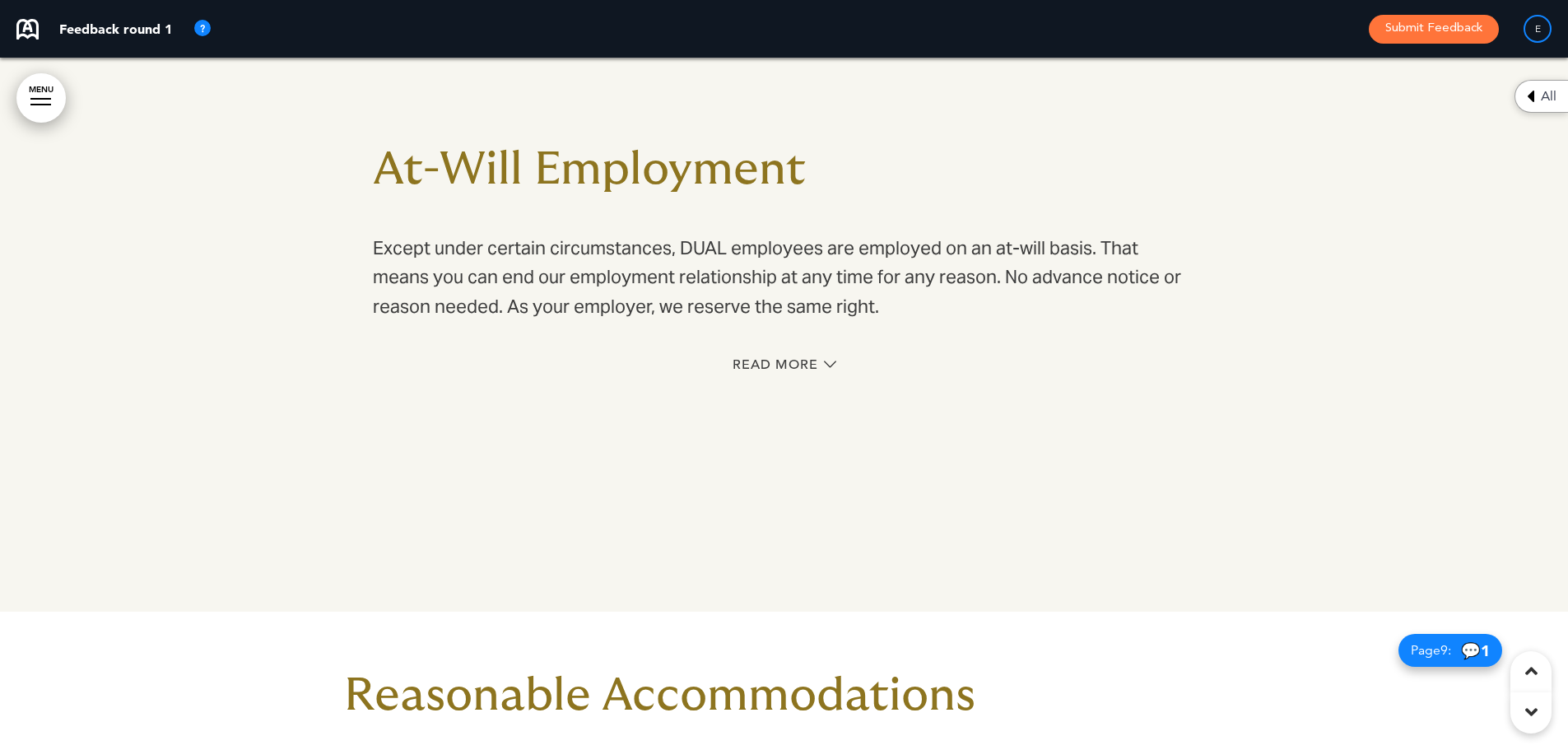
click at [742, 354] on div "Read More" at bounding box center [784, 367] width 823 height 34
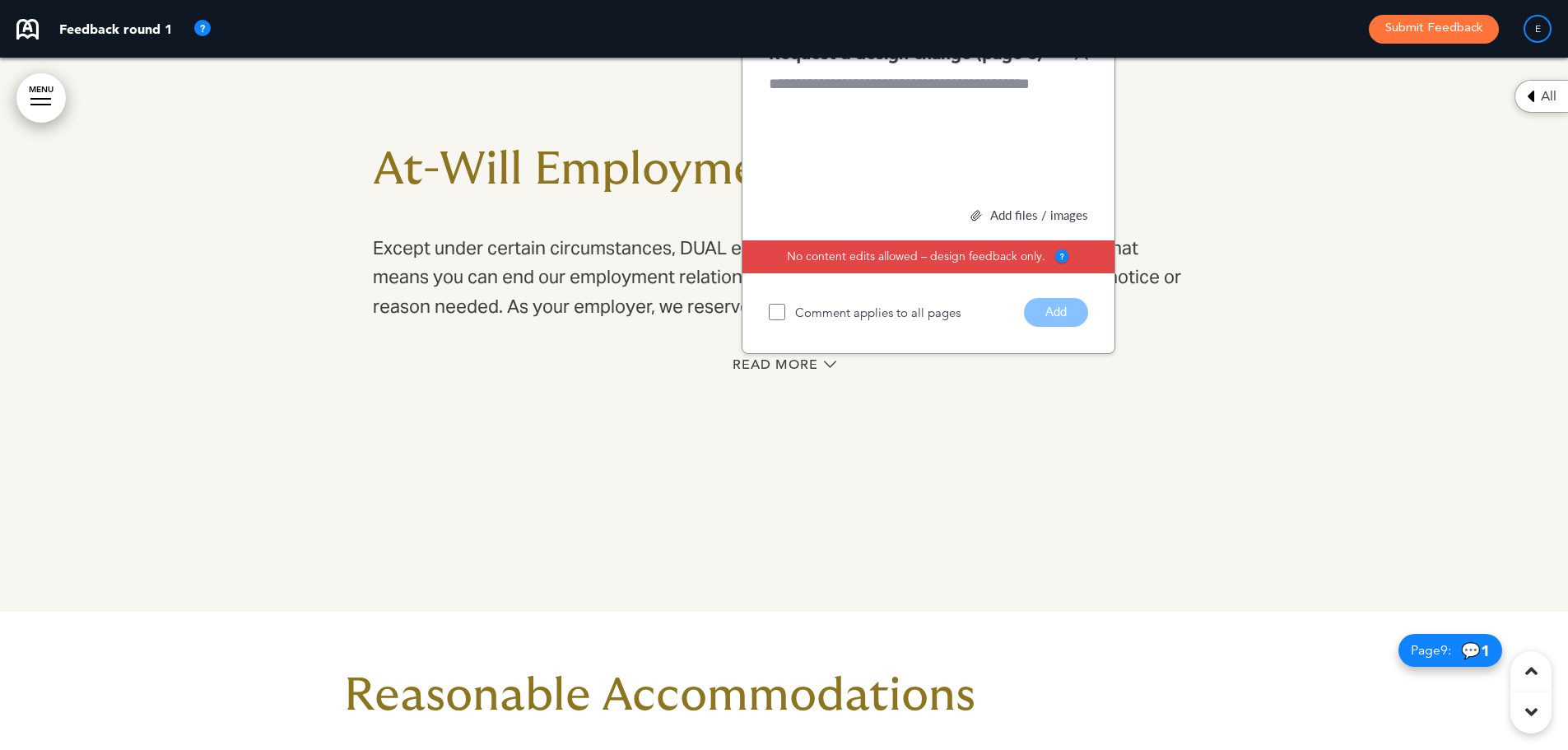
scroll to position [7760, 0]
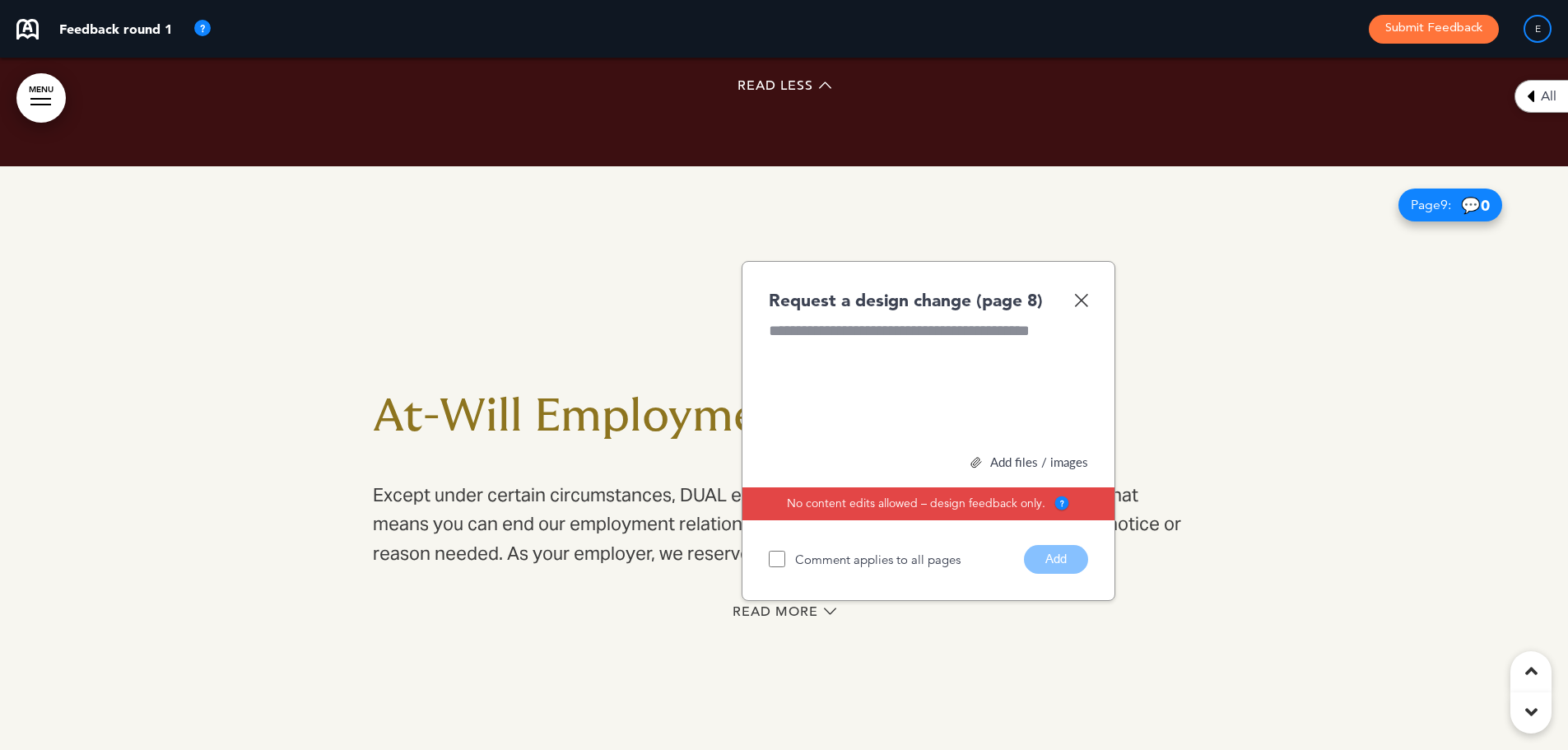
click at [1087, 308] on img at bounding box center [1081, 300] width 14 height 14
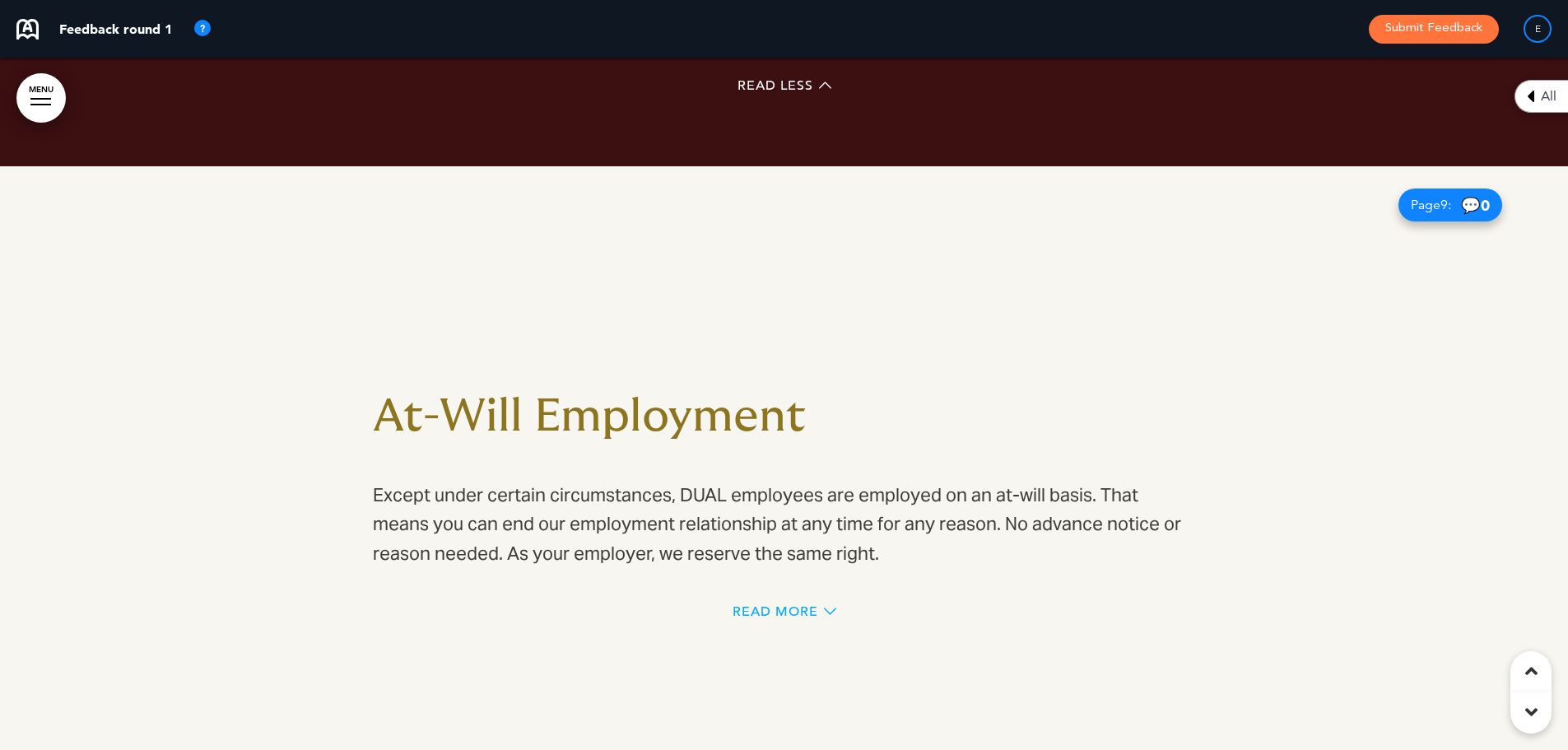
click at [816, 607] on span "Read More" at bounding box center [775, 612] width 85 height 13
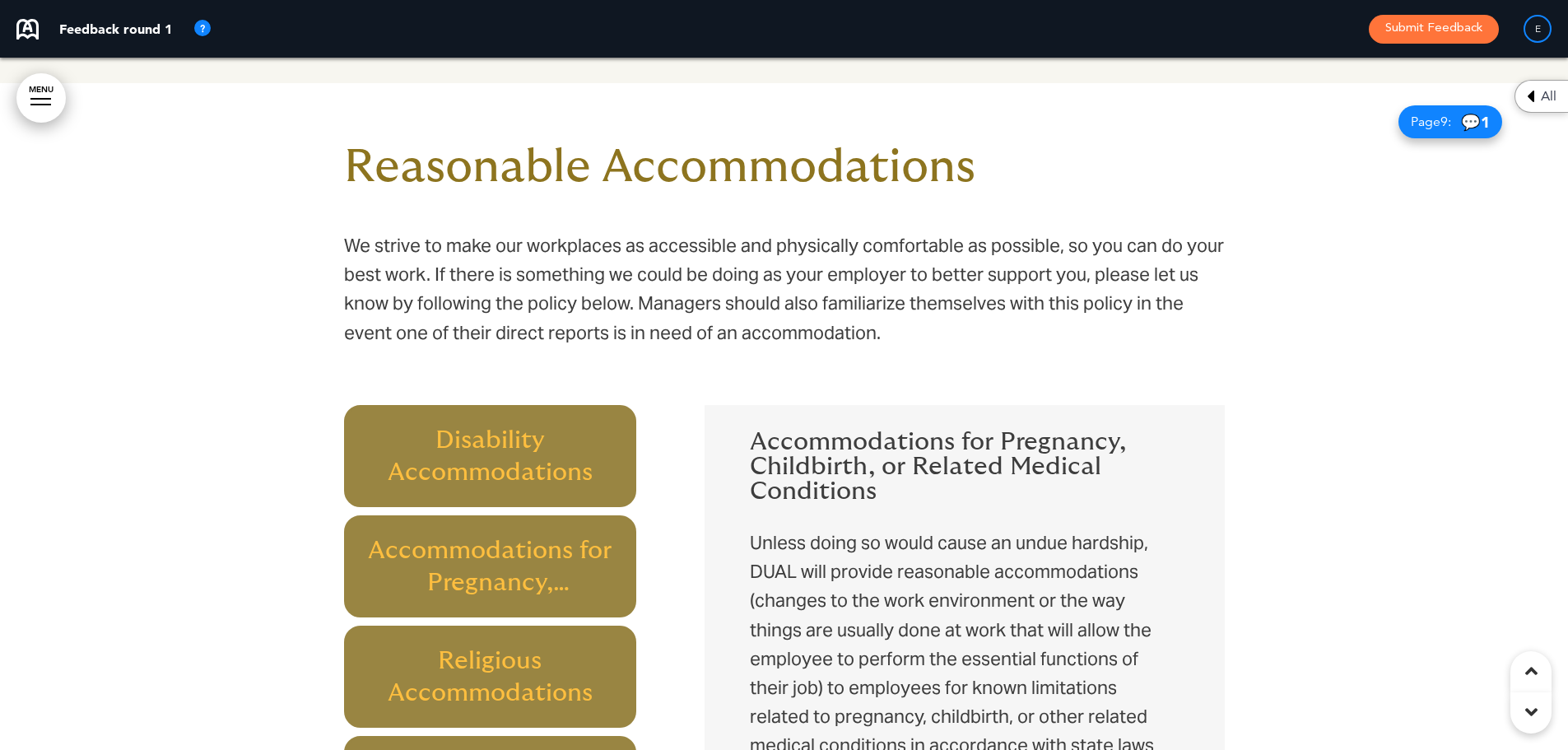
scroll to position [8830, 0]
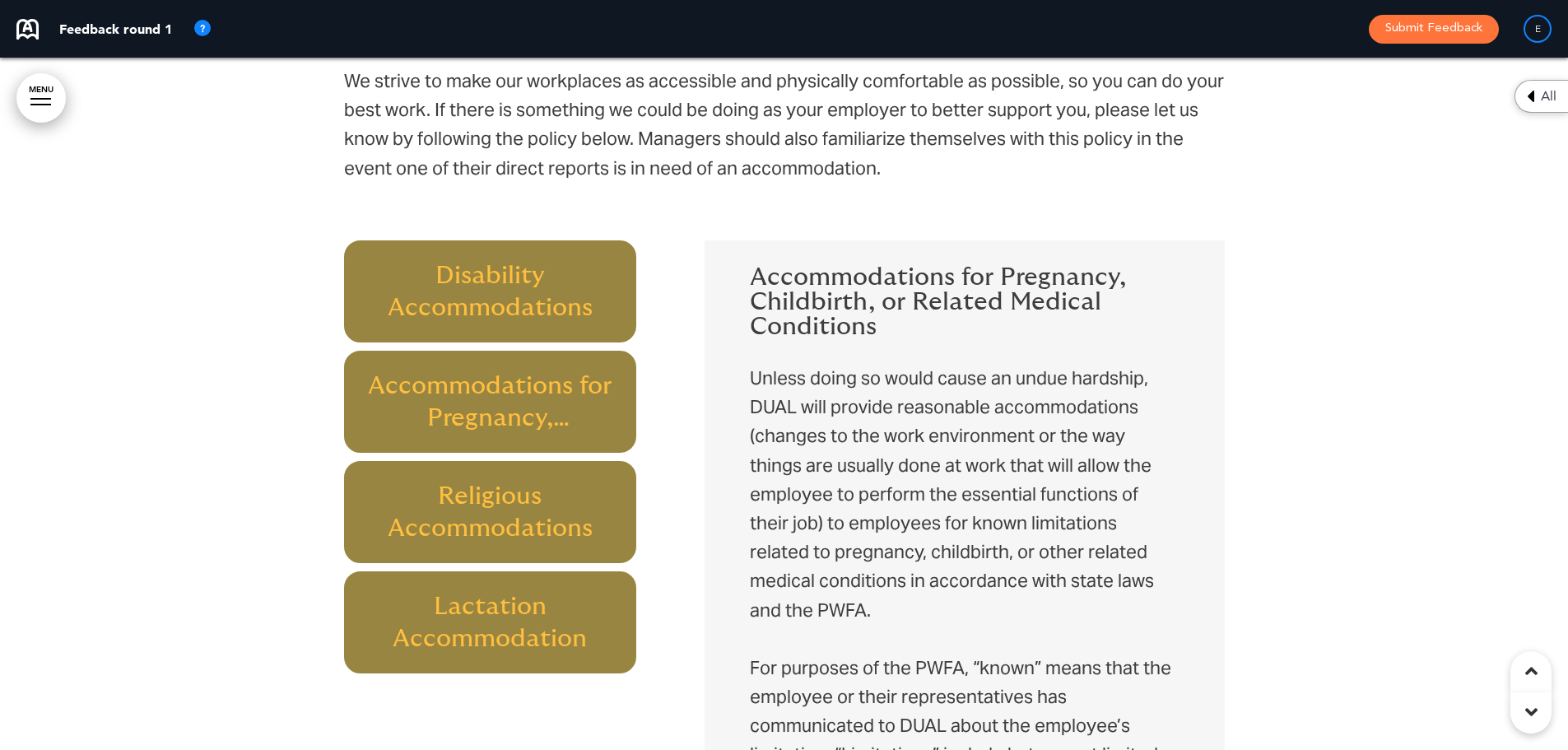
click at [530, 379] on h6 "Accommodations for Pregnancy, Childbirth, or Related Medical Conditions" at bounding box center [490, 401] width 255 height 65
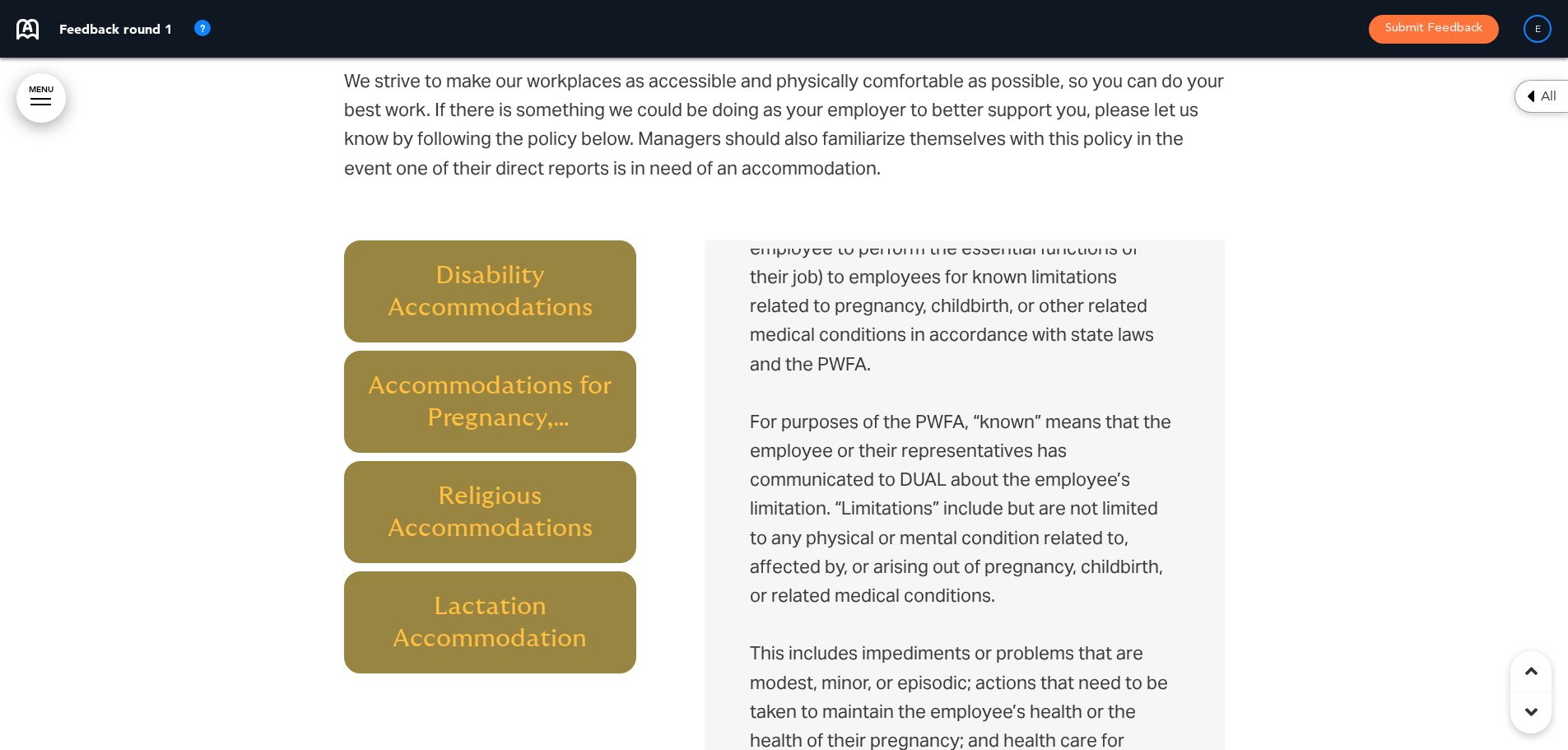
scroll to position [248, 0]
drag, startPoint x: 1199, startPoint y: 325, endPoint x: 1199, endPoint y: 363, distance: 38.0
click at [1199, 363] on div "Accommodations for Pregnancy, Childbirth, or Related Medical Conditions Unless …" at bounding box center [964, 569] width 495 height 642
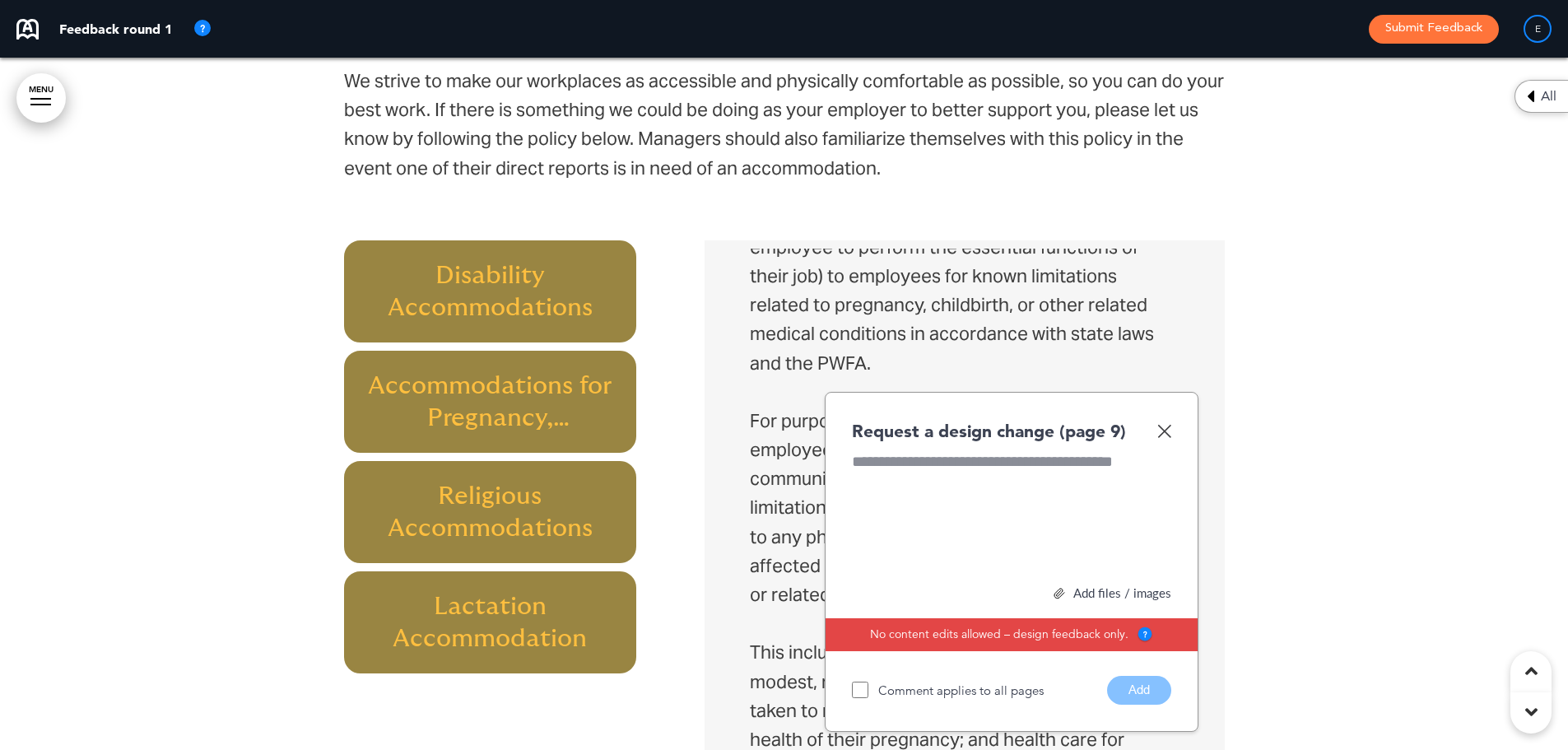
click at [1168, 419] on div "Request a design change (page 9)" at bounding box center [1011, 430] width 320 height 23
click at [1168, 424] on img at bounding box center [1164, 430] width 14 height 14
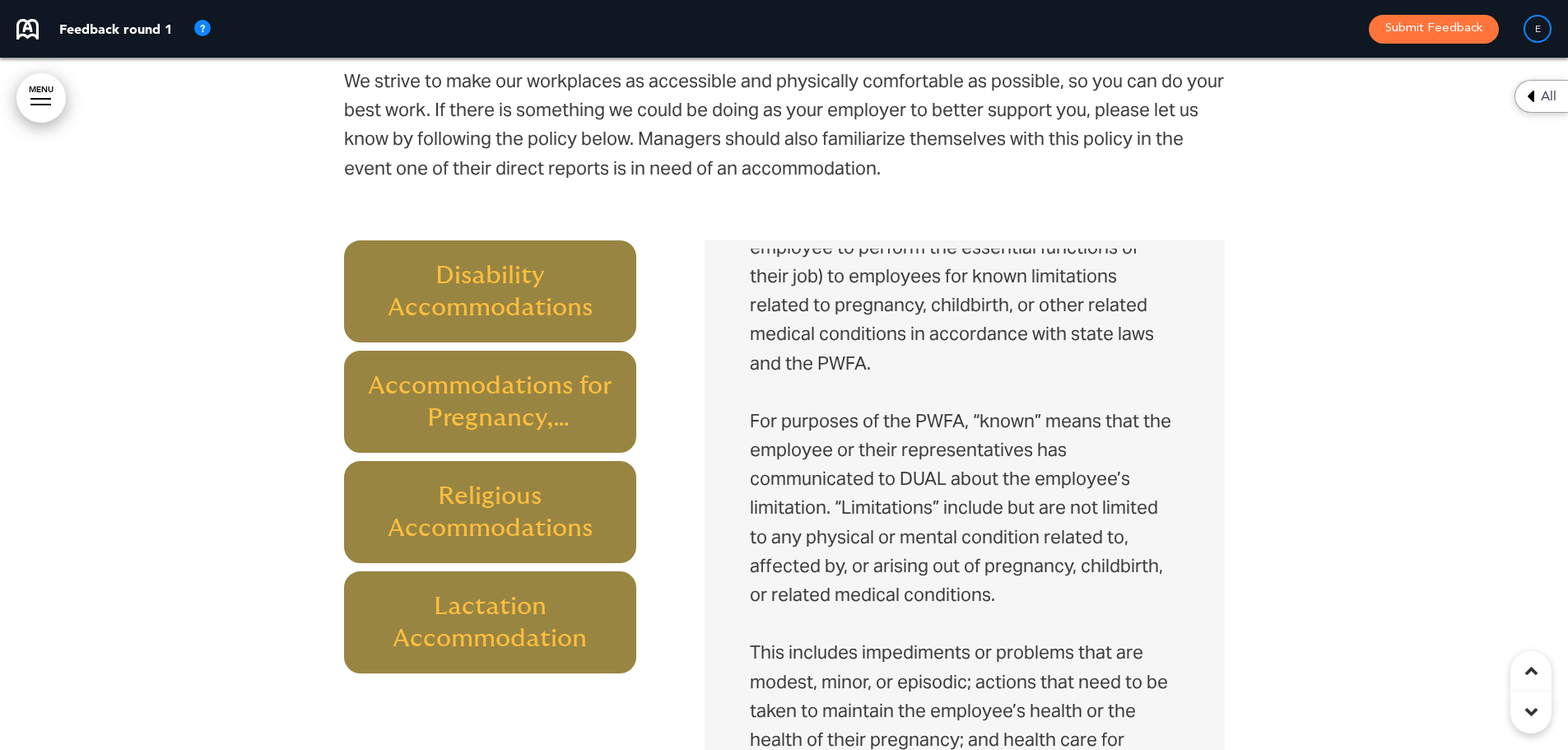
click at [554, 393] on h6 "Accommodations for Pregnancy, Childbirth, or Related Medical Conditions" at bounding box center [490, 401] width 255 height 65
click at [653, 380] on div "Disability Accommodations Accommodations for Pregnancy, Childbirth, or Related …" at bounding box center [507, 458] width 326 height 433
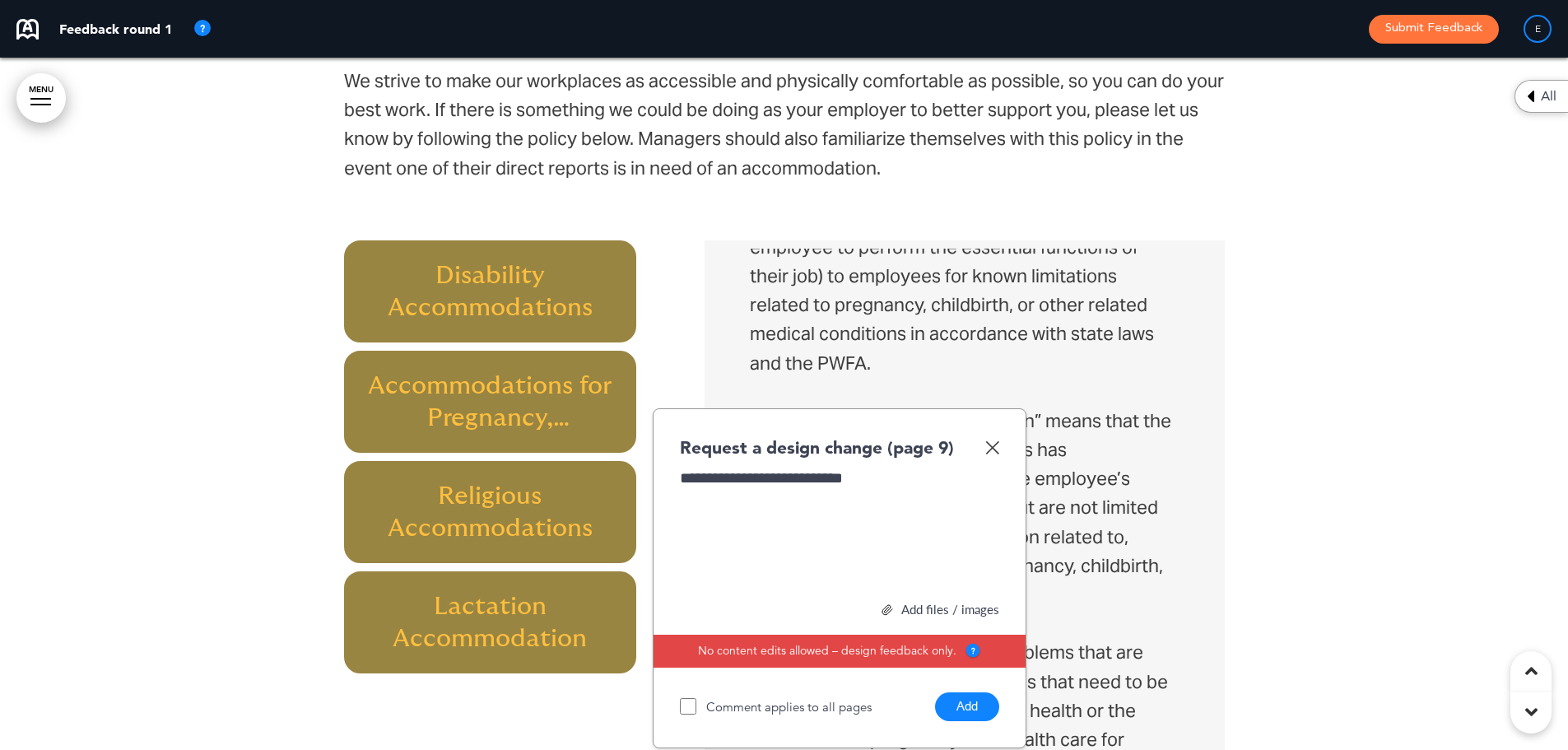
click at [989, 693] on button "Add" at bounding box center [967, 707] width 65 height 29
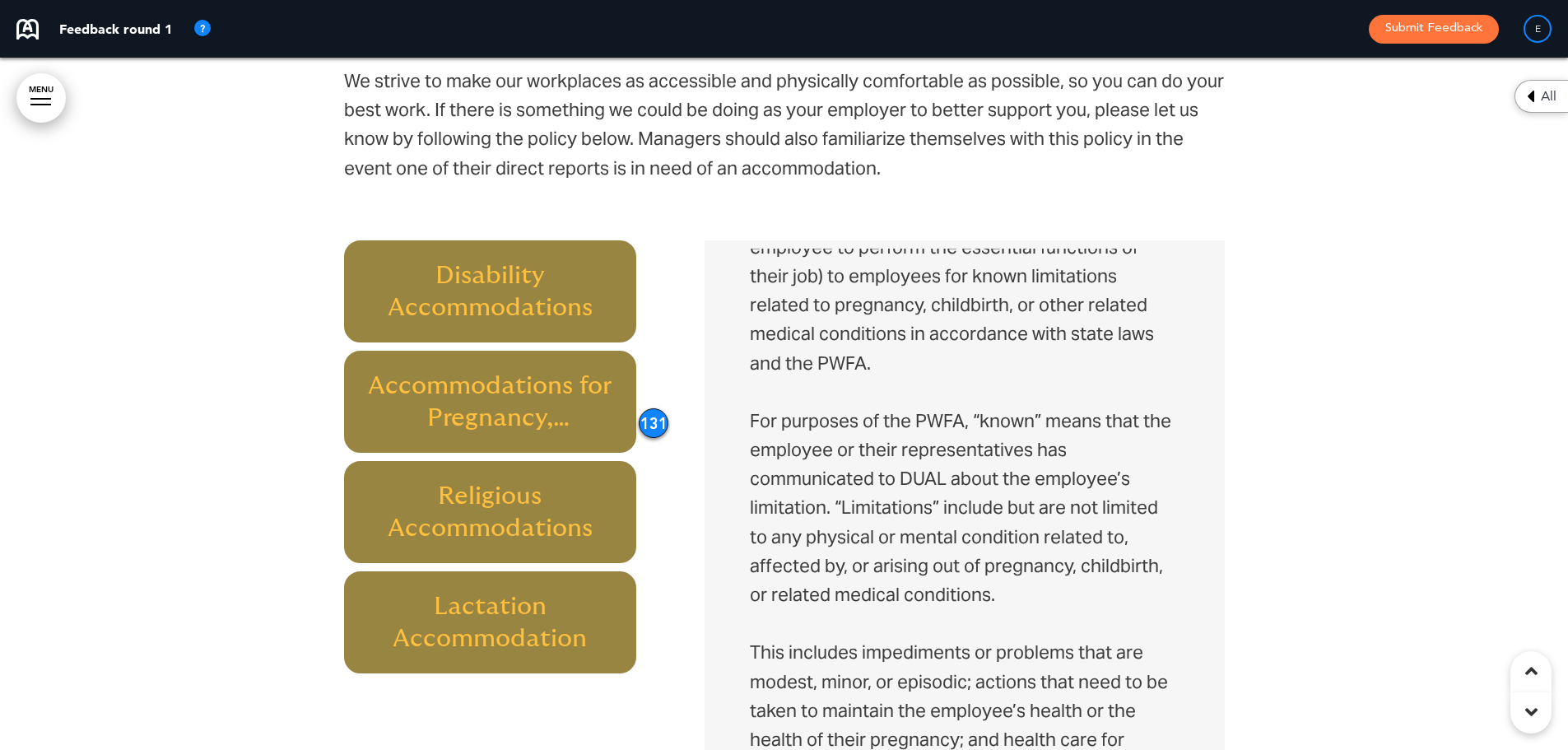
drag, startPoint x: 659, startPoint y: 390, endPoint x: 636, endPoint y: 385, distance: 23.5
click at [639, 409] on div "131" at bounding box center [654, 424] width 30 height 30
click at [650, 428] on div "Disability Accommodations Accommodations for Pregnancy, Childbirth, or Related …" at bounding box center [507, 458] width 326 height 433
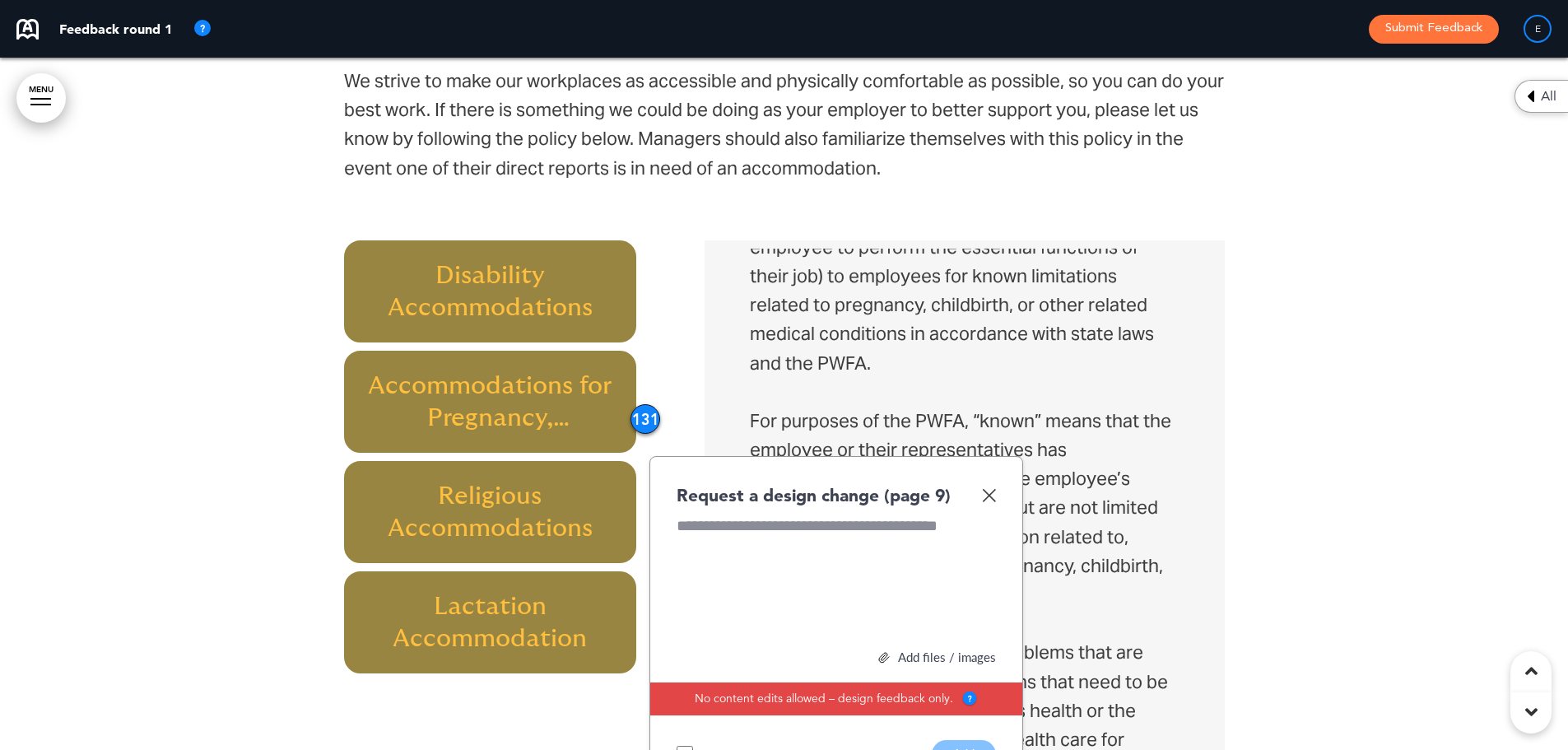
click at [992, 488] on img at bounding box center [989, 495] width 14 height 14
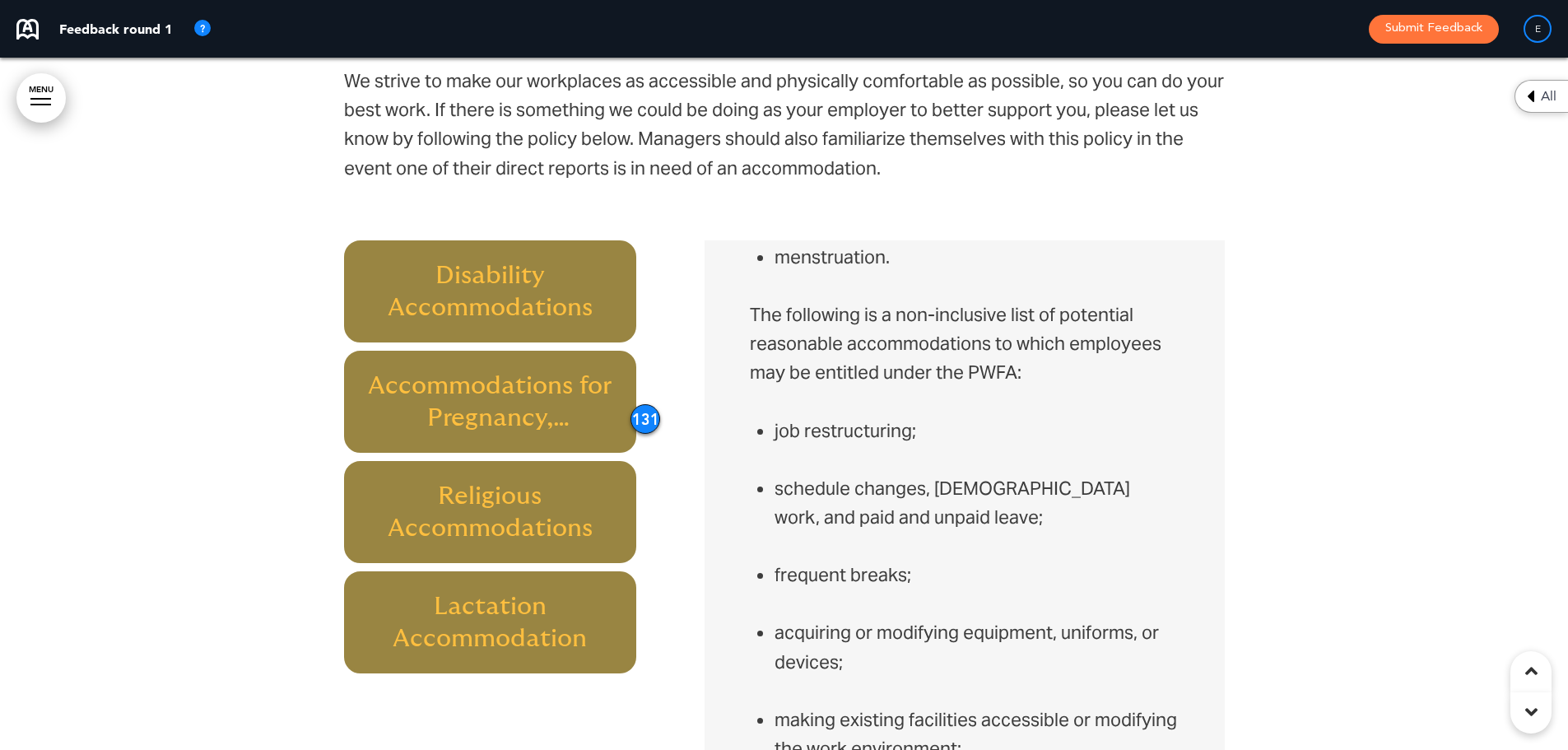
scroll to position [1565, 0]
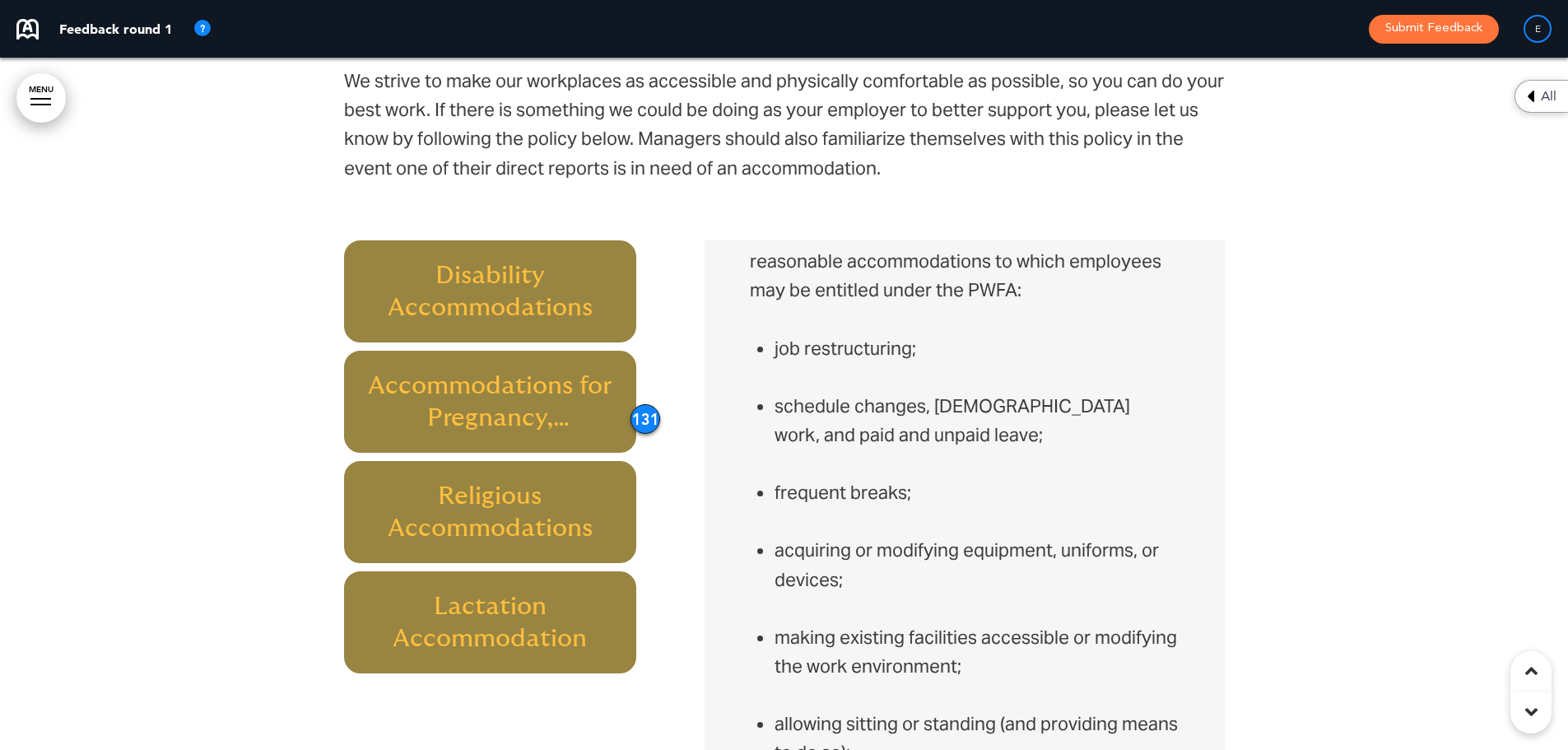
click at [654, 404] on div "131" at bounding box center [646, 419] width 30 height 30
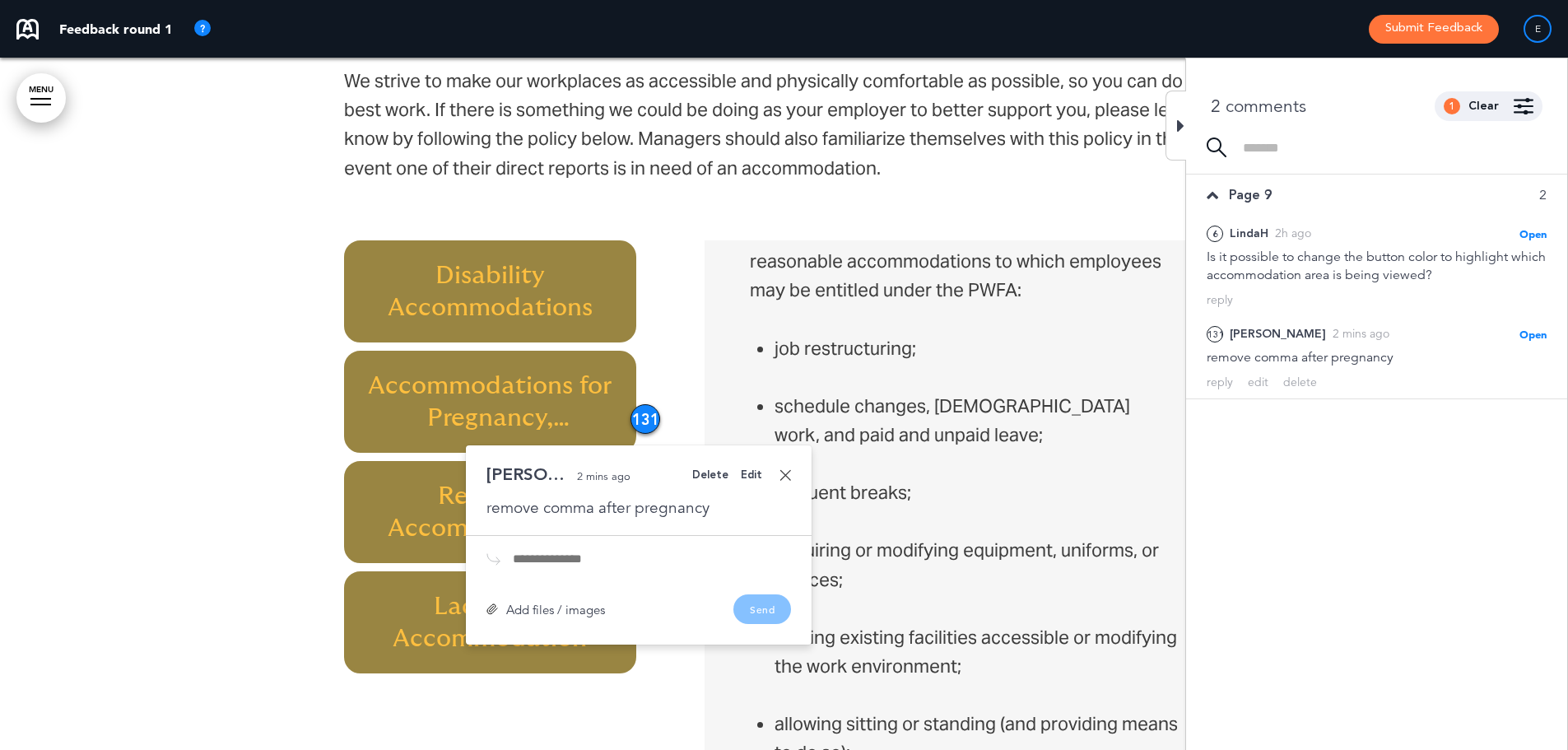
click at [754, 471] on div "Edit" at bounding box center [752, 475] width 22 height 10
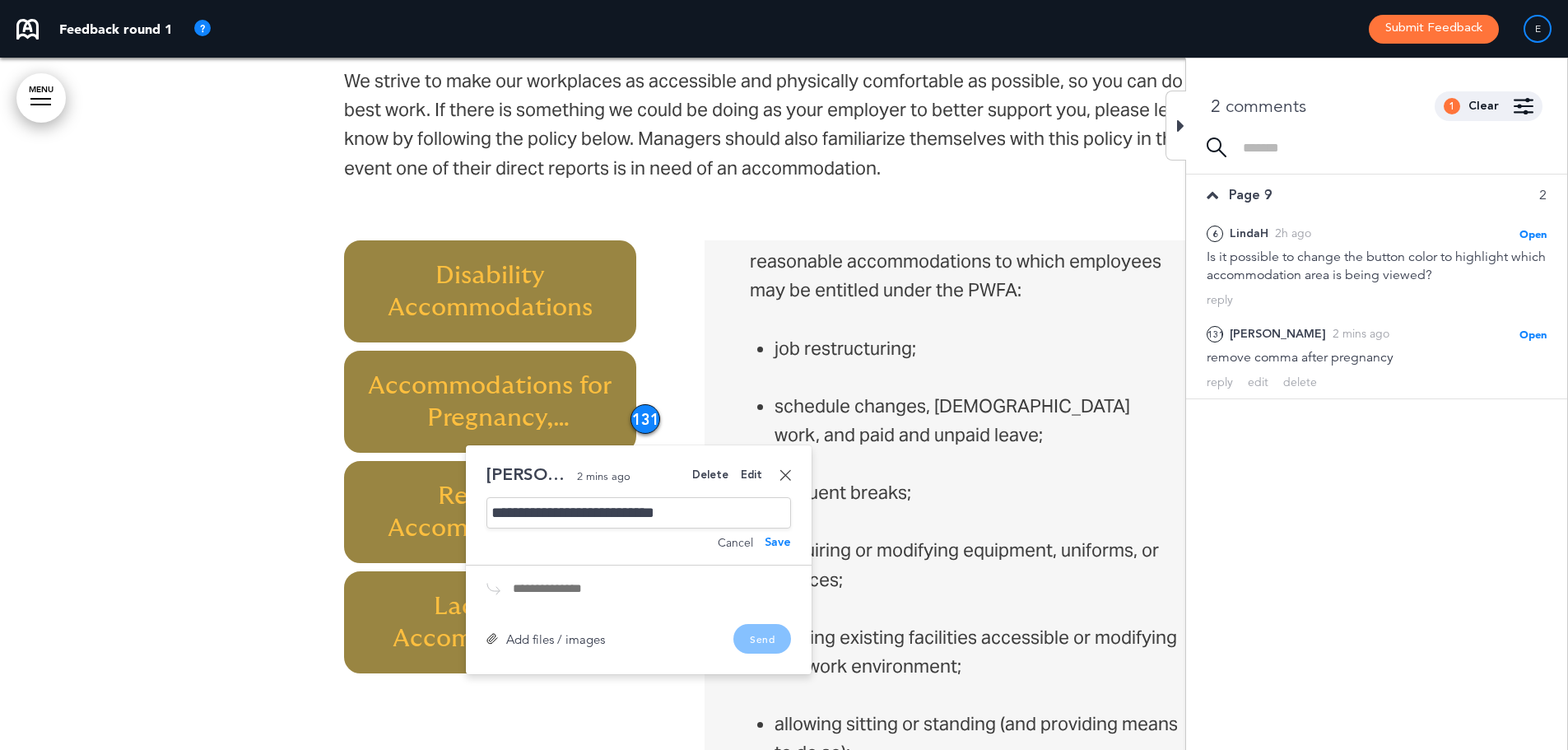
click at [752, 498] on div "**********" at bounding box center [638, 513] width 305 height 31
click at [773, 537] on div "Save" at bounding box center [778, 543] width 26 height 11
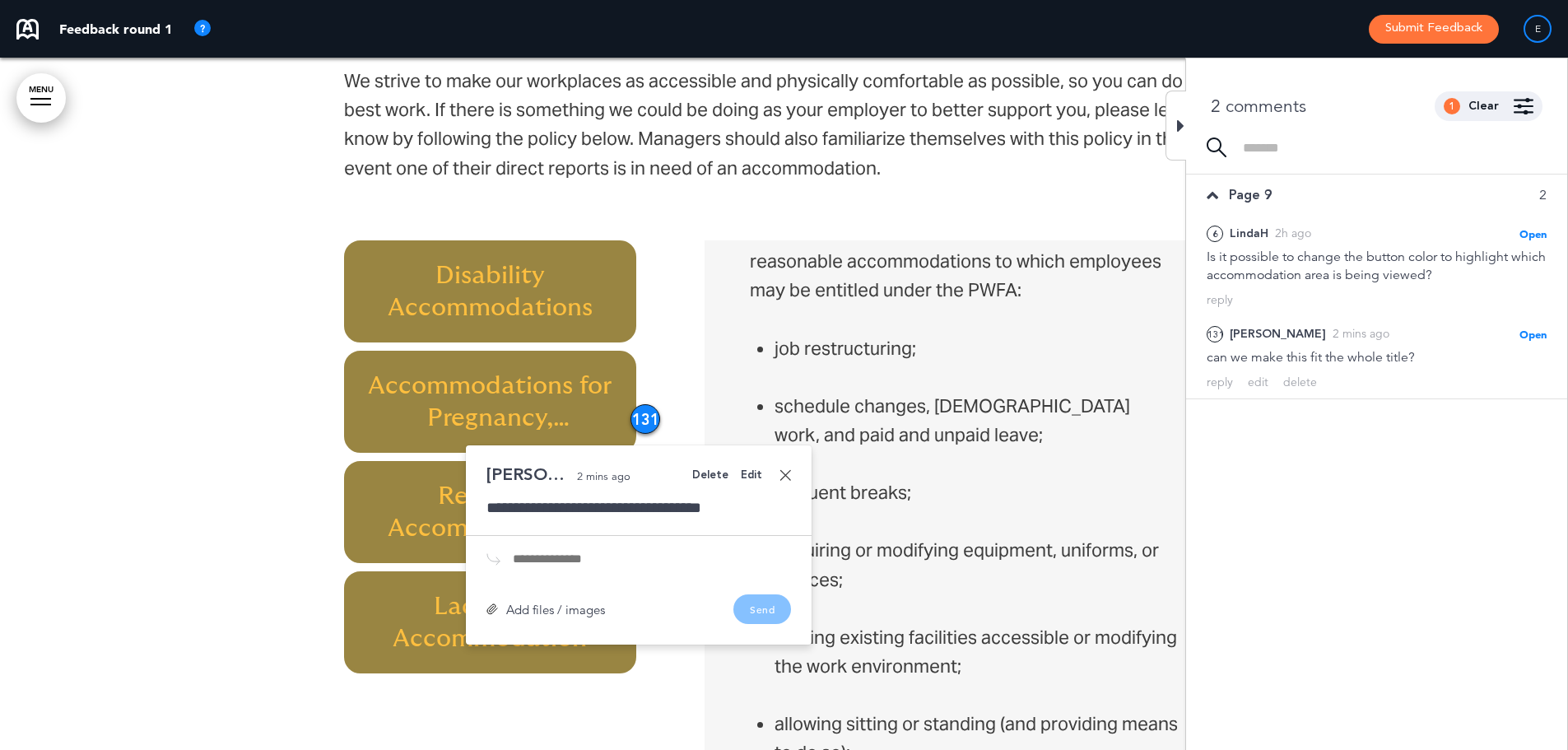
click at [187, 352] on div at bounding box center [784, 450] width 1568 height 1063
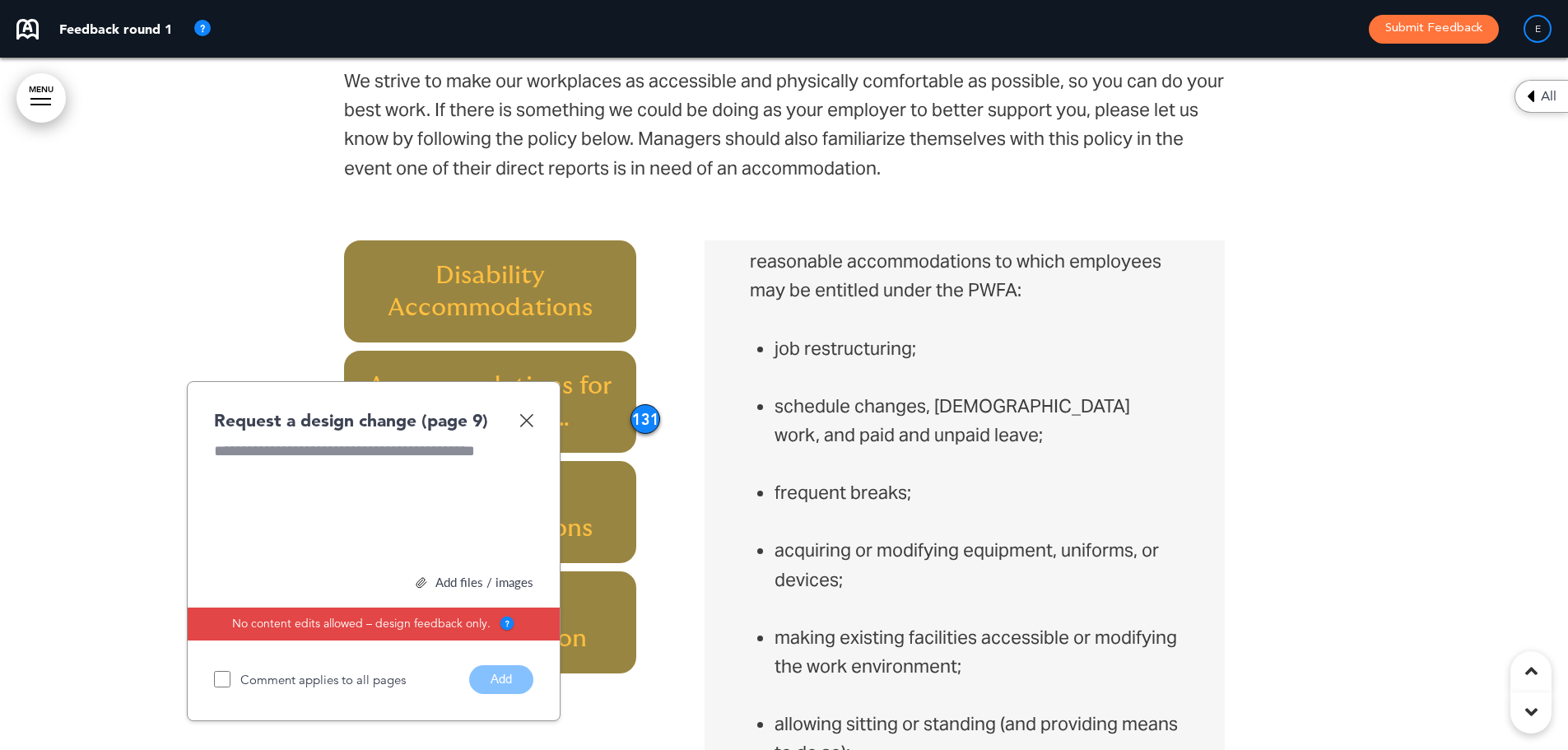
click at [525, 413] on img at bounding box center [526, 420] width 14 height 14
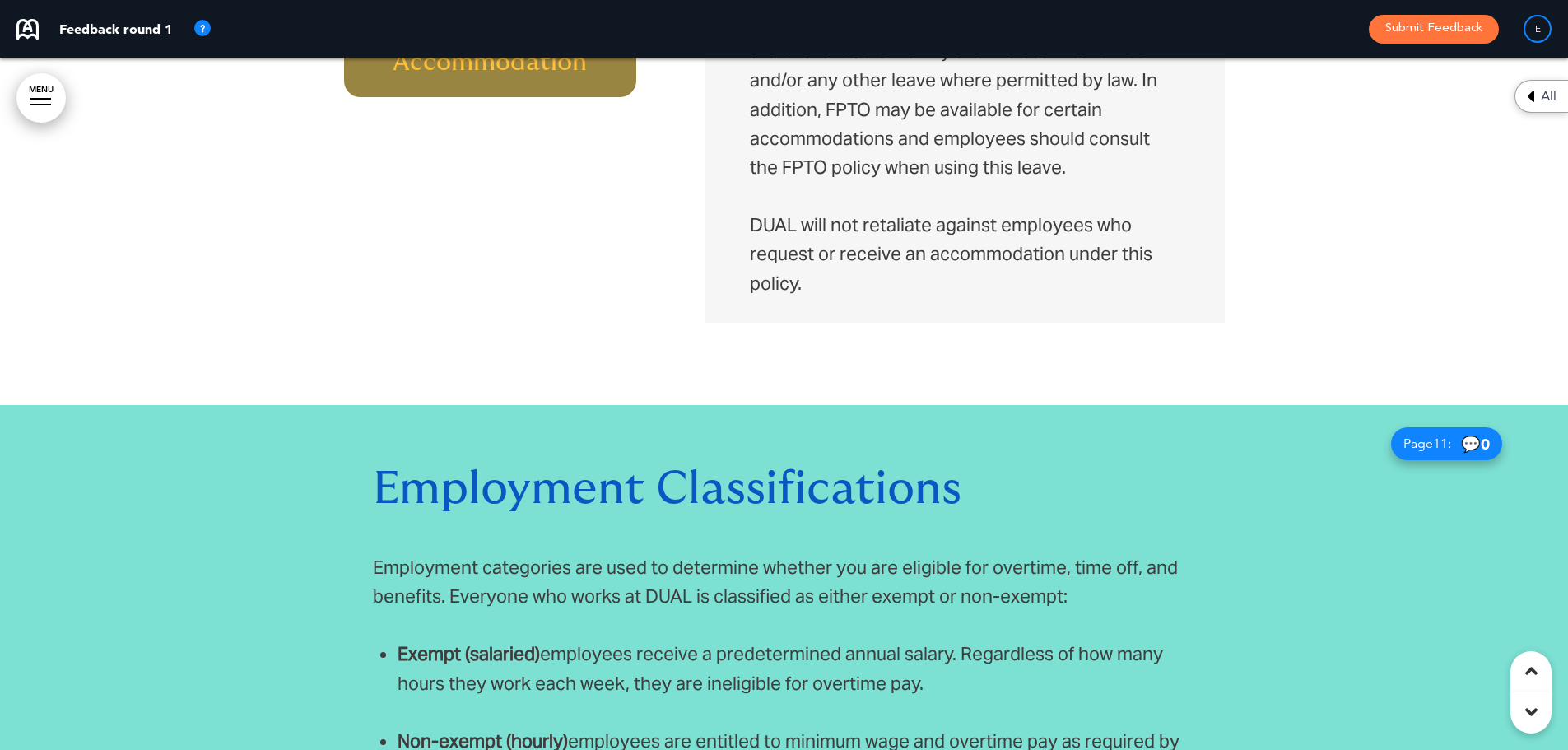
scroll to position [9159, 0]
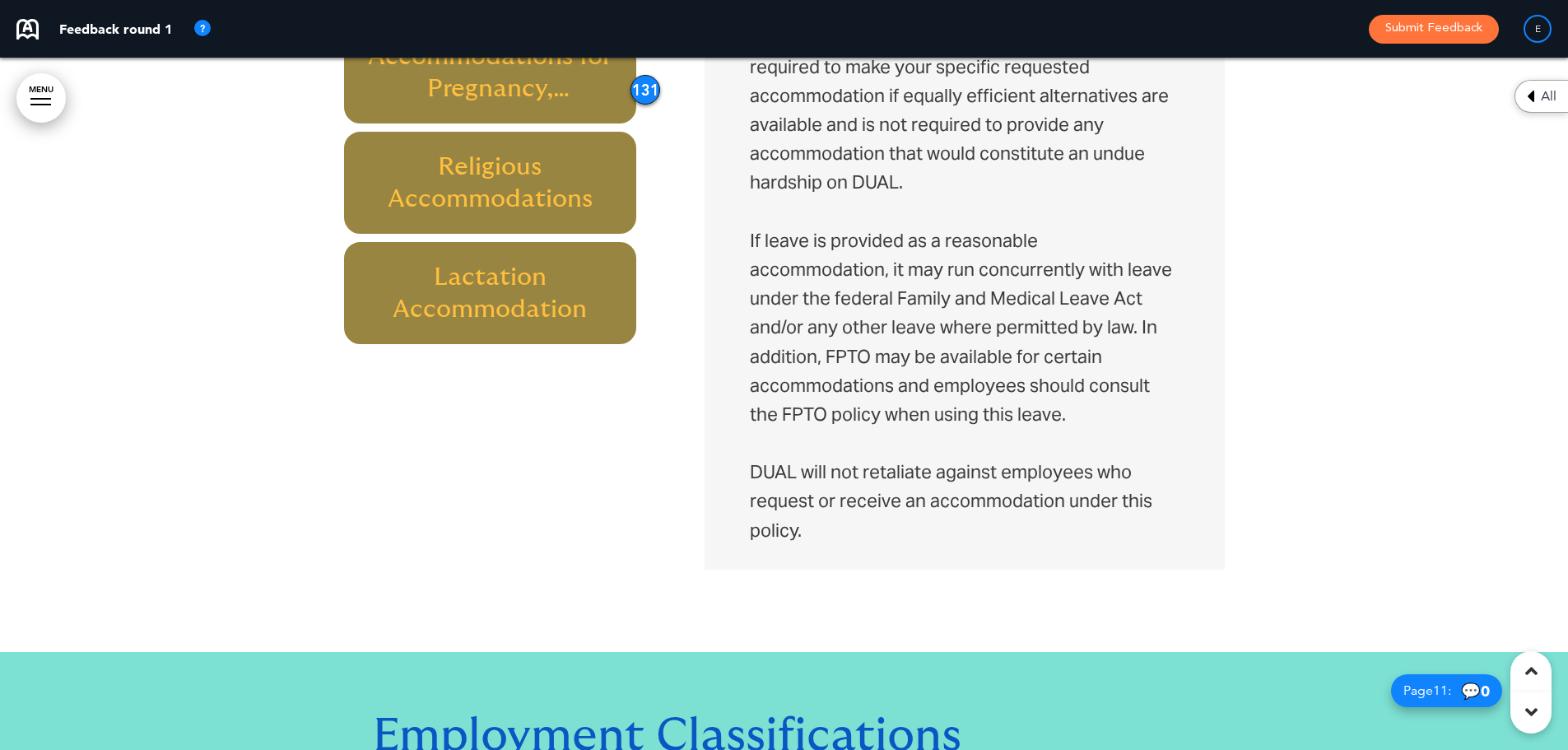
drag, startPoint x: 518, startPoint y: 163, endPoint x: 519, endPoint y: 173, distance: 10.0
click at [519, 172] on h6 "Religious Accommodations" at bounding box center [490, 183] width 255 height 65
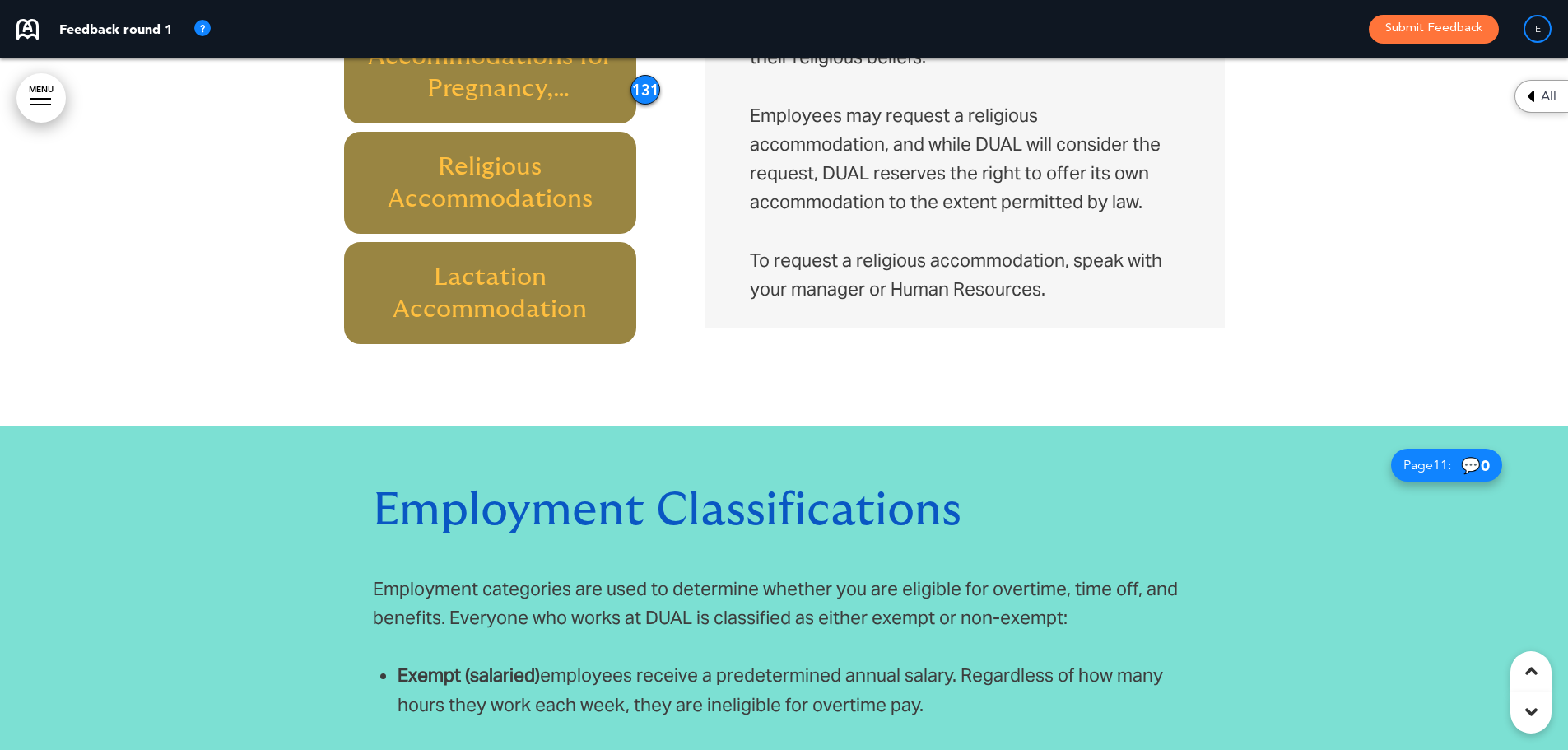
scroll to position [8830, 0]
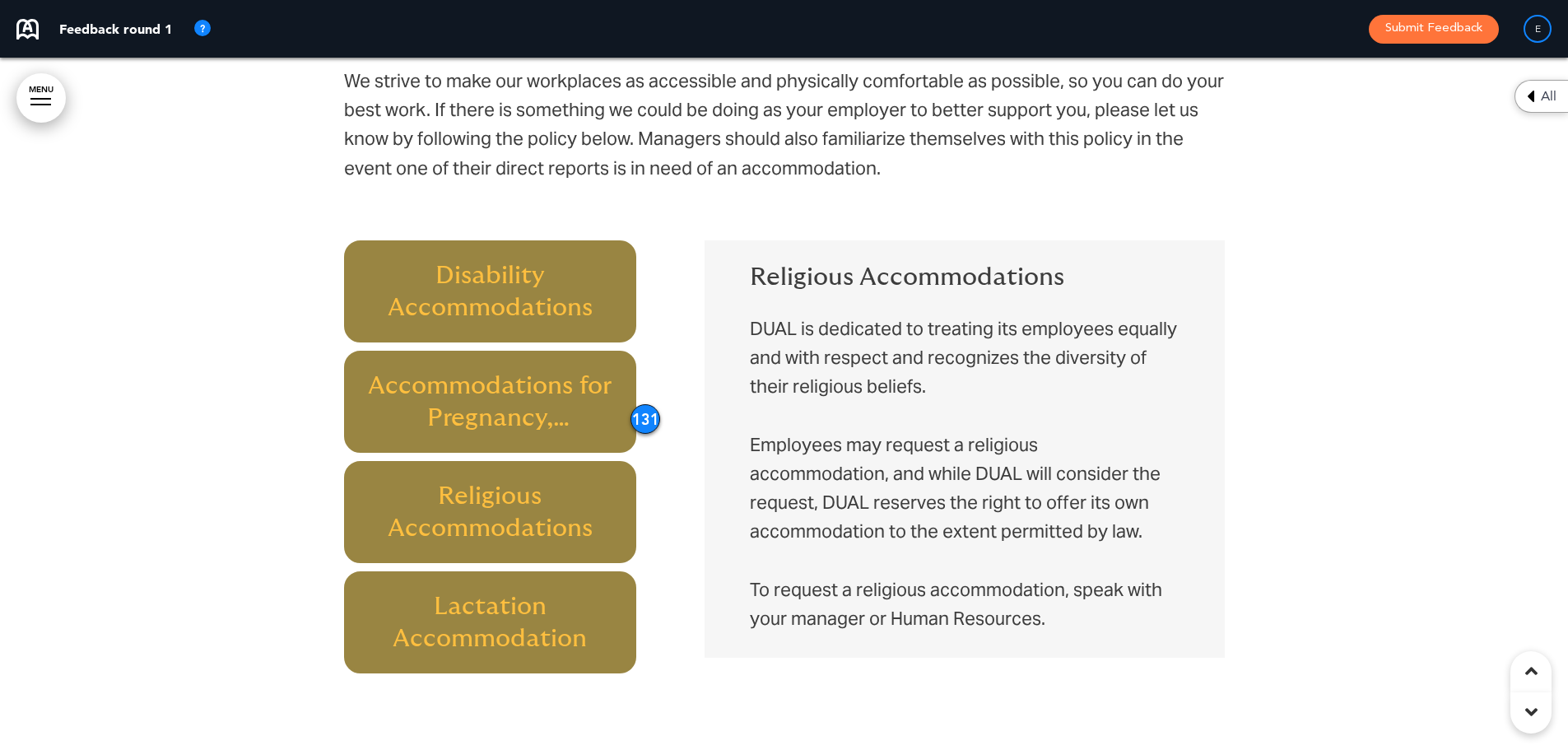
click at [472, 269] on h6 "Disability Accommodations" at bounding box center [490, 292] width 255 height 65
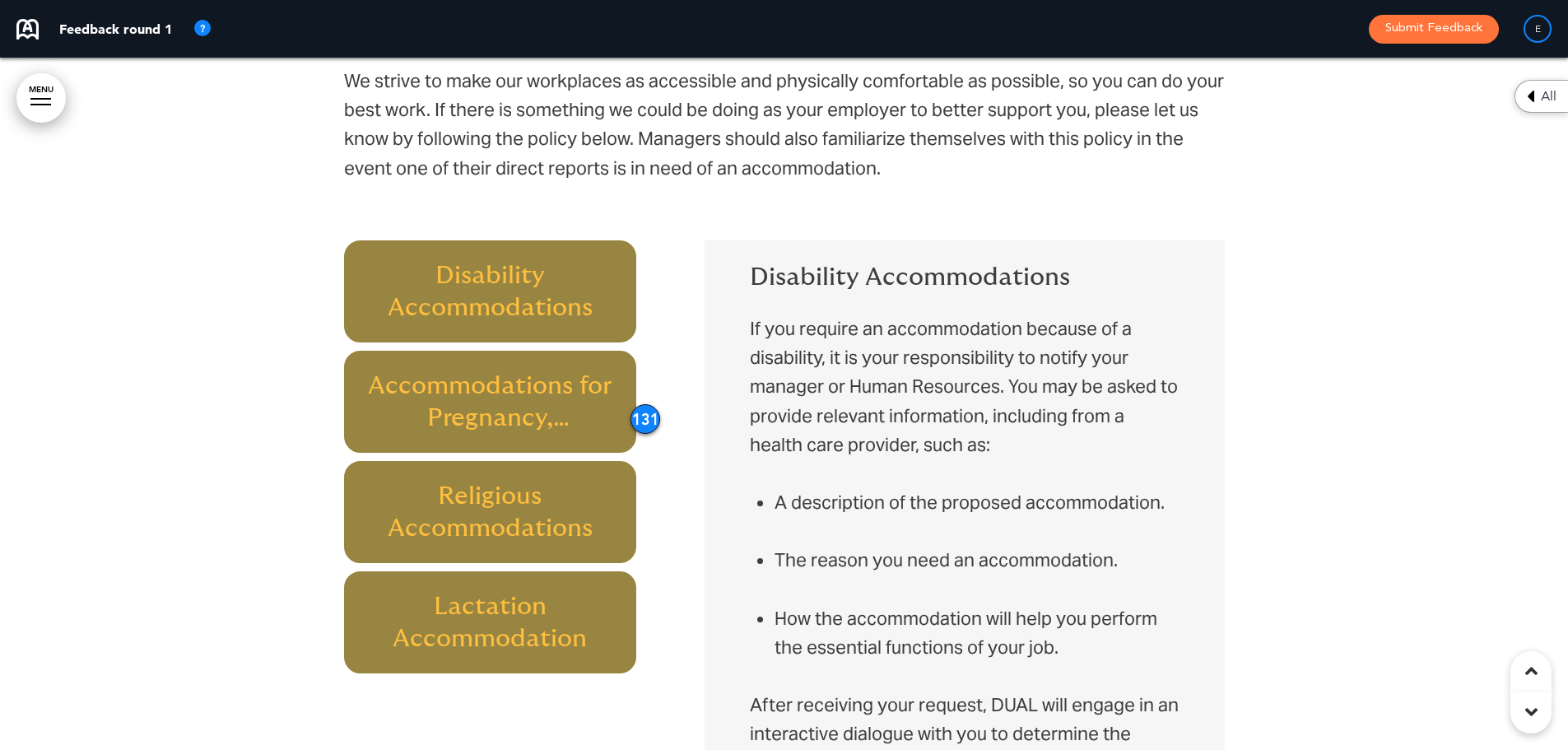
scroll to position [8995, 0]
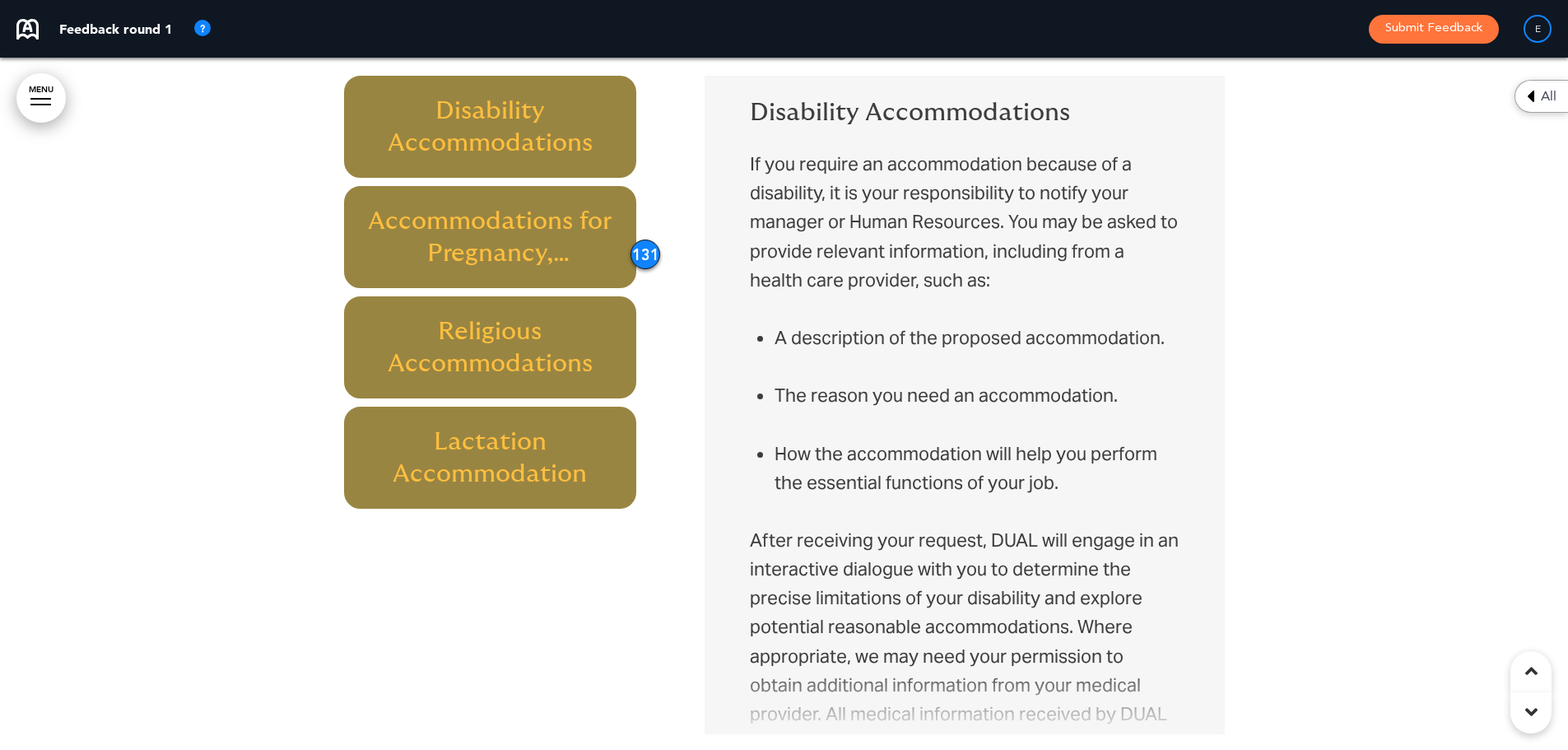
click at [500, 454] on h6 "Lactation Accommodation" at bounding box center [490, 458] width 255 height 65
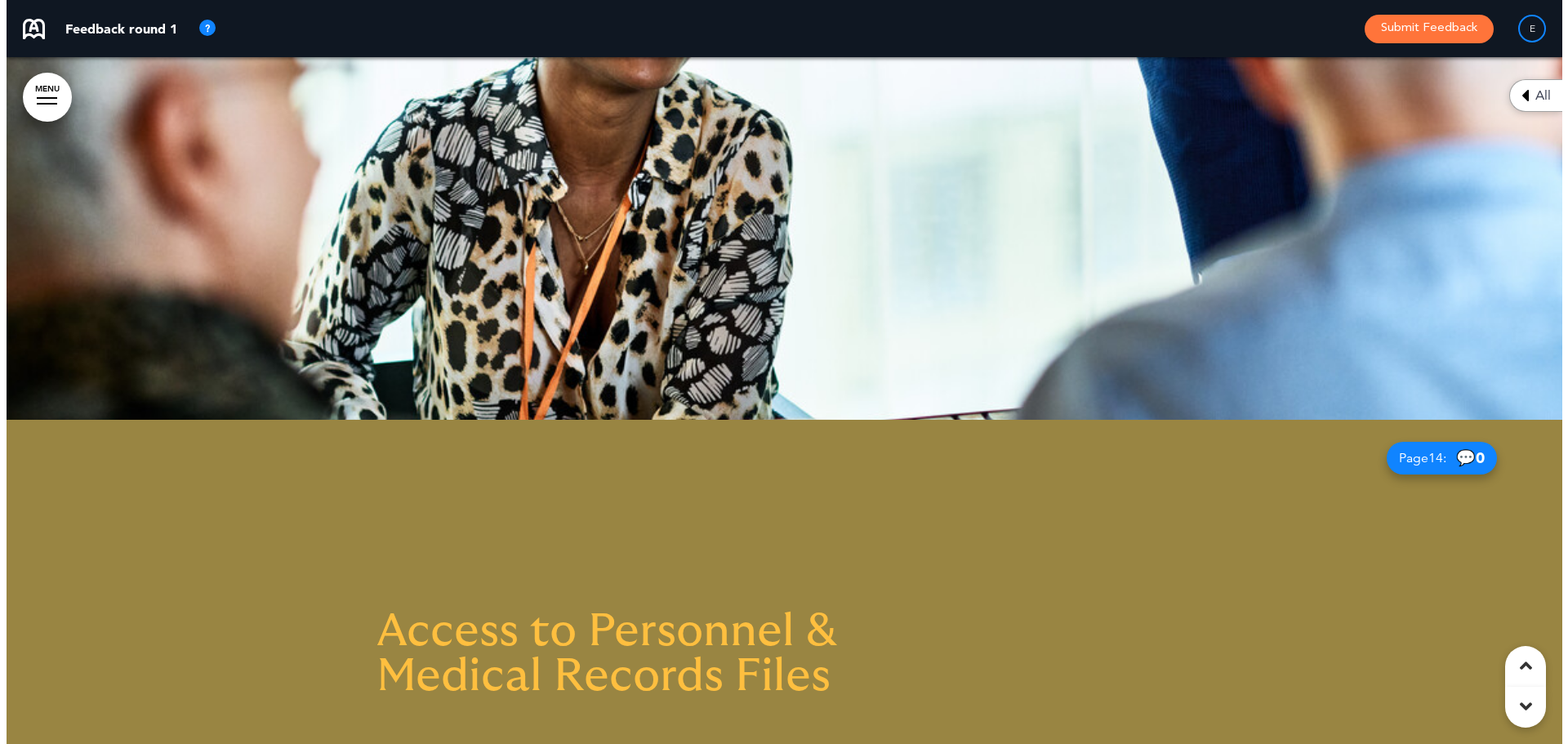
scroll to position [12518, 0]
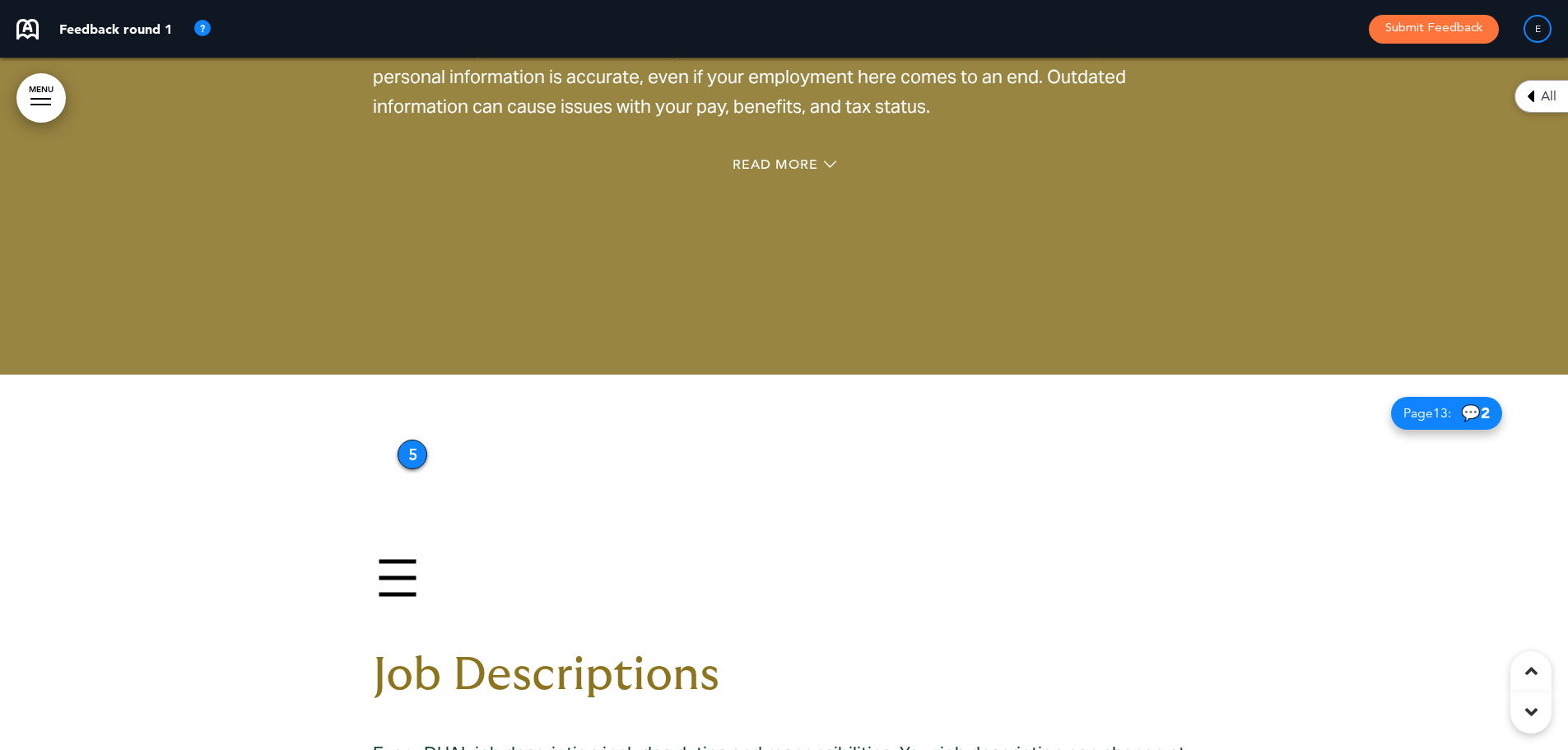
click at [48, 96] on link "MENU" at bounding box center [41, 98] width 50 height 50
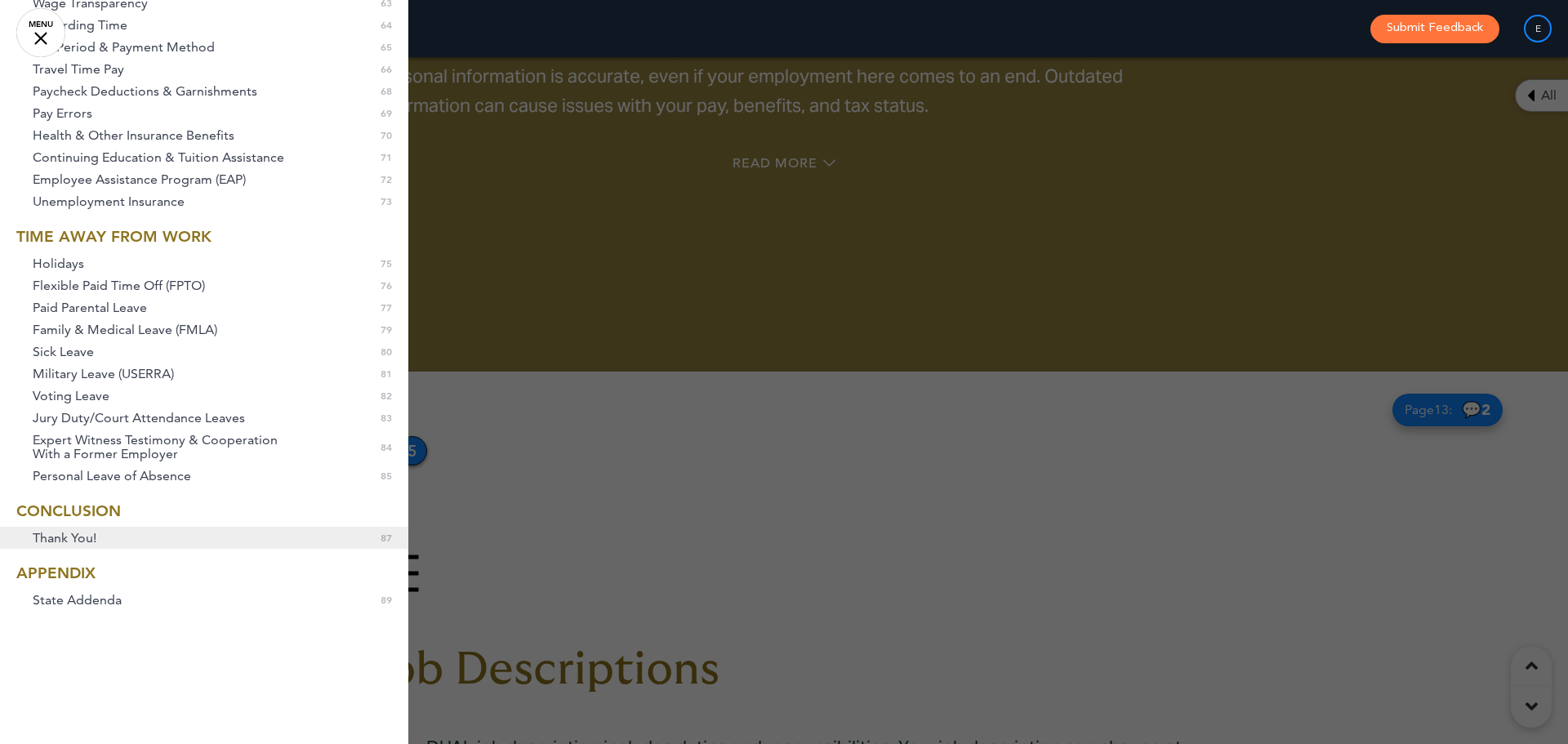
scroll to position [1455, 0]
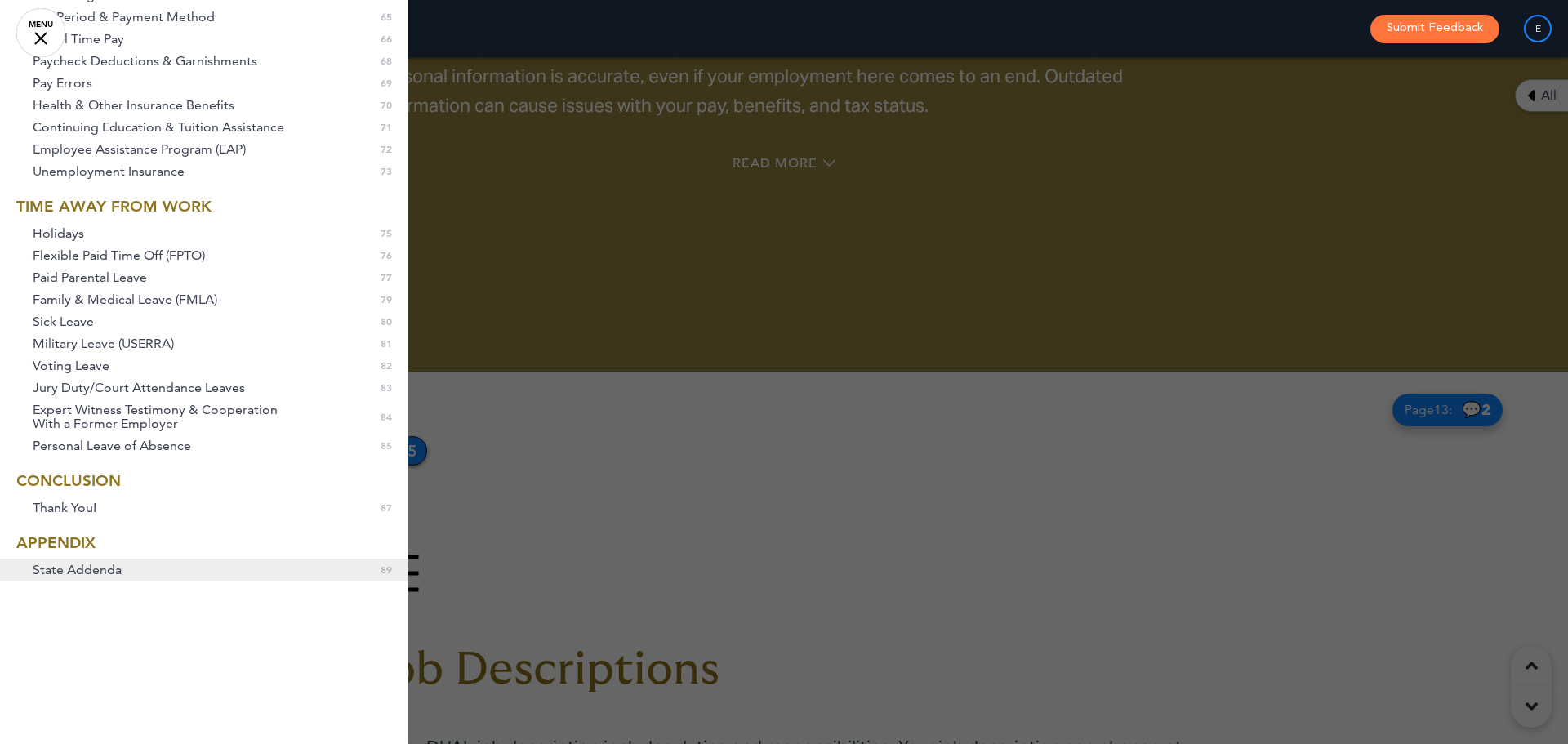
click at [141, 576] on link "State Addenda 0 89" at bounding box center [204, 570] width 408 height 22
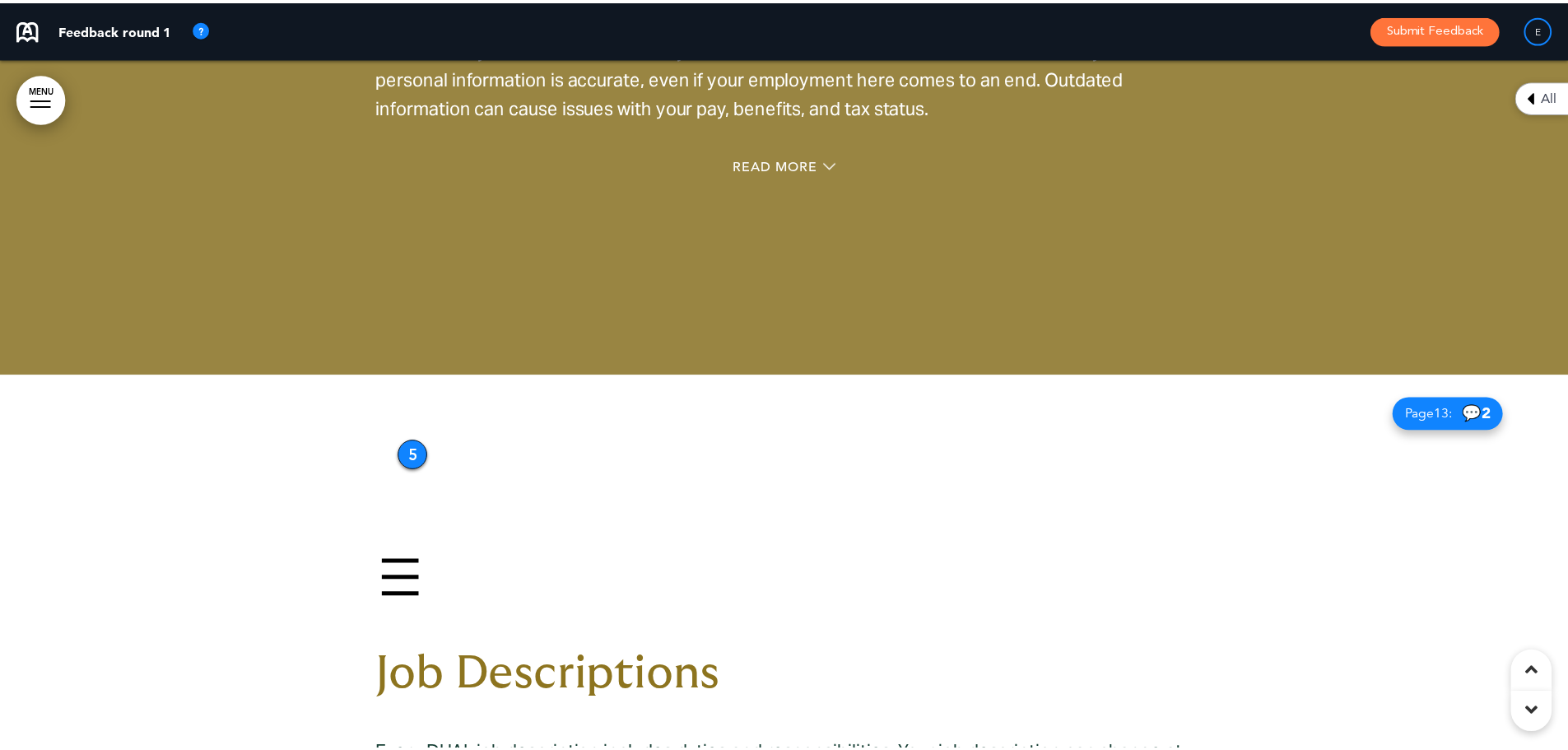
scroll to position [72550, 0]
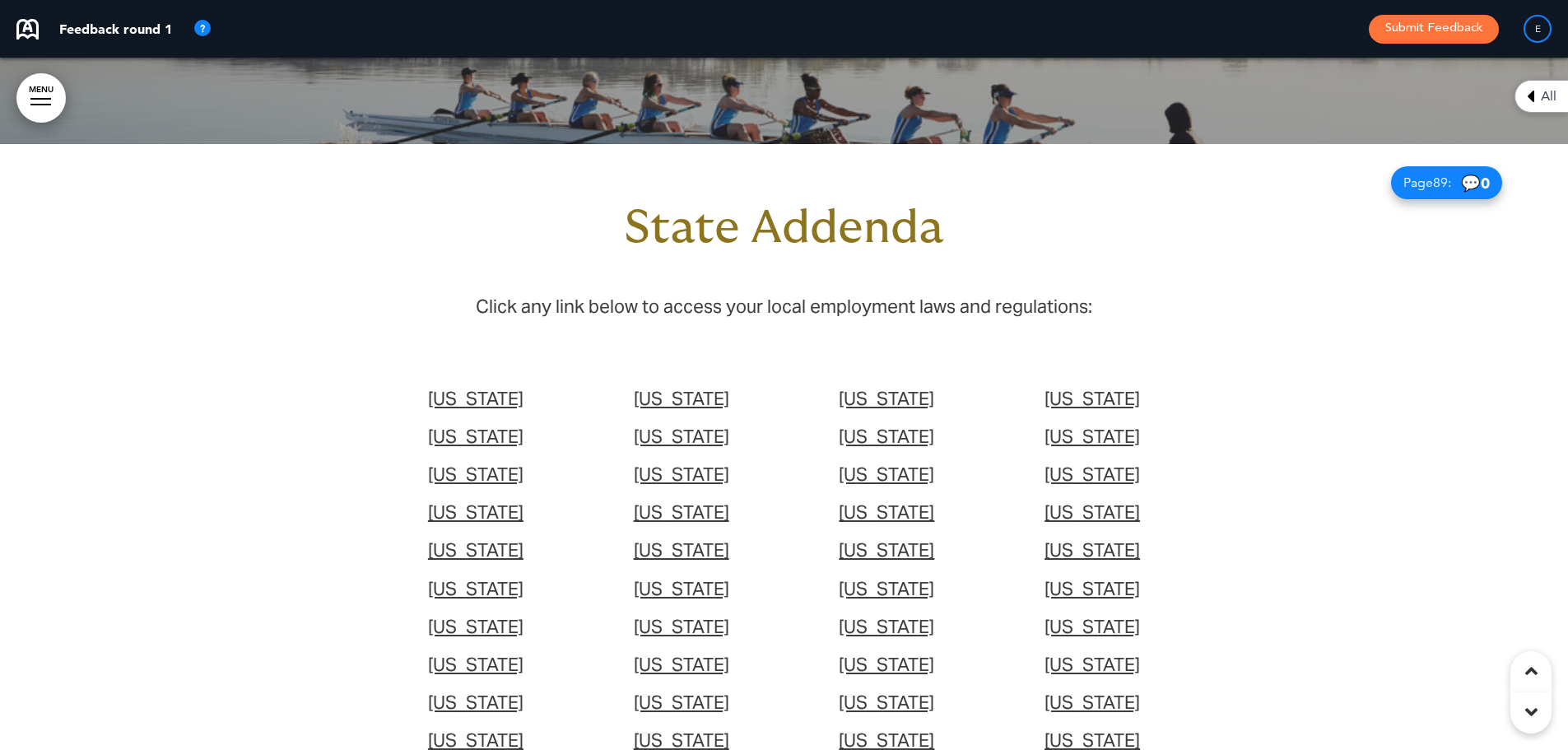
click at [656, 425] on span "[US_STATE]" at bounding box center [681, 436] width 96 height 23
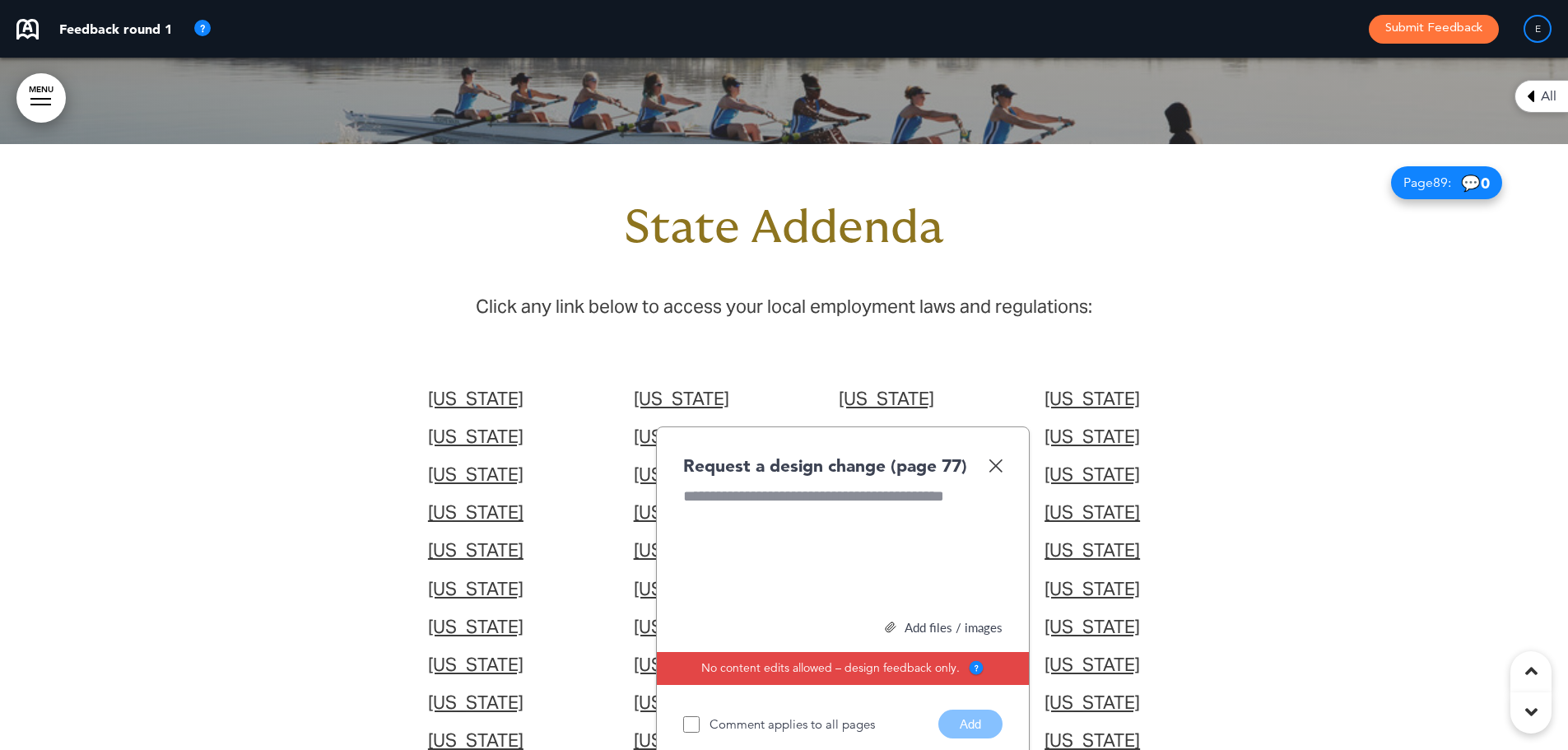
click at [1002, 458] on img at bounding box center [995, 465] width 14 height 14
